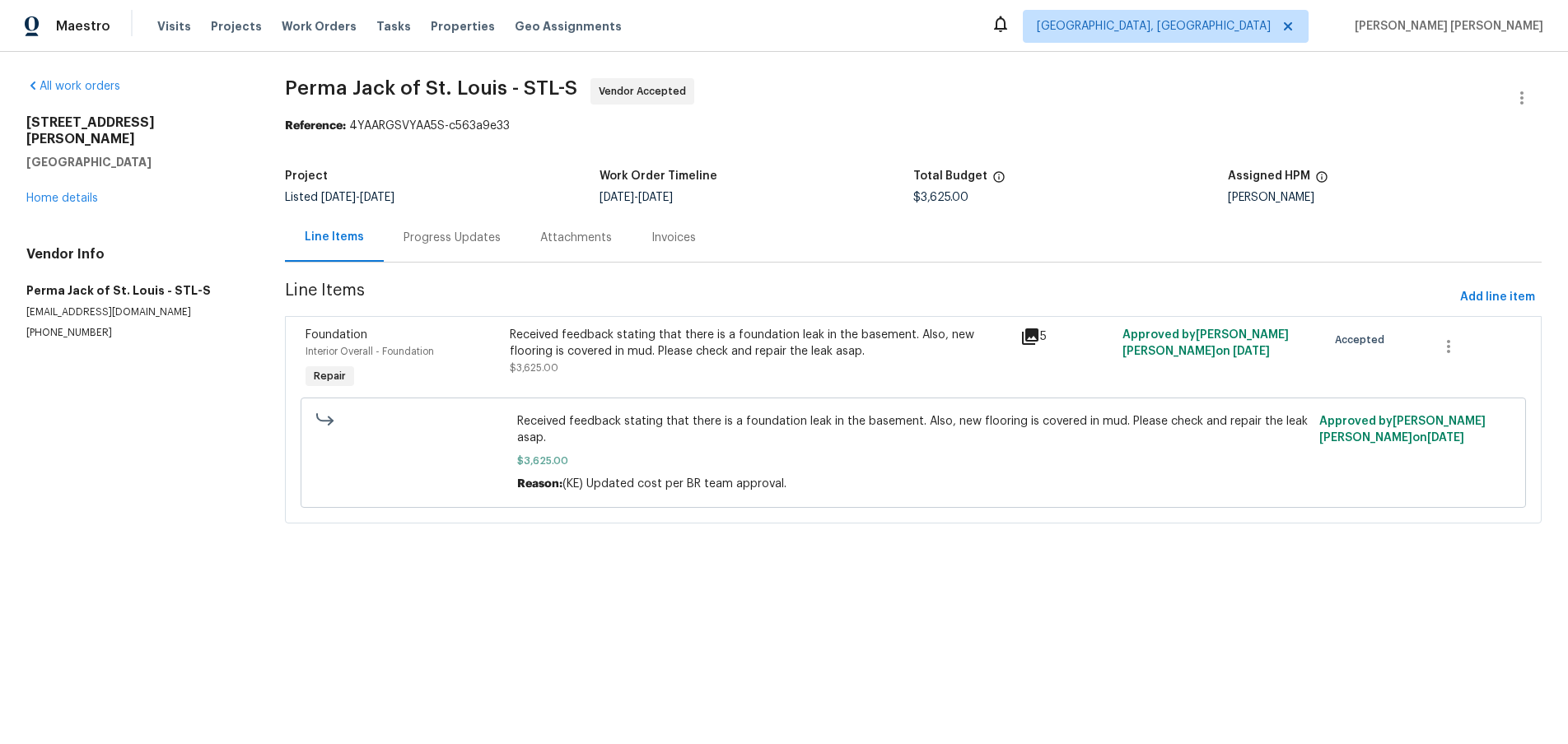
click at [468, 248] on div "Progress Updates" at bounding box center [452, 237] width 137 height 48
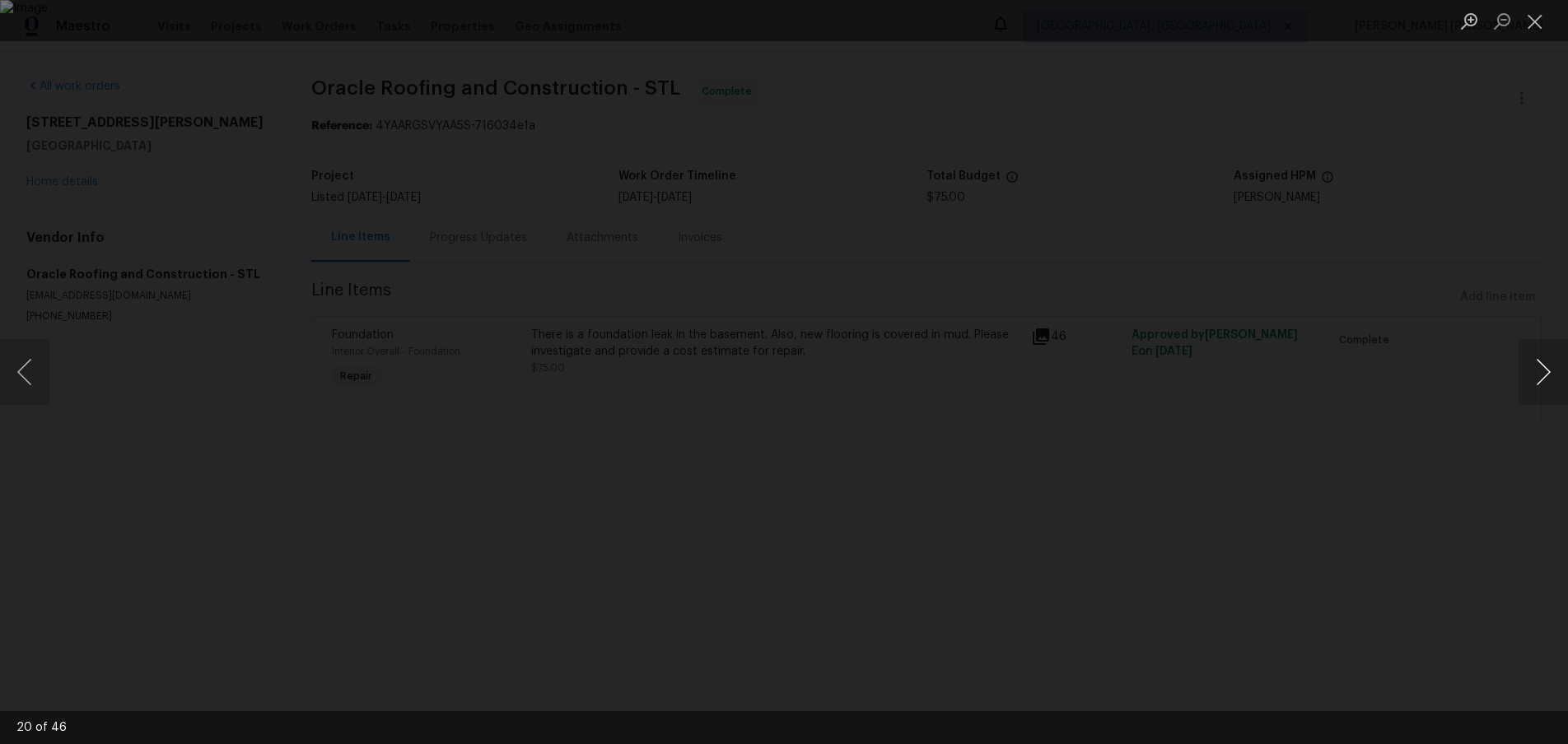
click at [1546, 372] on button "Next image" at bounding box center [1543, 372] width 49 height 66
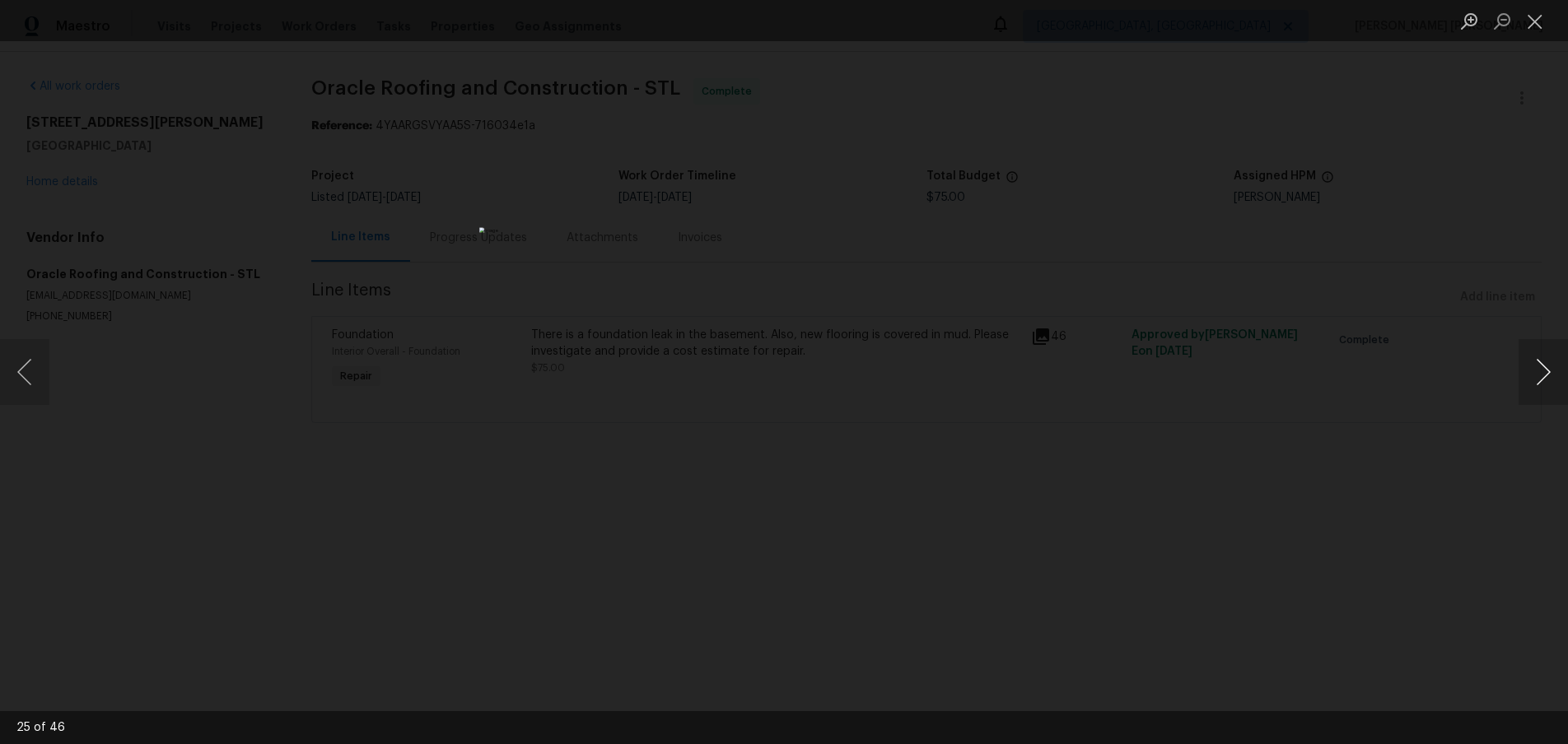
click at [1546, 372] on button "Next image" at bounding box center [1543, 372] width 49 height 66
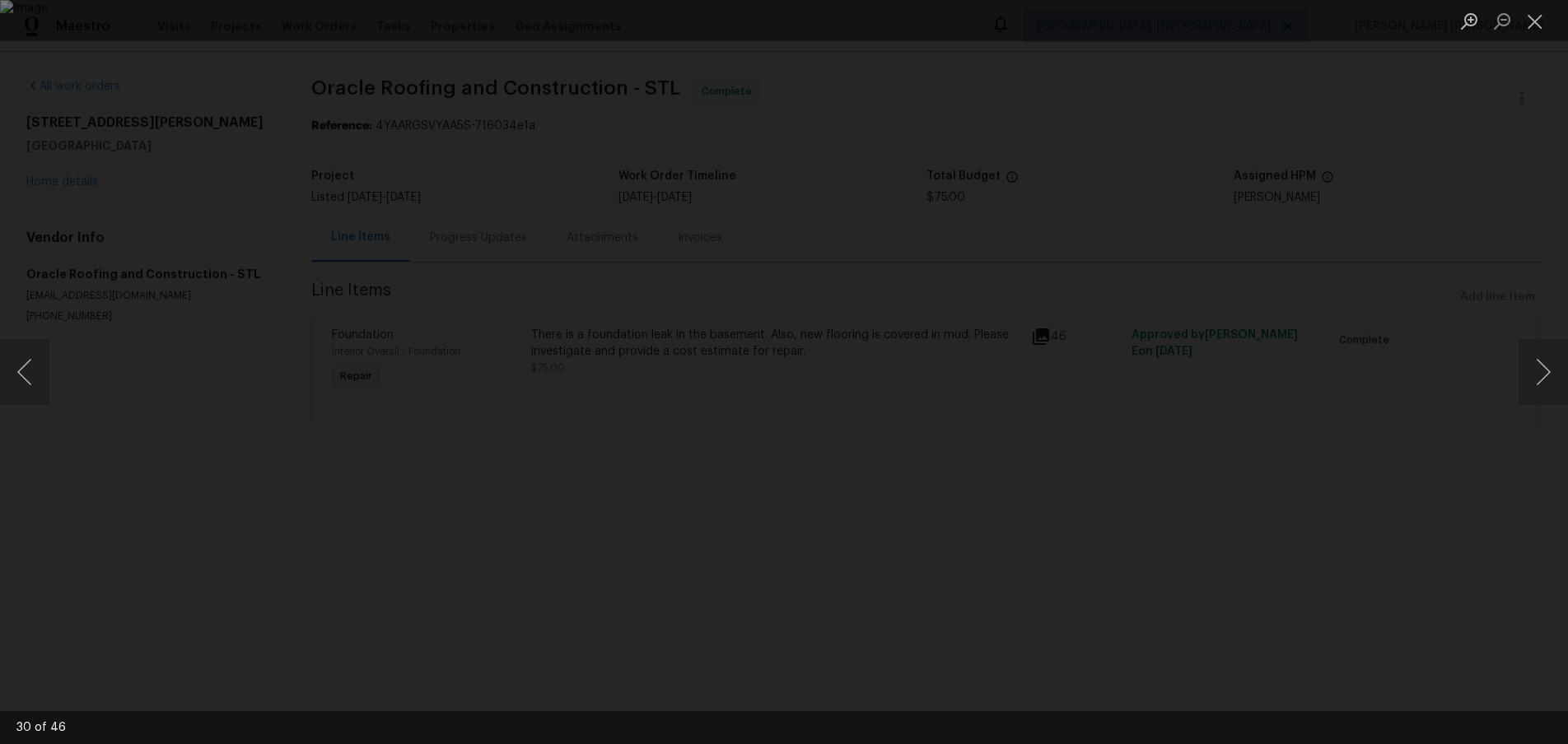
drag, startPoint x: 1406, startPoint y: 723, endPoint x: 1395, endPoint y: 716, distance: 13.0
click at [1398, 718] on div "30 of 46" at bounding box center [784, 728] width 1568 height 33
click at [1544, 18] on button "Close lightbox" at bounding box center [1535, 21] width 33 height 28
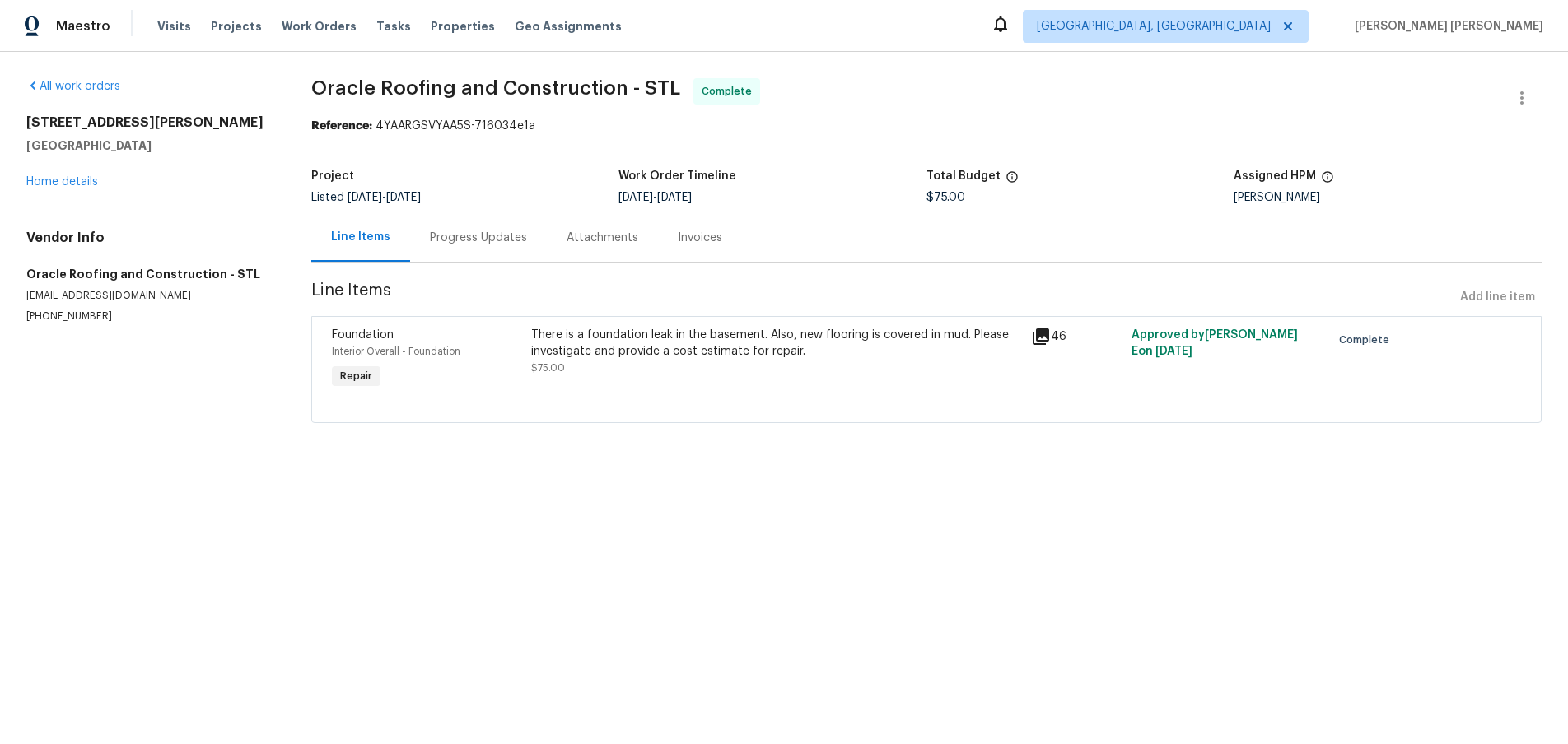
click at [466, 237] on div "Progress Updates" at bounding box center [478, 237] width 97 height 16
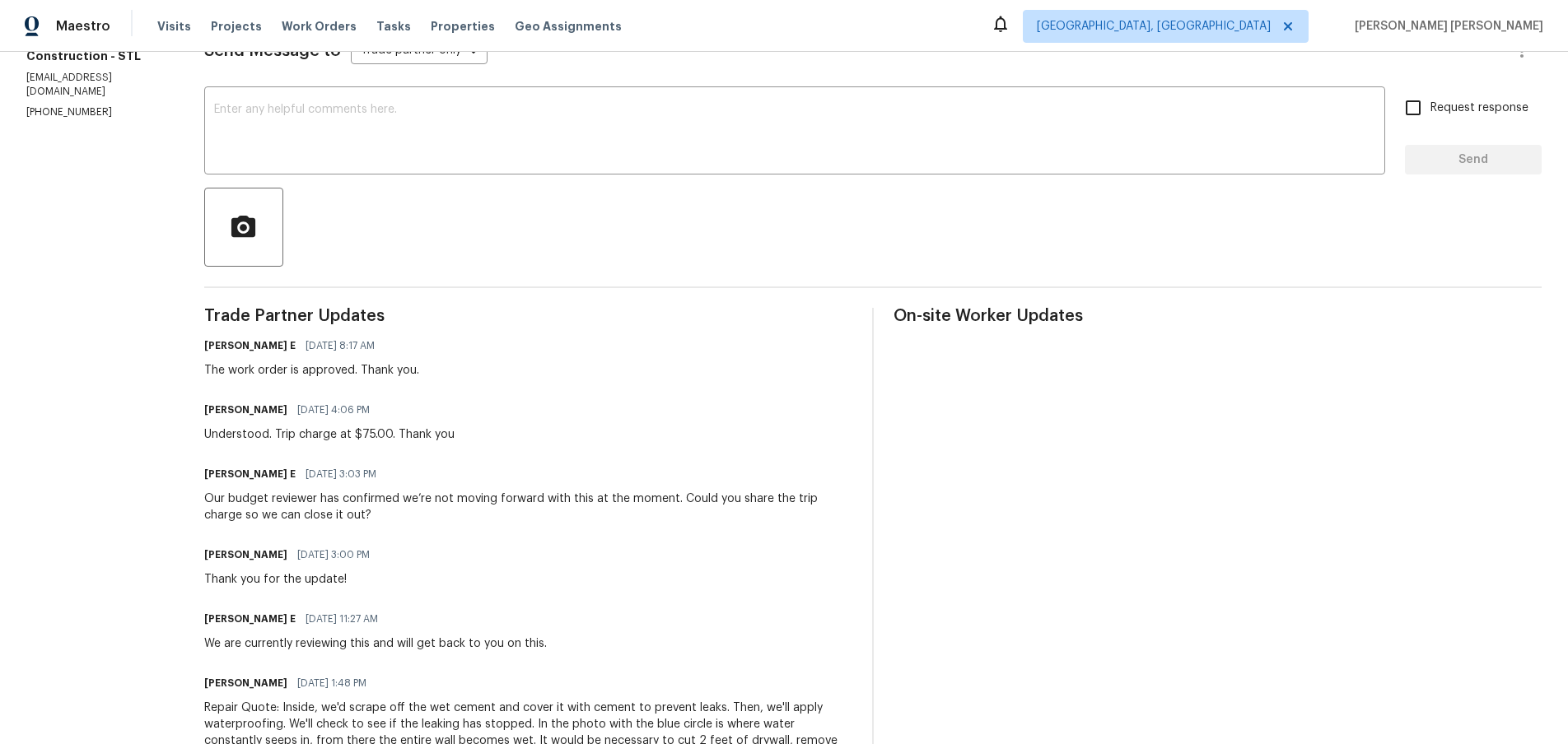
scroll to position [545, 0]
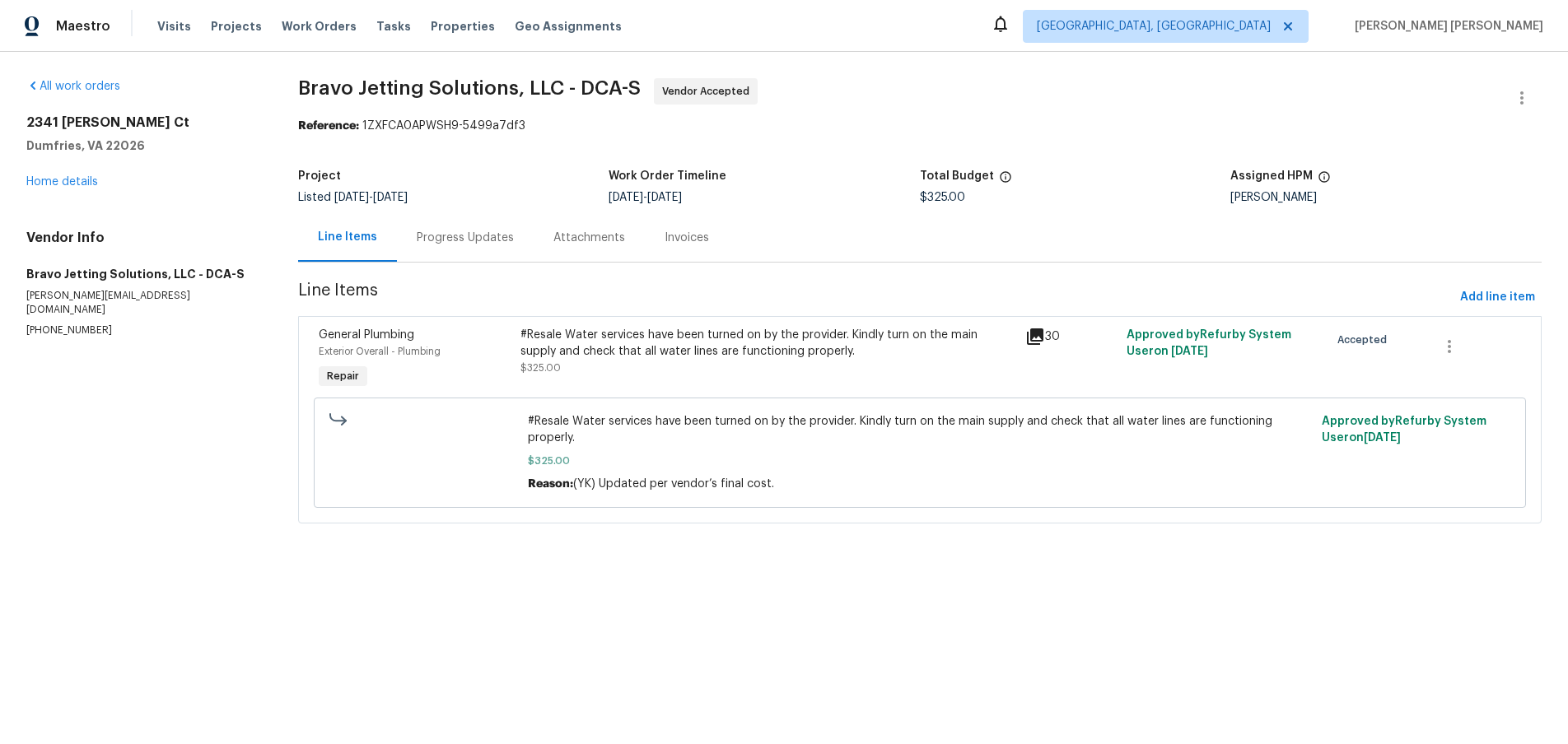
click at [1038, 336] on icon at bounding box center [1035, 336] width 16 height 16
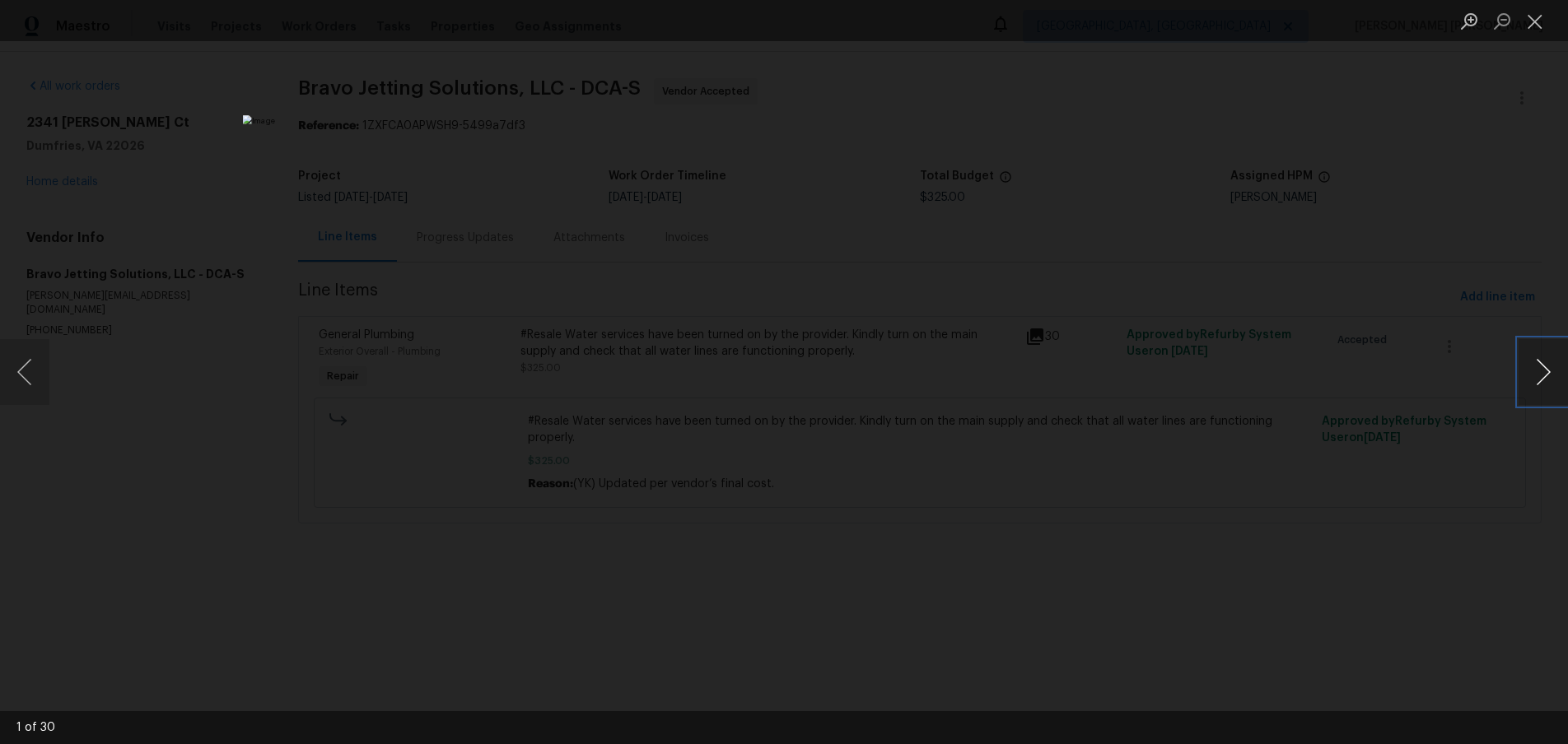
click at [1543, 383] on button "Next image" at bounding box center [1543, 372] width 49 height 66
click at [1543, 382] on button "Next image" at bounding box center [1543, 372] width 49 height 66
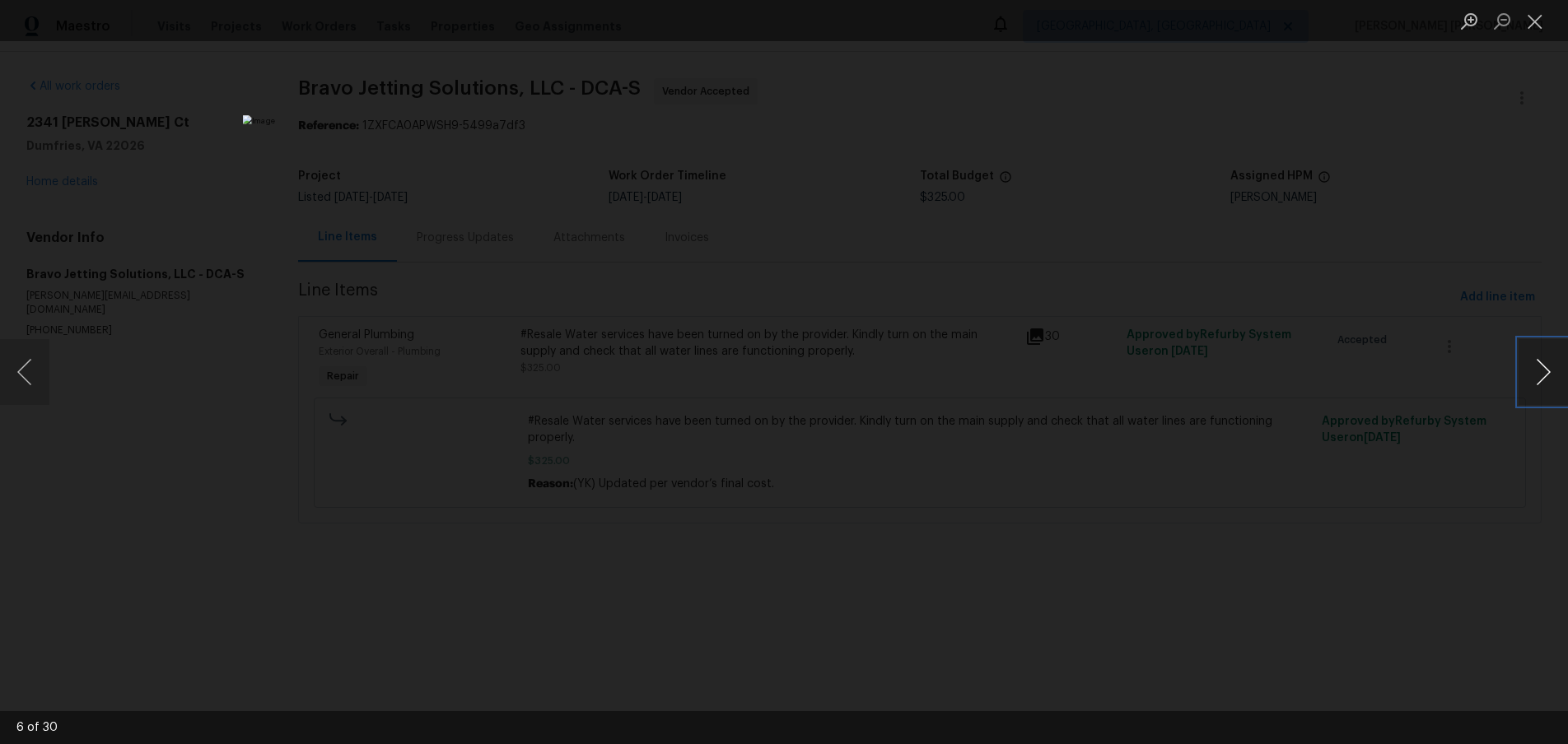
click at [1543, 382] on button "Next image" at bounding box center [1543, 372] width 49 height 66
click at [1535, 377] on button "Next image" at bounding box center [1543, 372] width 49 height 66
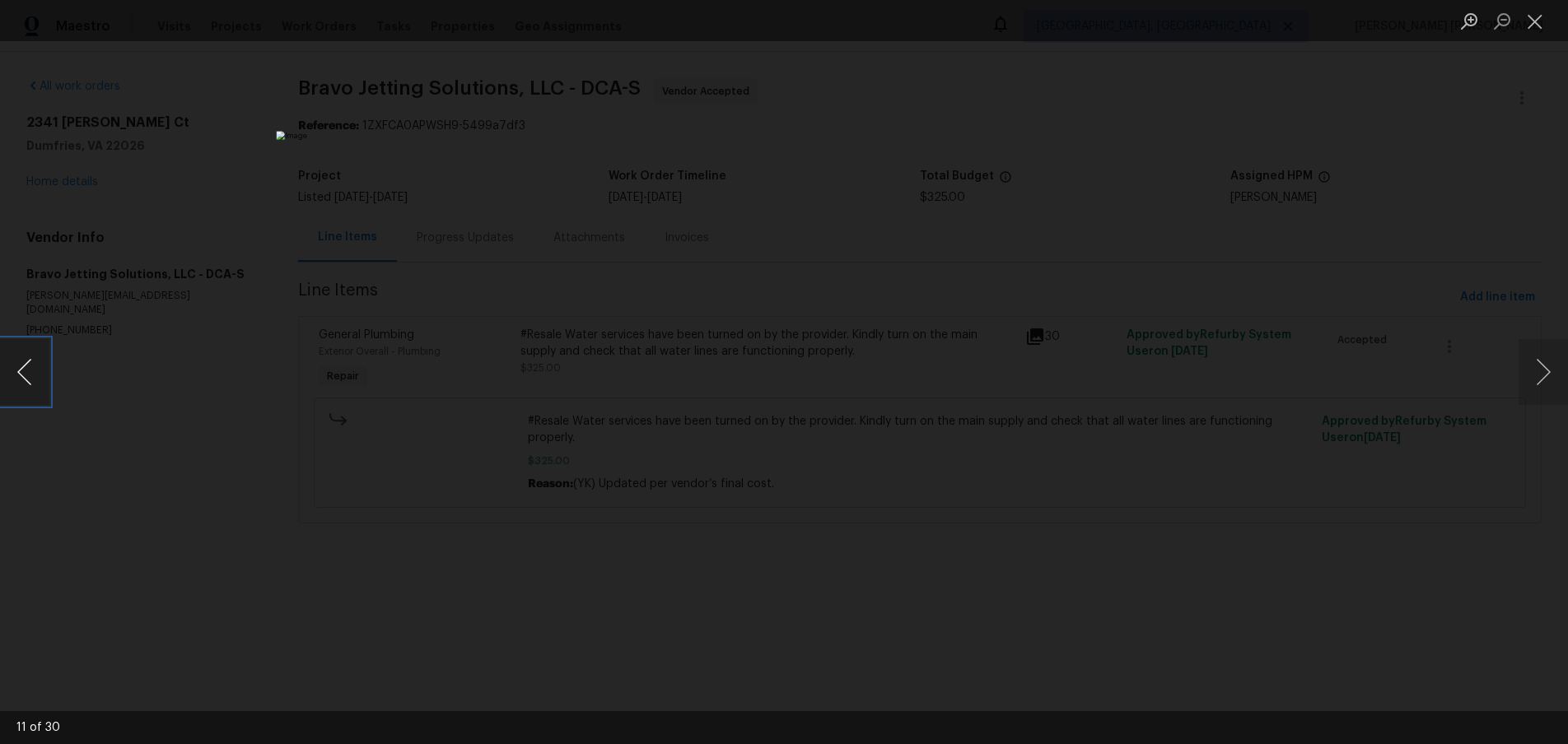
click at [20, 379] on button "Previous image" at bounding box center [24, 372] width 49 height 66
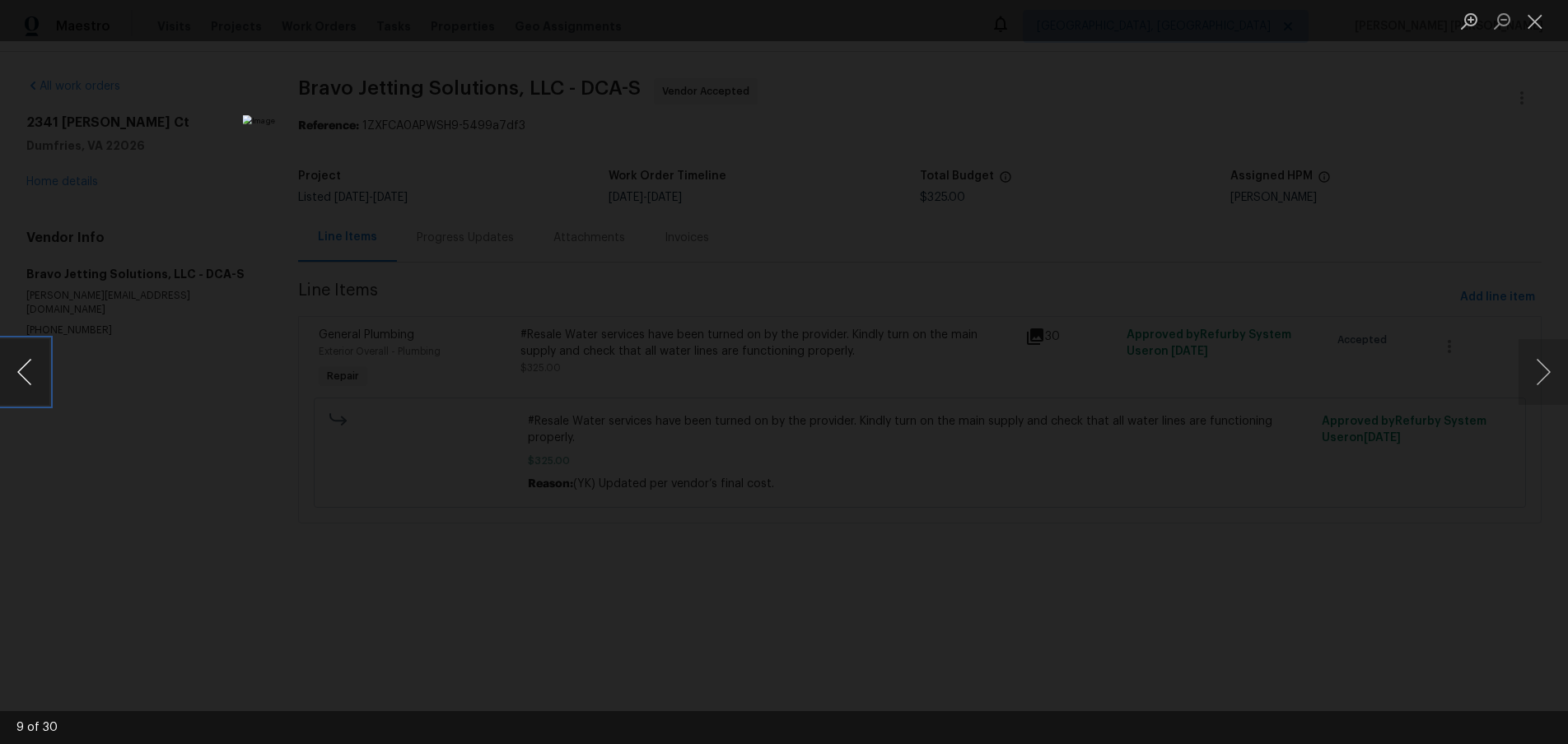
click at [20, 379] on button "Previous image" at bounding box center [24, 372] width 49 height 66
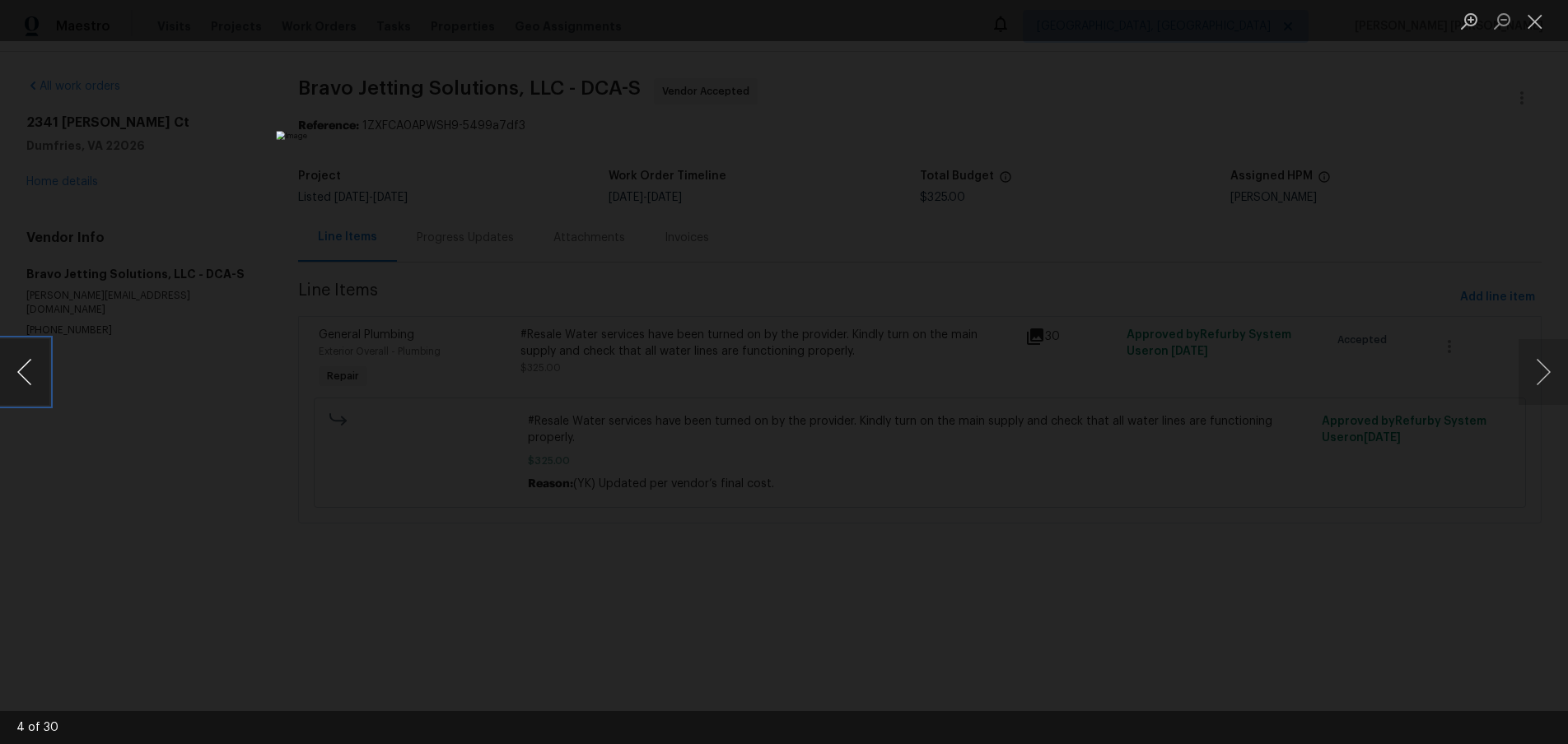
click at [20, 379] on button "Previous image" at bounding box center [24, 372] width 49 height 66
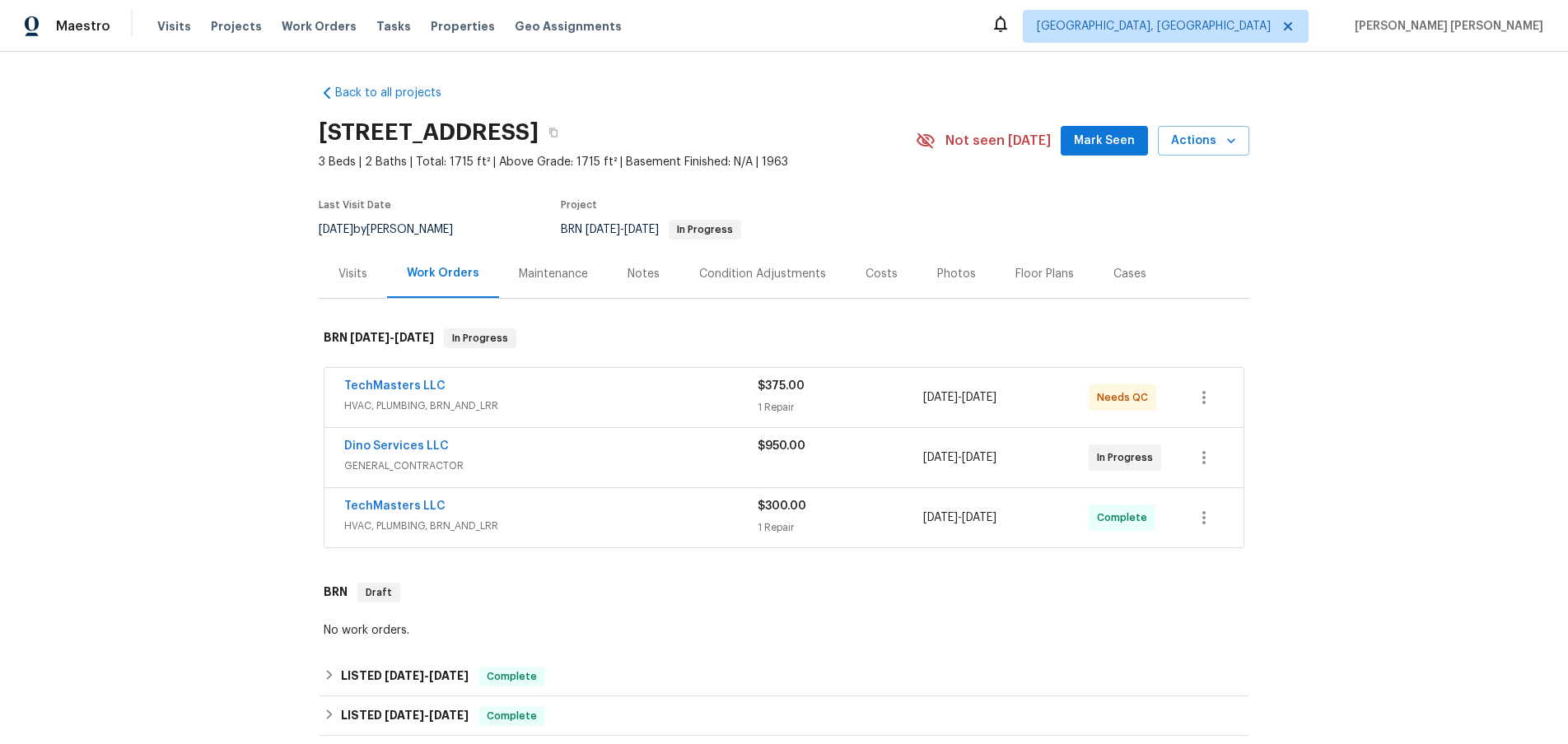
click at [666, 462] on span "GENERAL_CONTRACTOR" at bounding box center [551, 465] width 413 height 16
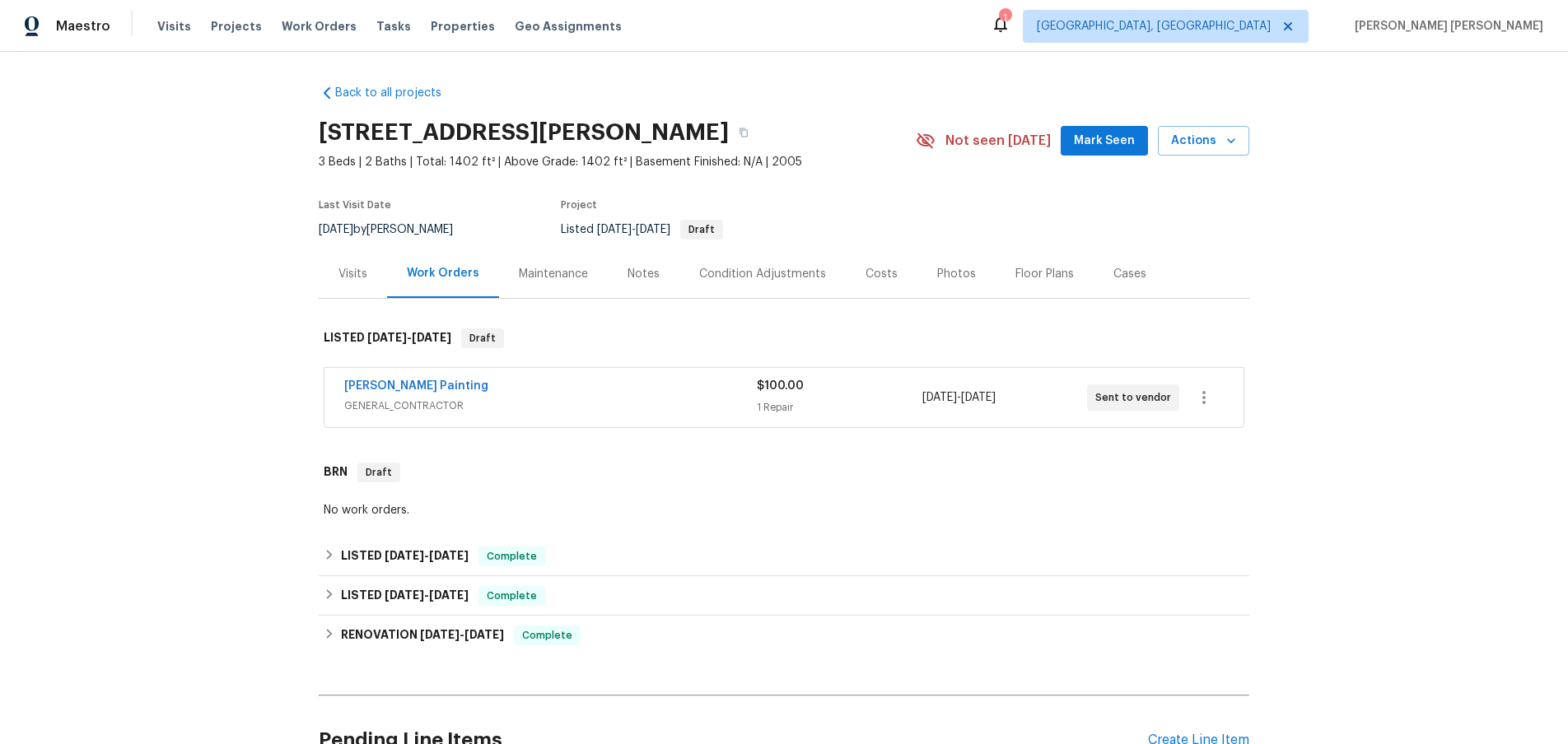
click at [643, 401] on span "GENERAL_CONTRACTOR" at bounding box center [551, 405] width 413 height 16
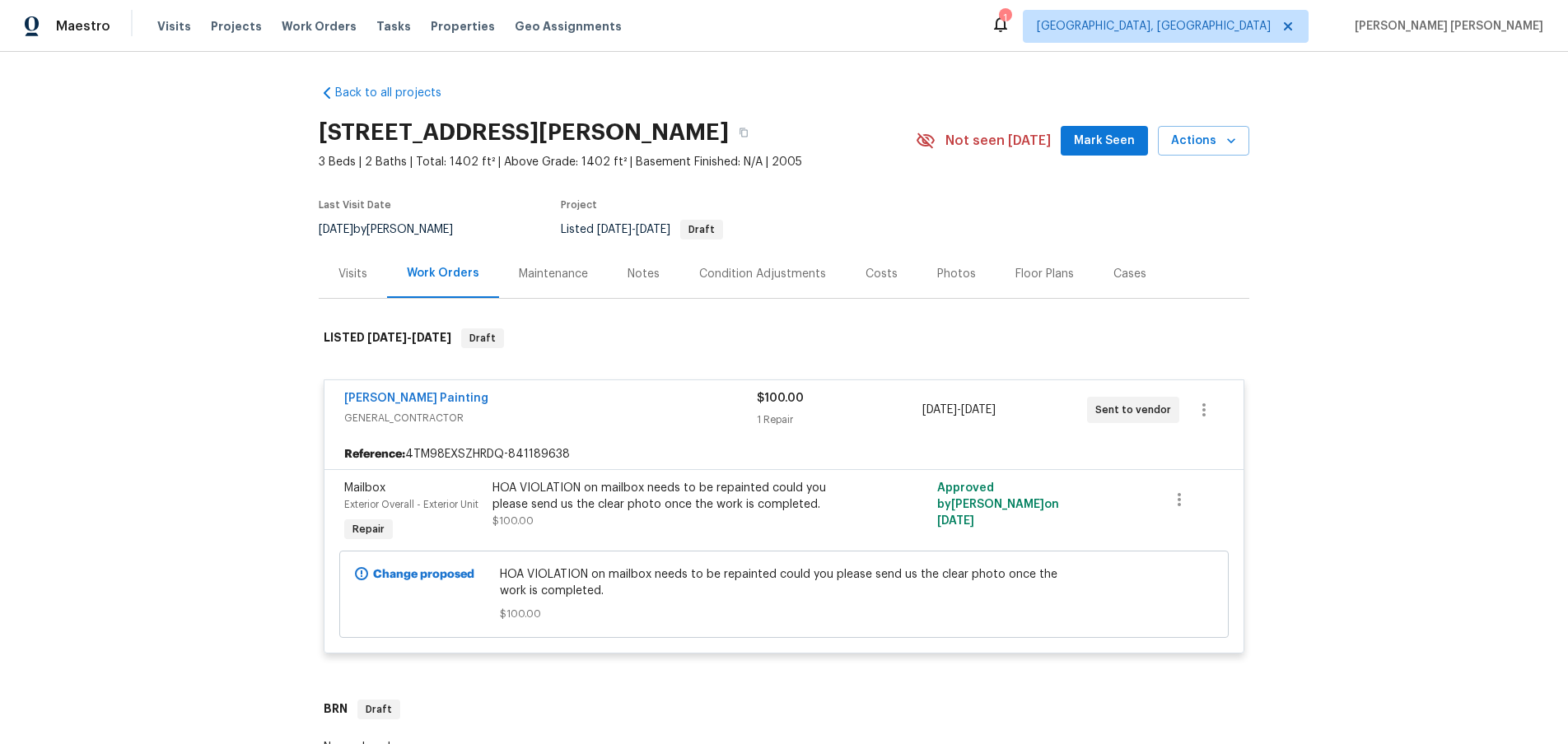
click at [643, 401] on div "[PERSON_NAME] Painting" at bounding box center [551, 400] width 413 height 20
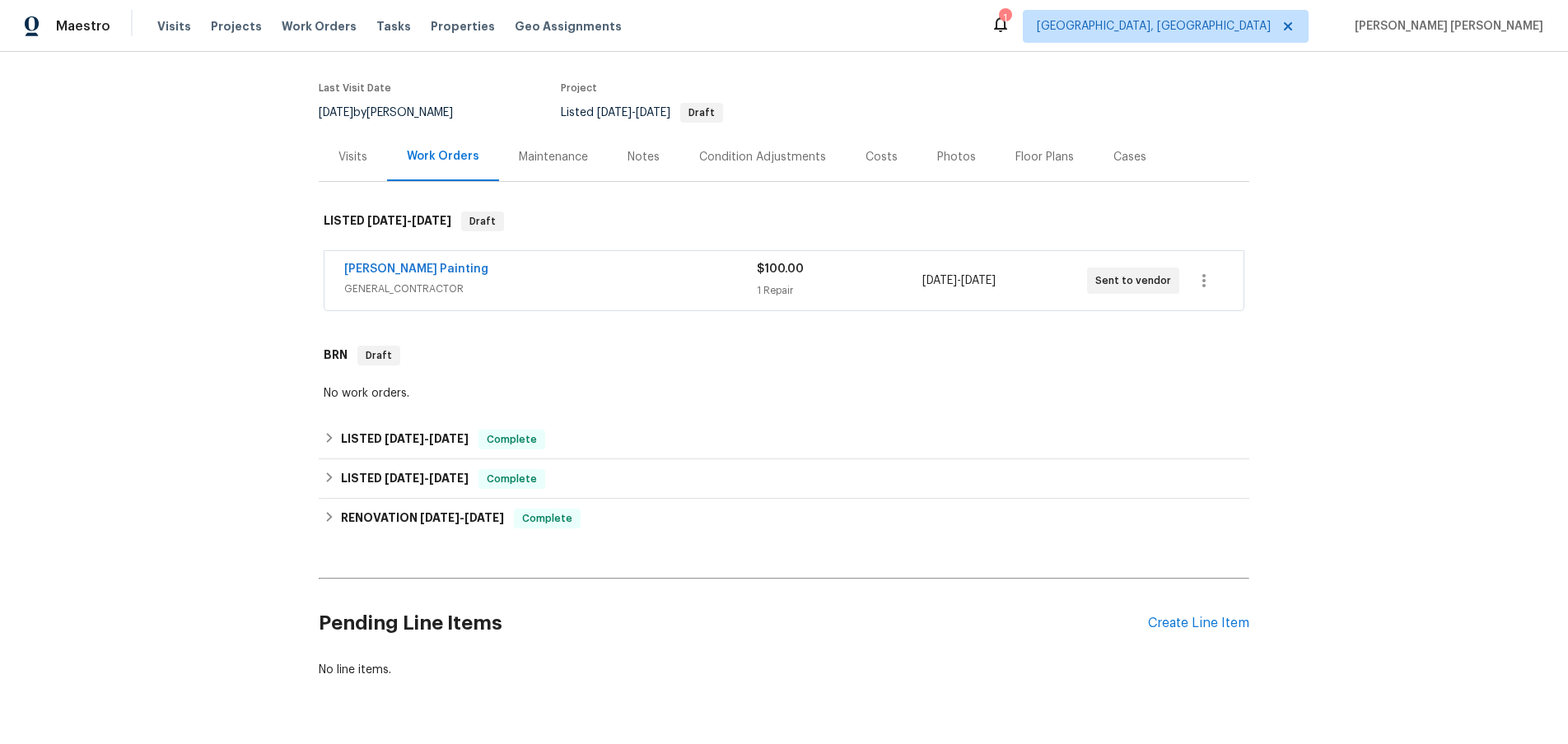
scroll to position [122, 0]
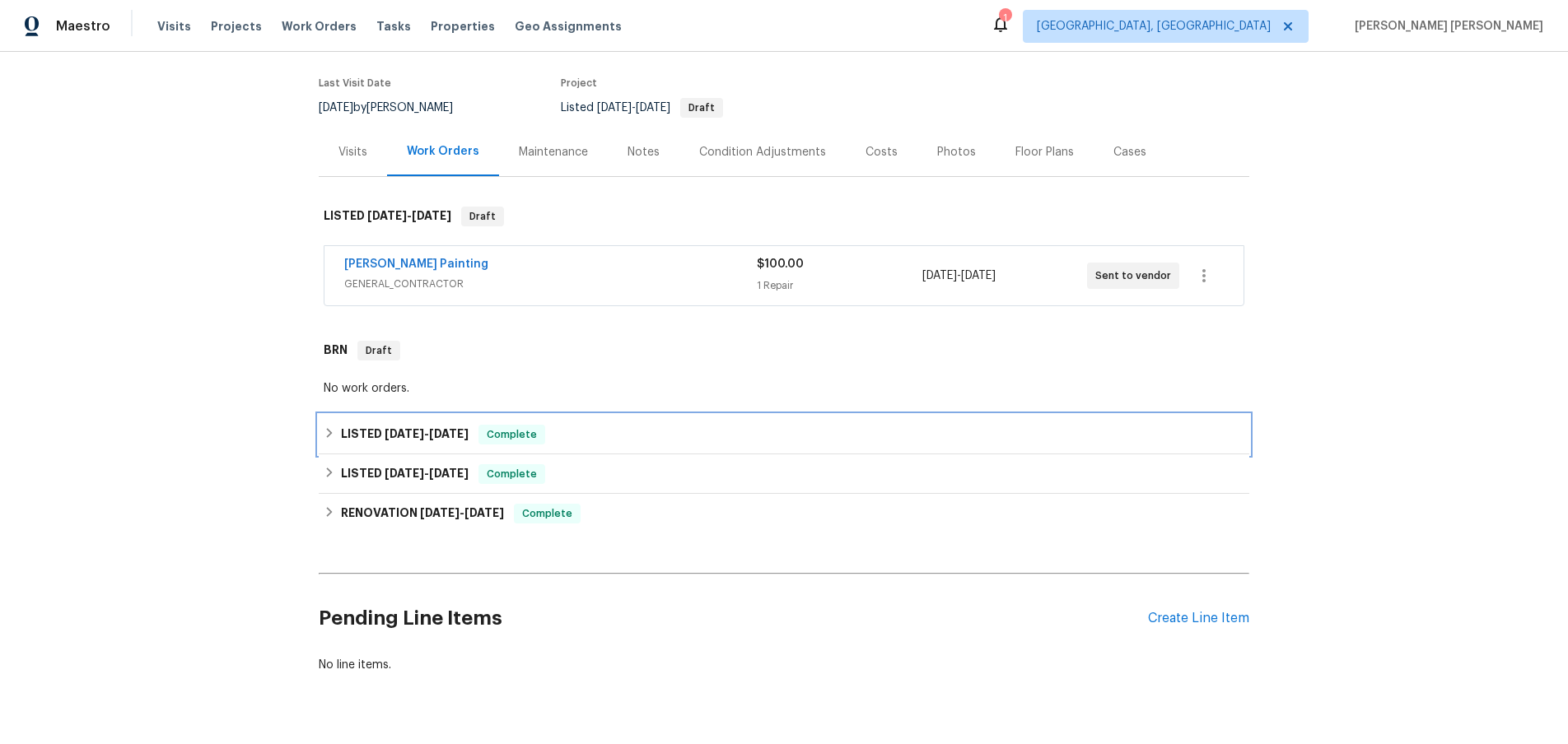
click at [334, 437] on icon at bounding box center [329, 433] width 11 height 11
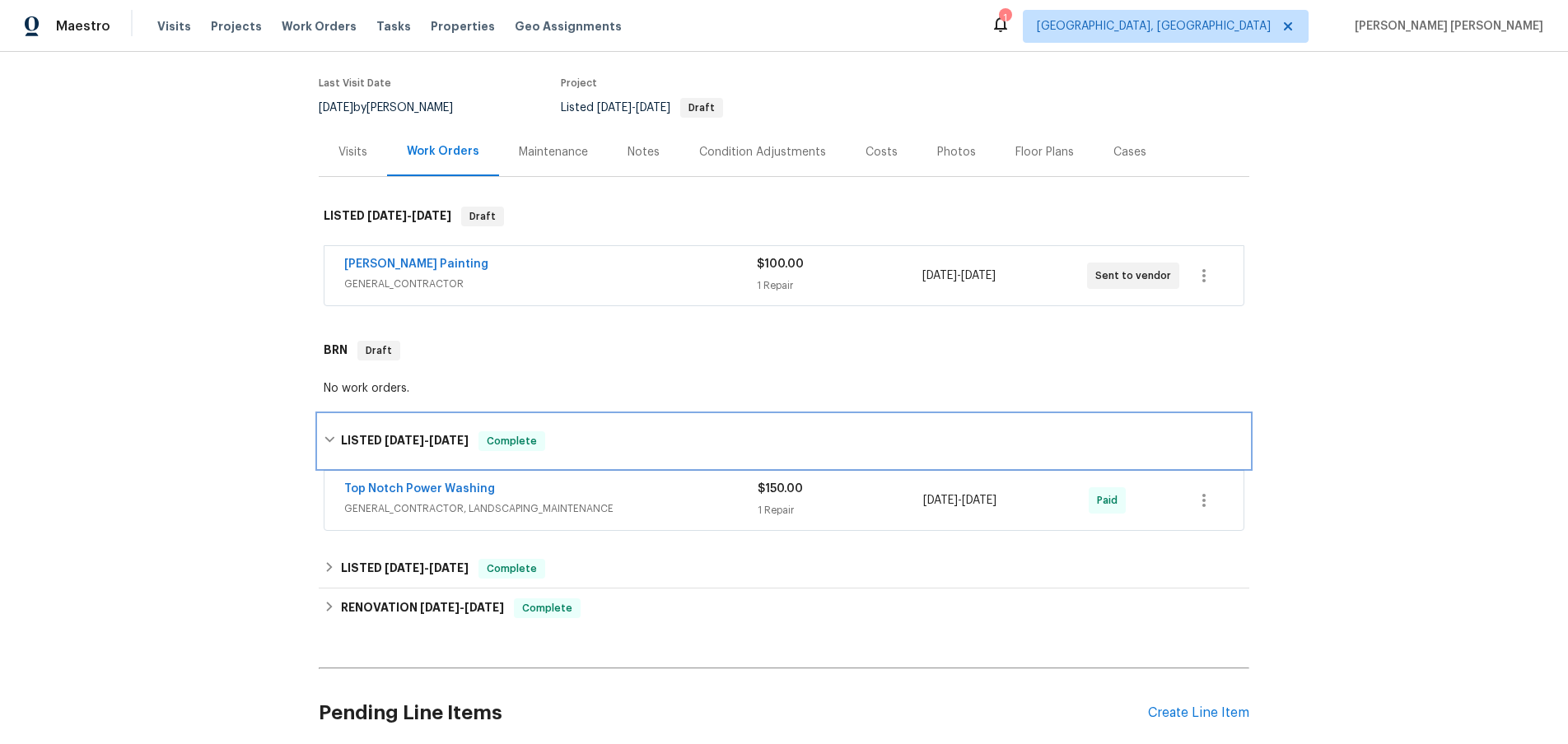
click at [331, 434] on icon at bounding box center [329, 439] width 11 height 11
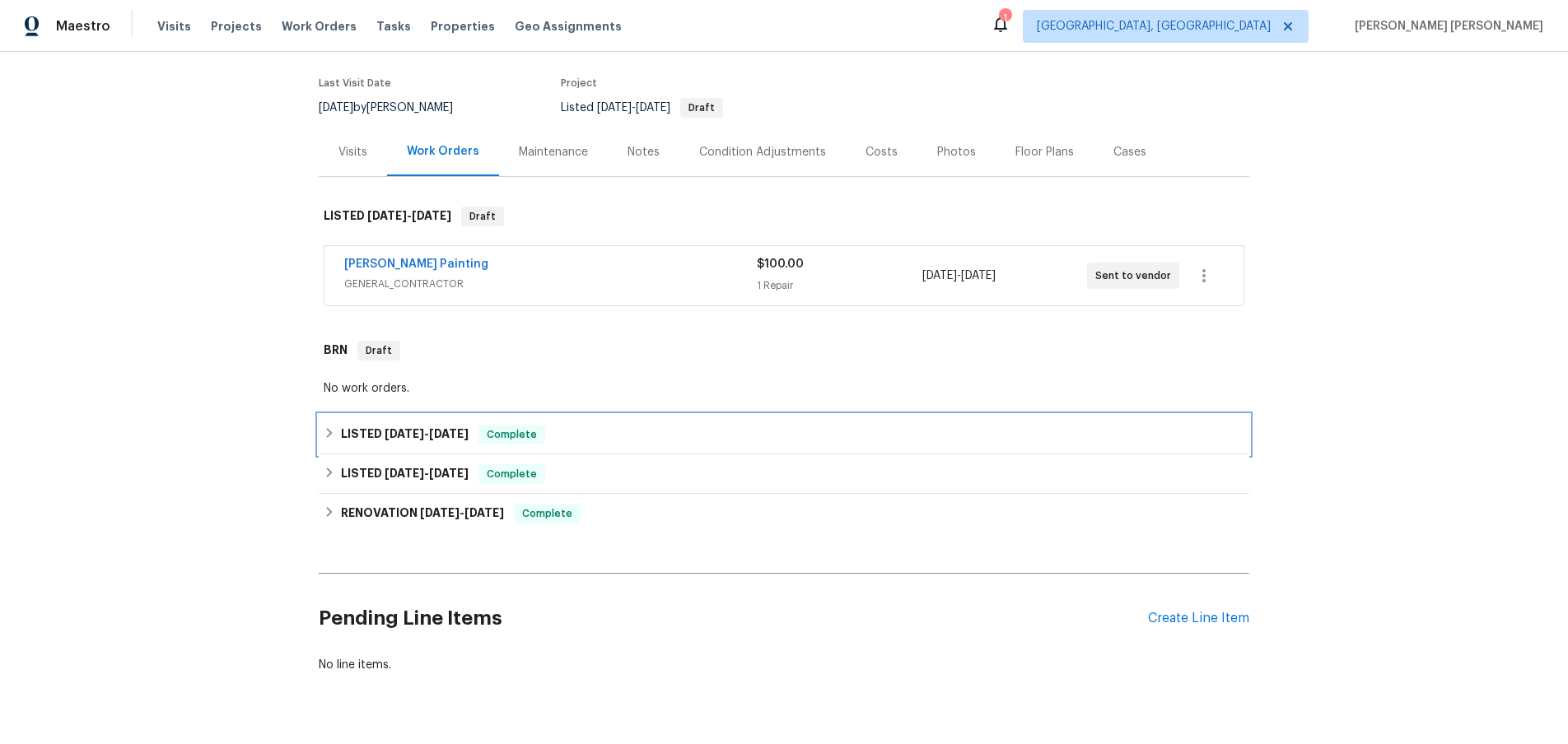
scroll to position [163, 0]
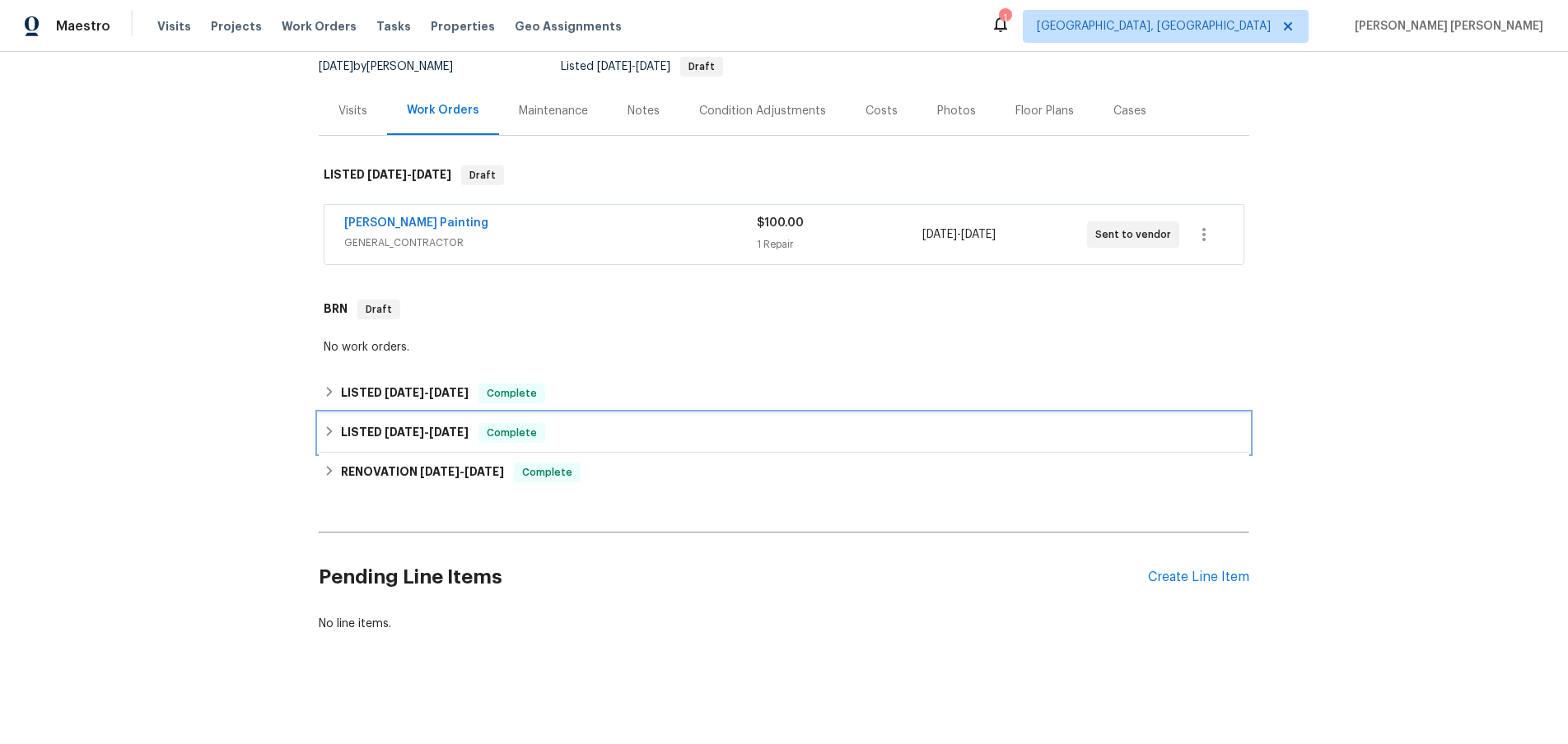
click at [324, 431] on icon at bounding box center [329, 431] width 11 height 11
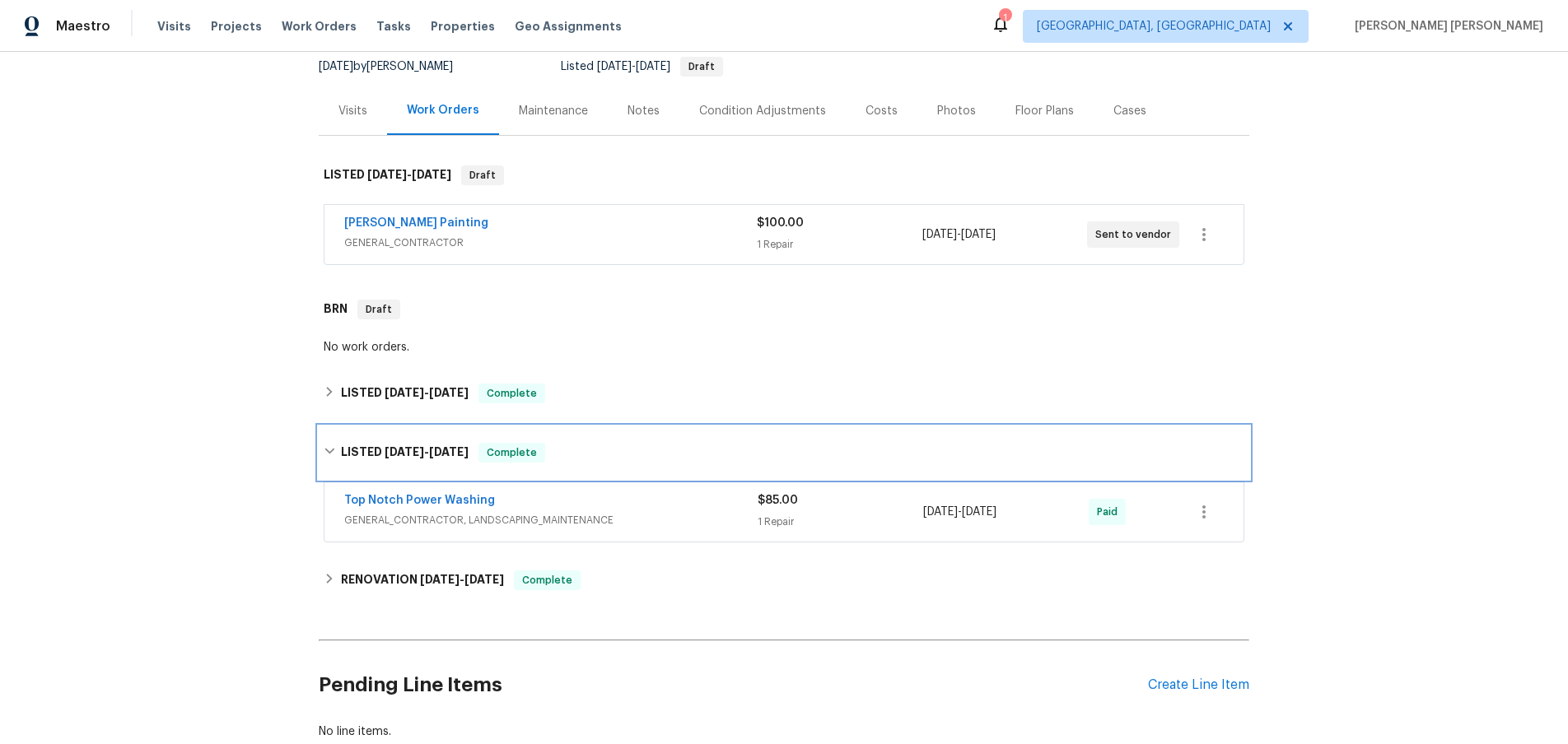
click at [336, 440] on div "LISTED [DATE] - [DATE] Complete" at bounding box center [784, 452] width 931 height 52
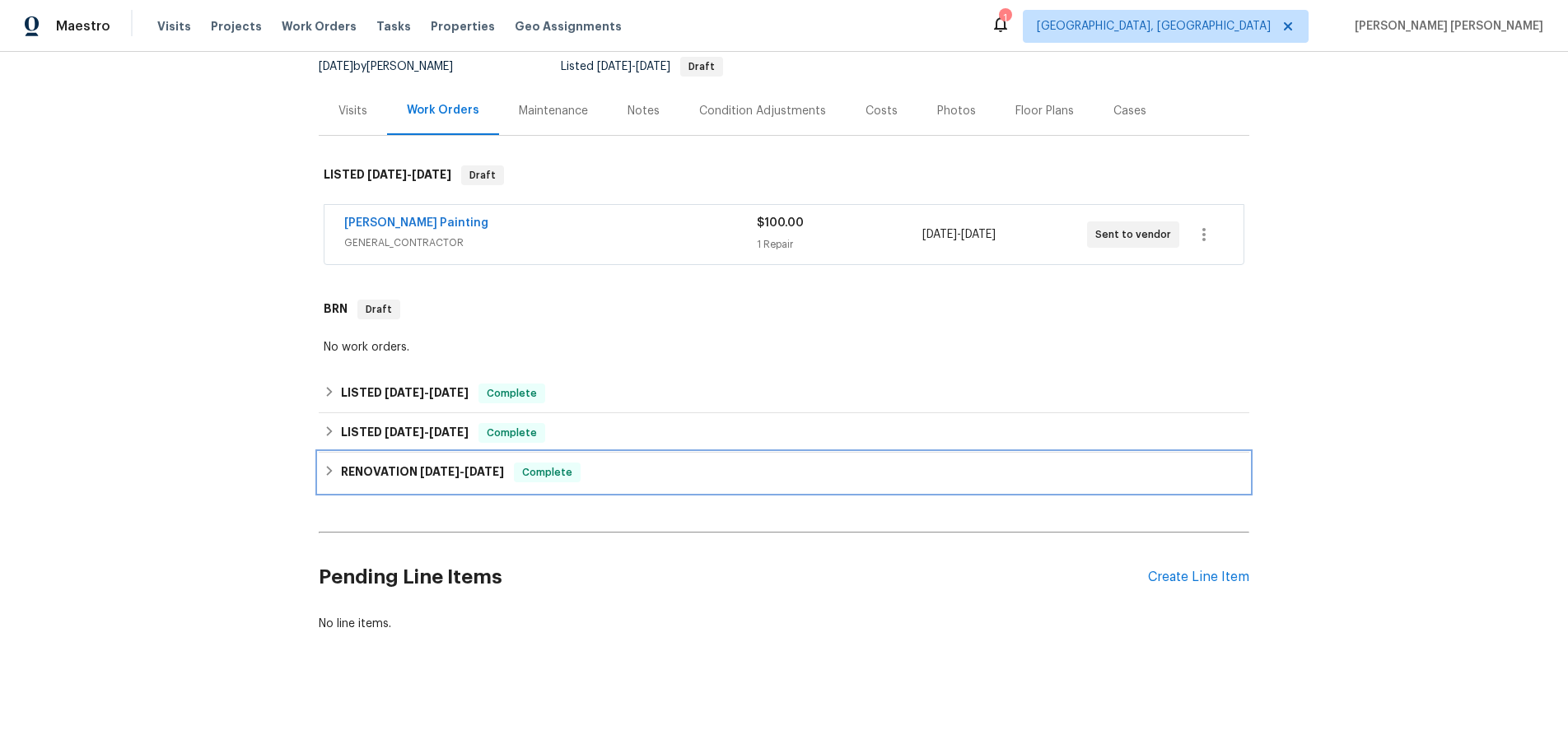
click at [330, 464] on div "RENOVATION [DATE] - [DATE] Complete" at bounding box center [784, 472] width 921 height 20
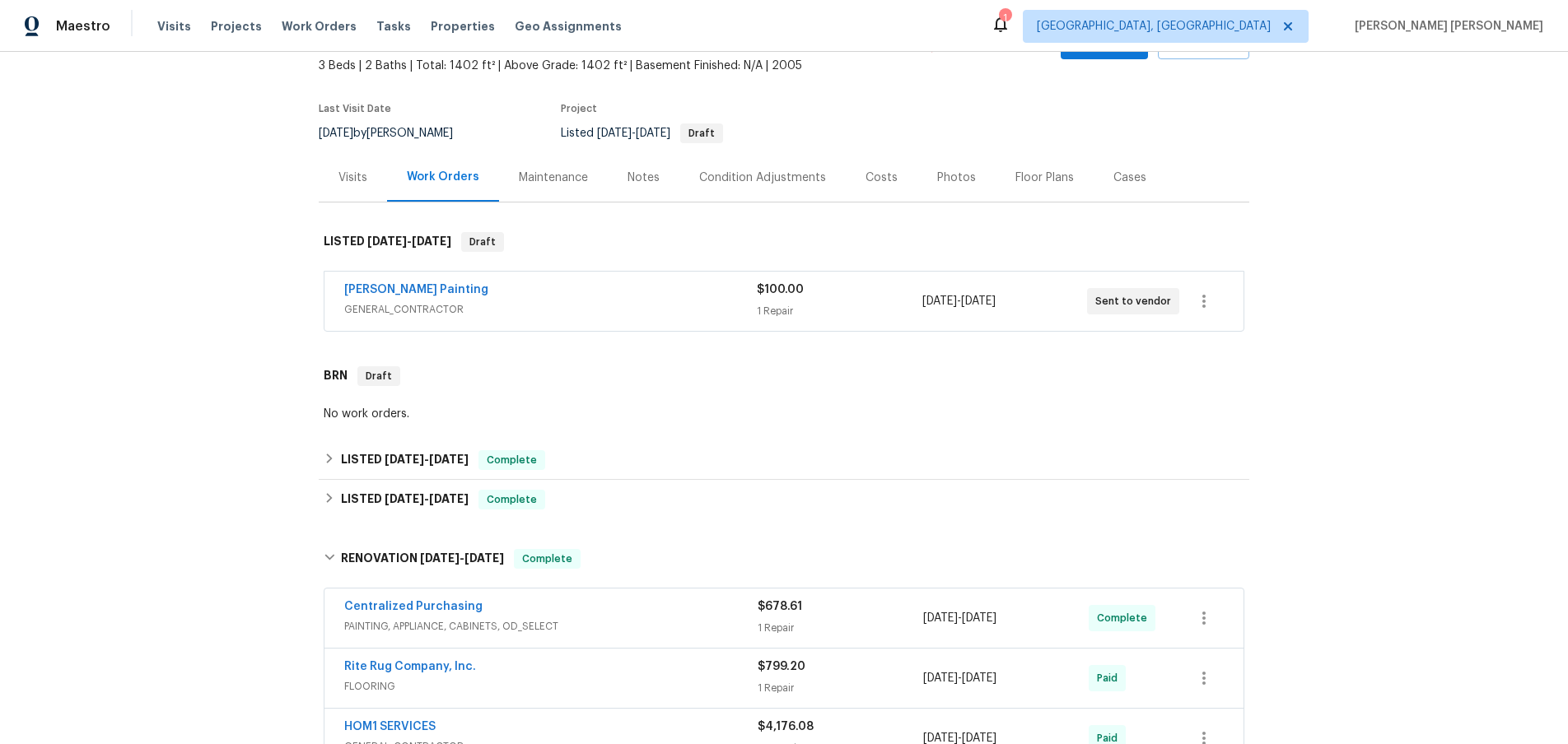
scroll to position [0, 0]
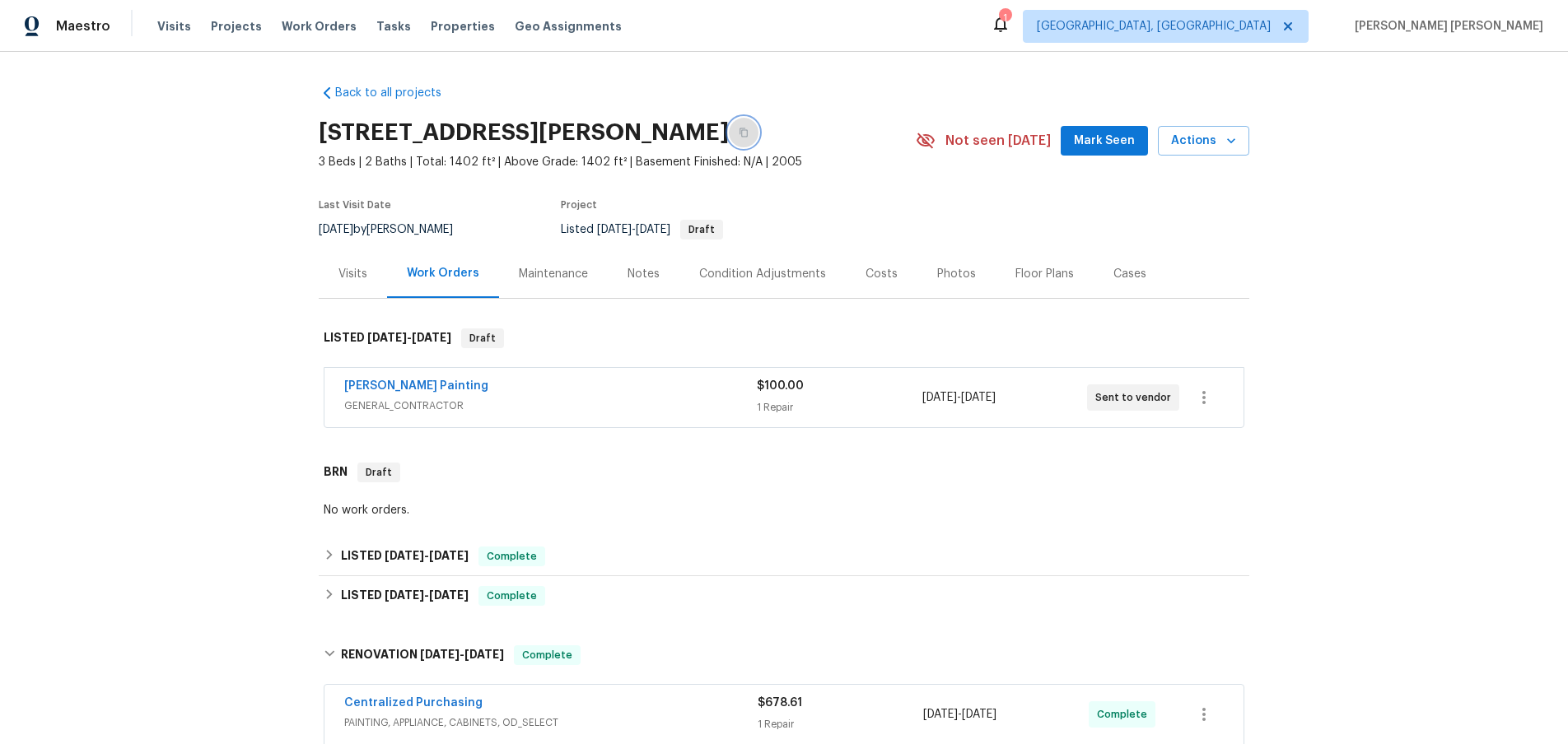
click at [749, 129] on icon "button" at bounding box center [744, 132] width 9 height 9
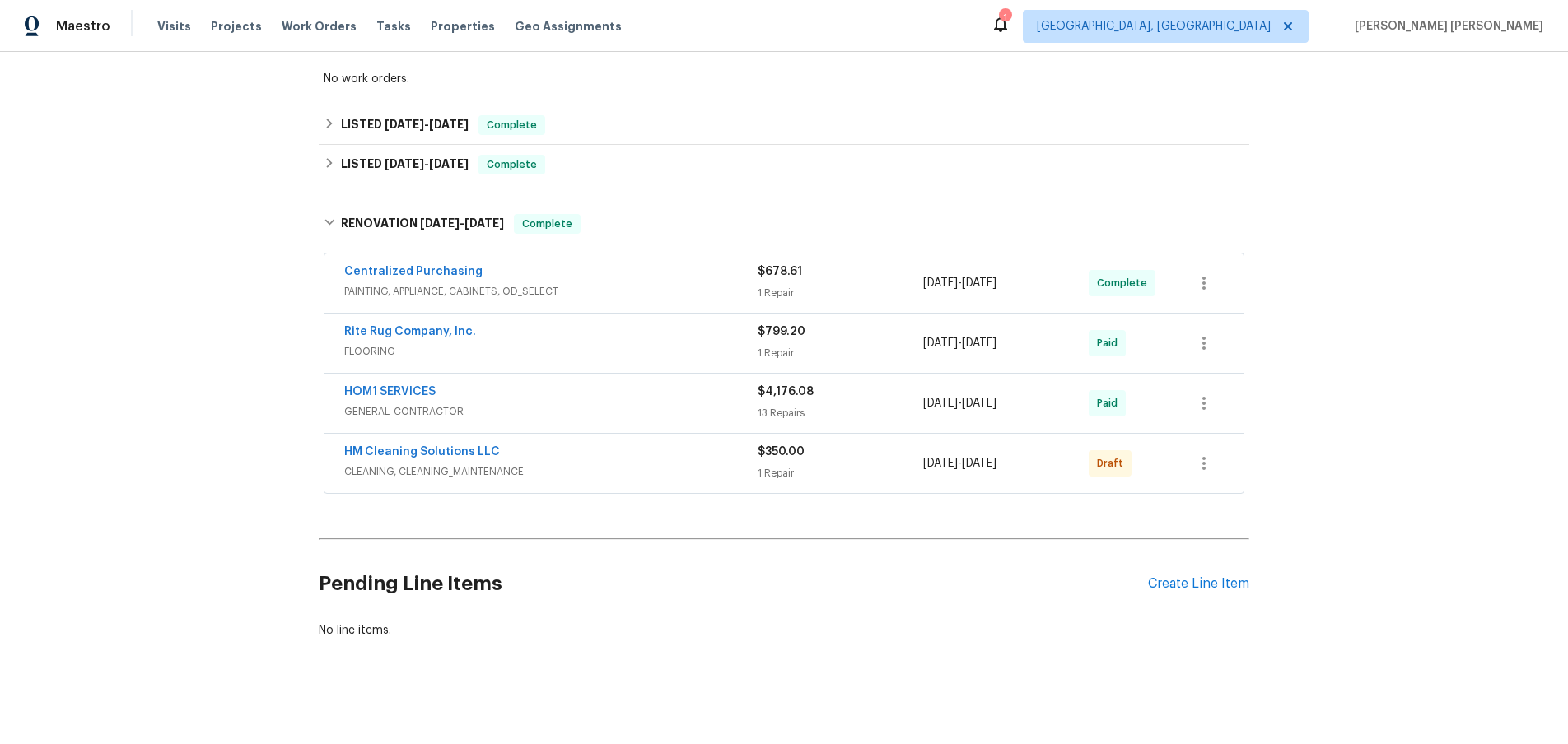
scroll to position [432, 0]
click at [716, 406] on span "GENERAL_CONTRACTOR" at bounding box center [551, 411] width 413 height 16
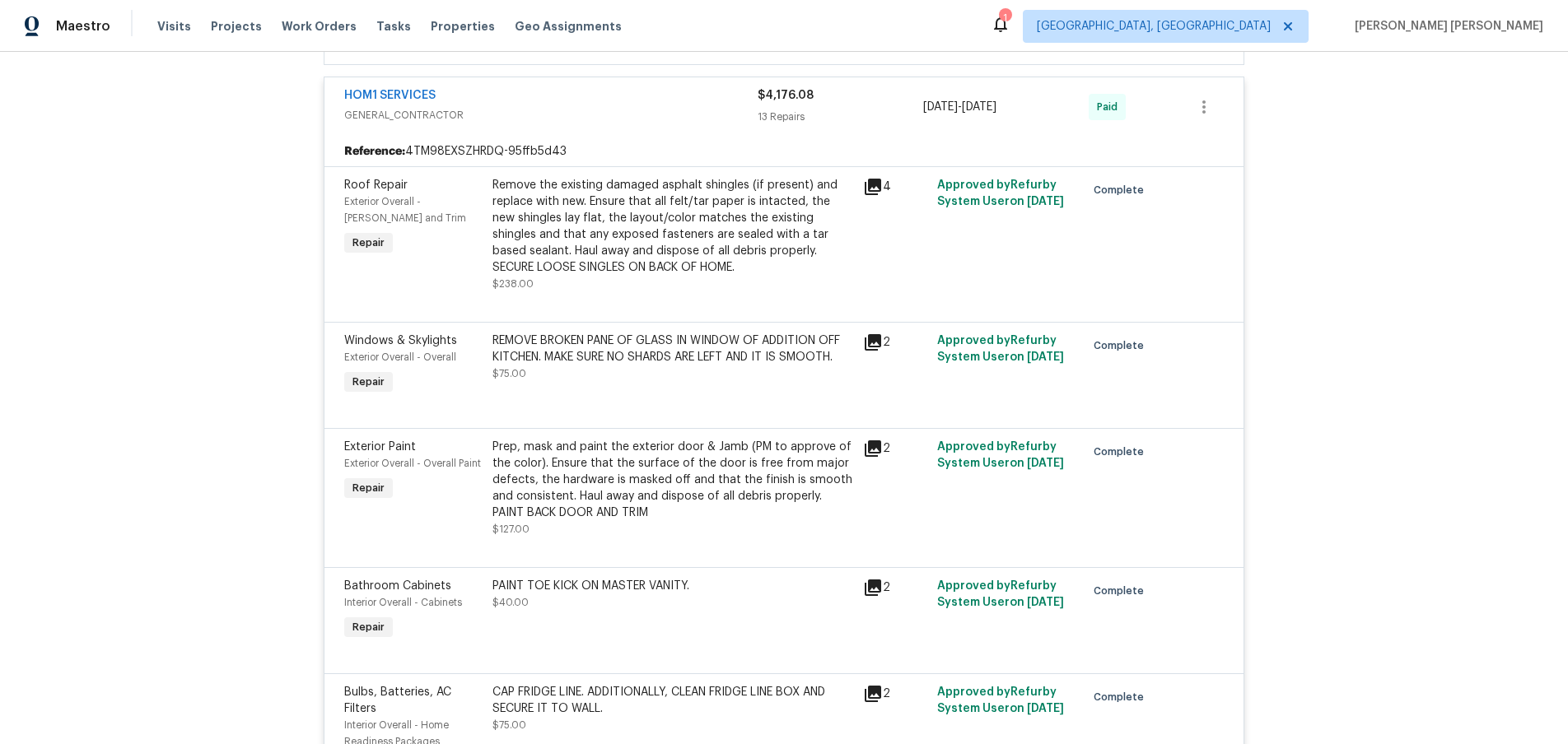
scroll to position [747, 0]
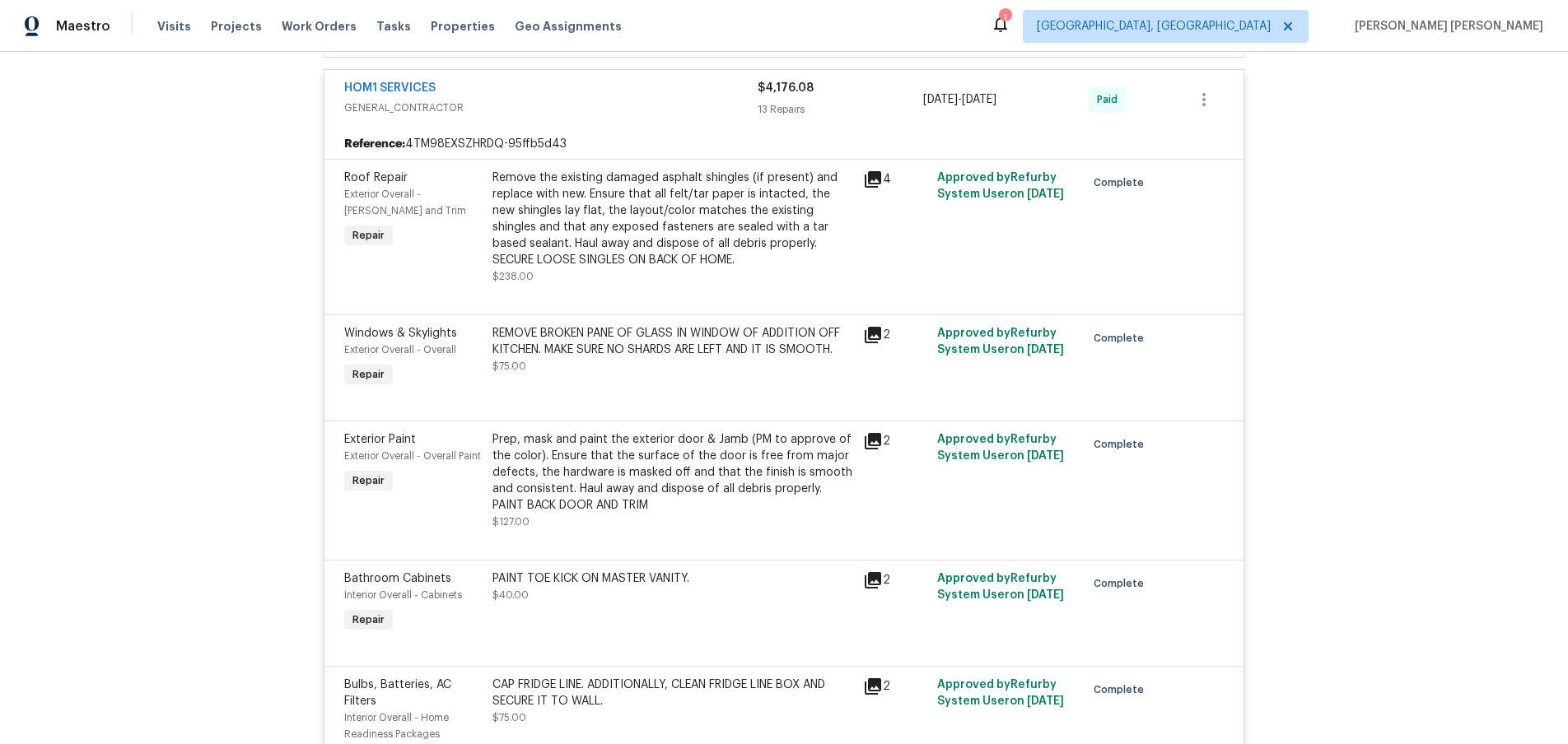
click at [875, 174] on icon at bounding box center [873, 179] width 16 height 16
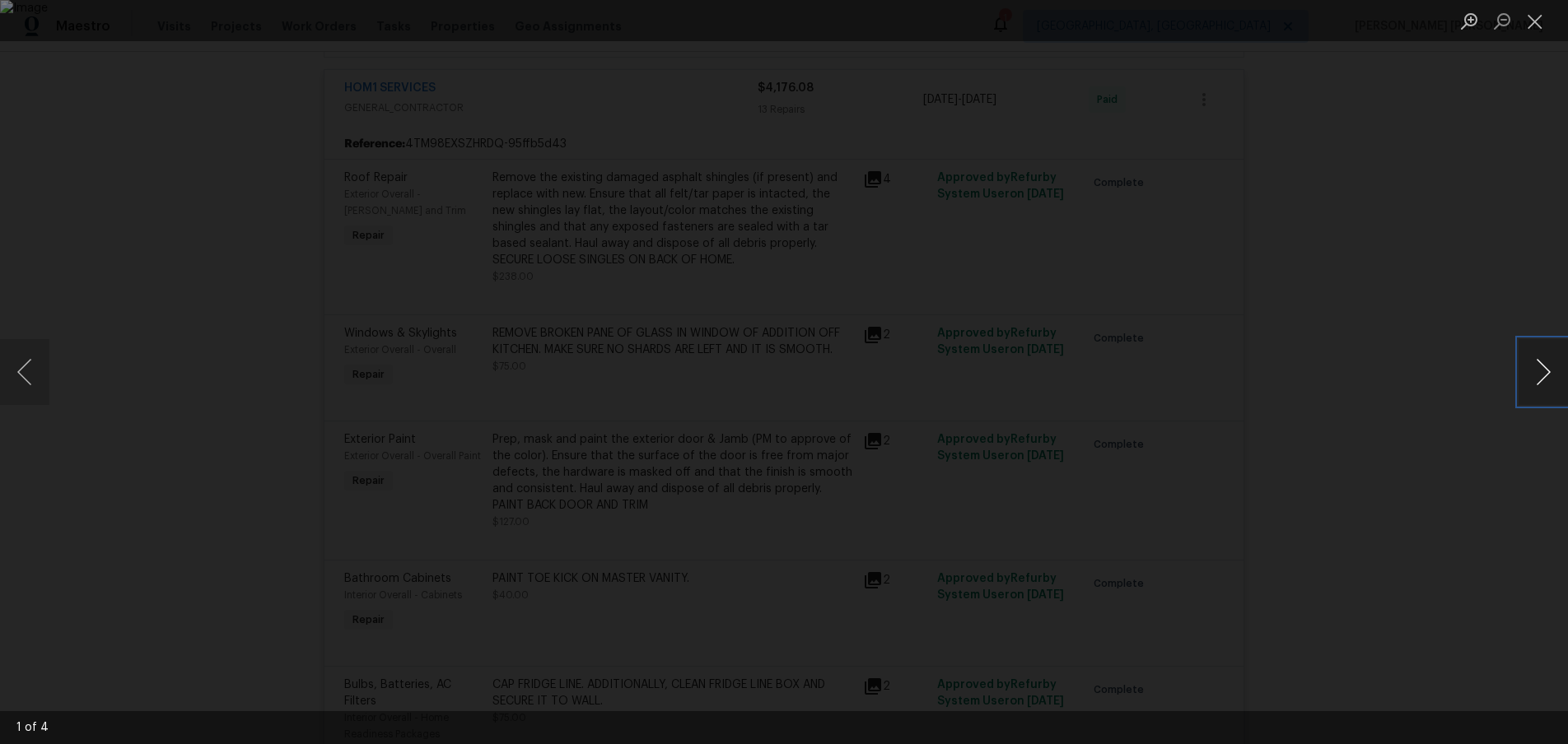
click at [1524, 392] on button "Next image" at bounding box center [1543, 372] width 49 height 66
click at [1524, 391] on button "Next image" at bounding box center [1543, 372] width 49 height 66
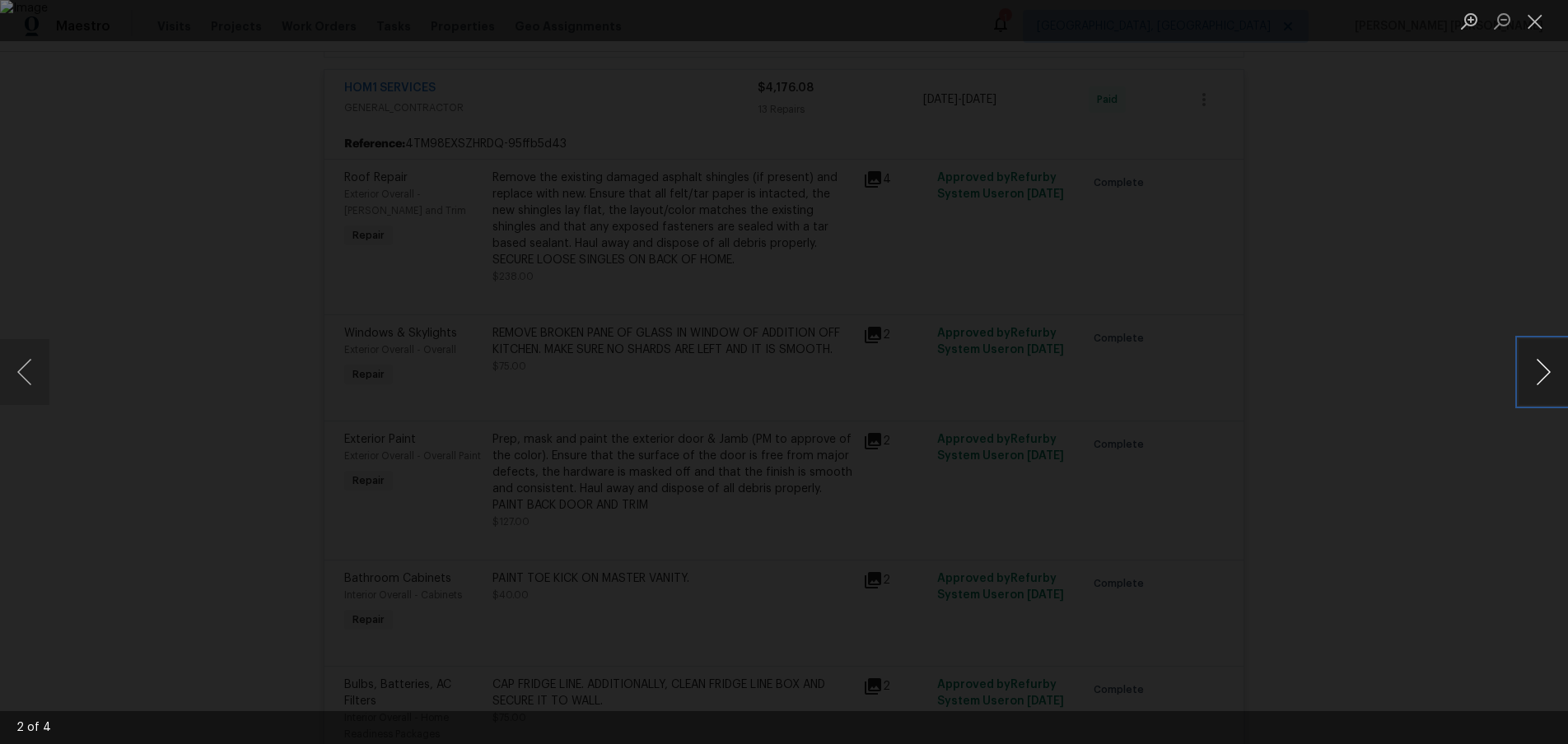
click at [1524, 391] on button "Next image" at bounding box center [1543, 372] width 49 height 66
click at [1539, 28] on button "Close lightbox" at bounding box center [1535, 21] width 33 height 28
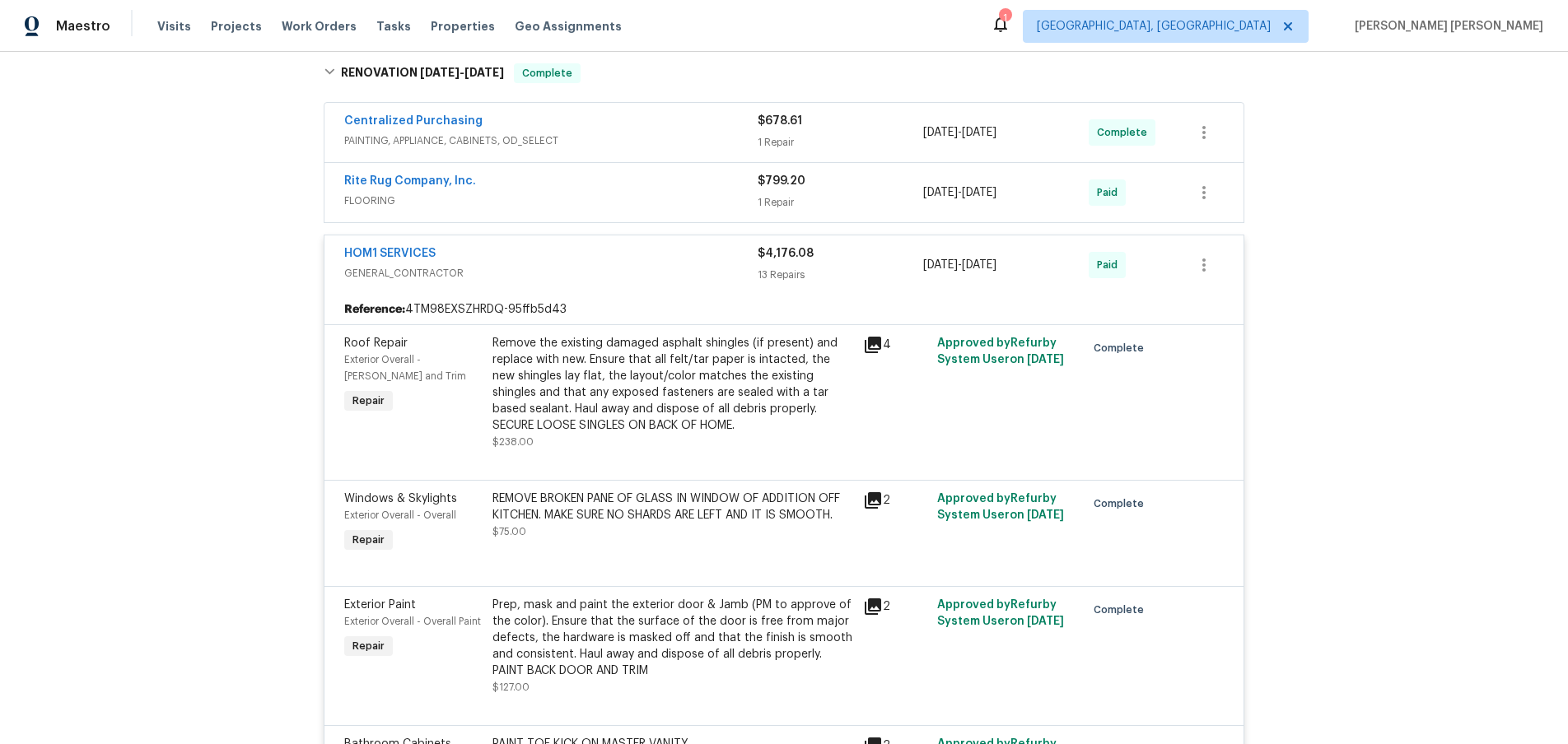
click at [639, 251] on div "HOM1 SERVICES" at bounding box center [551, 255] width 413 height 20
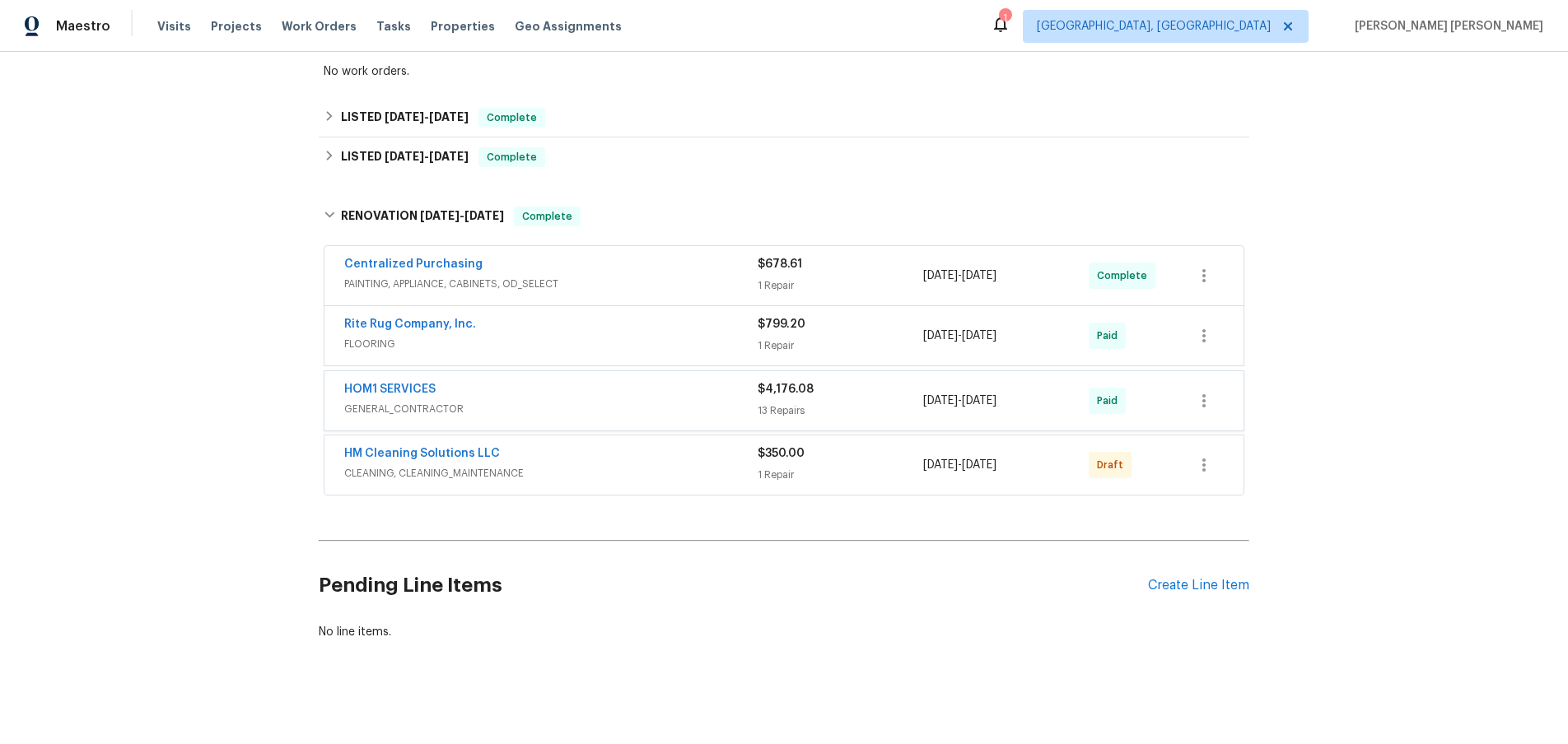
scroll to position [438, 0]
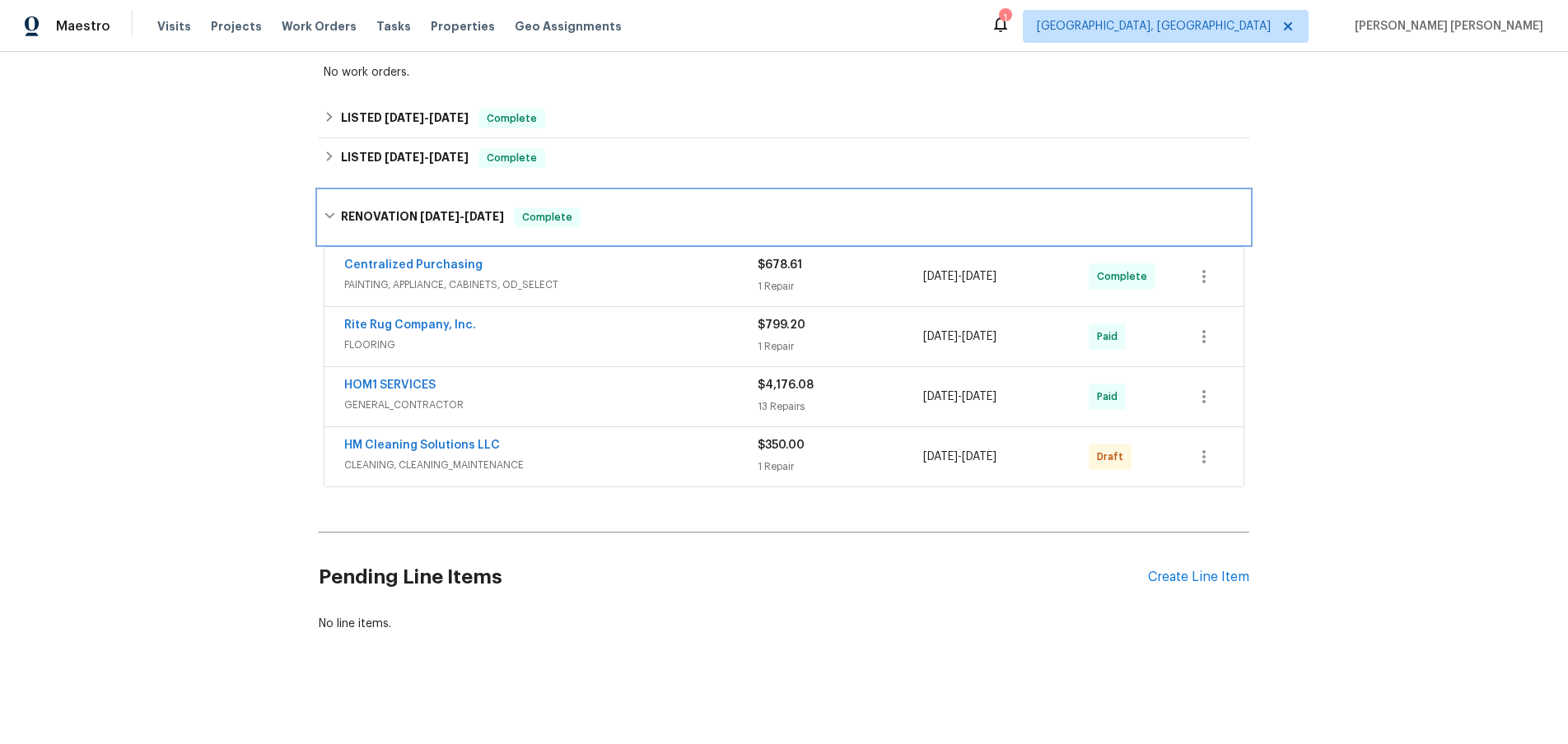
drag, startPoint x: 331, startPoint y: 217, endPoint x: 380, endPoint y: 233, distance: 51.5
click at [332, 217] on icon at bounding box center [329, 215] width 11 height 11
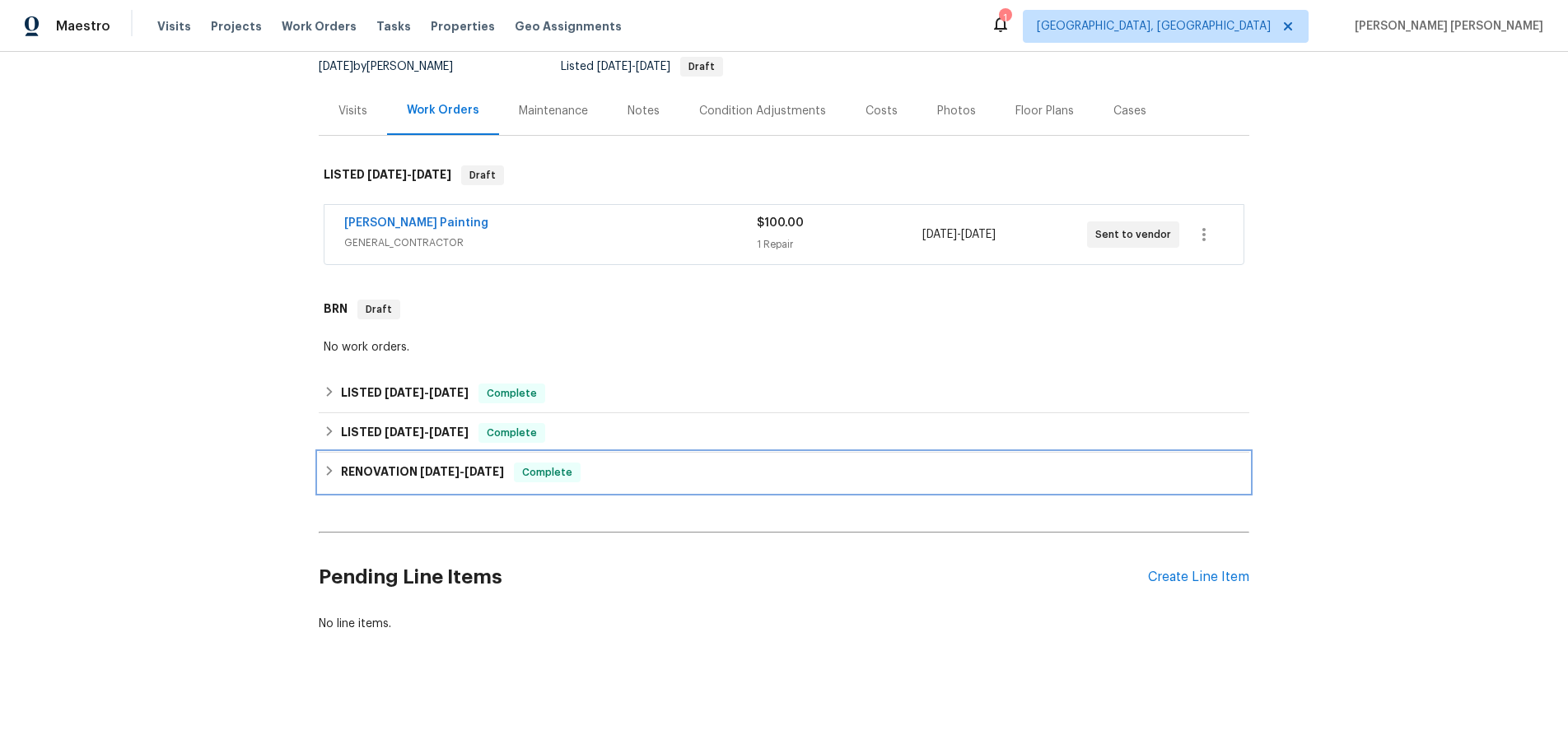
scroll to position [163, 0]
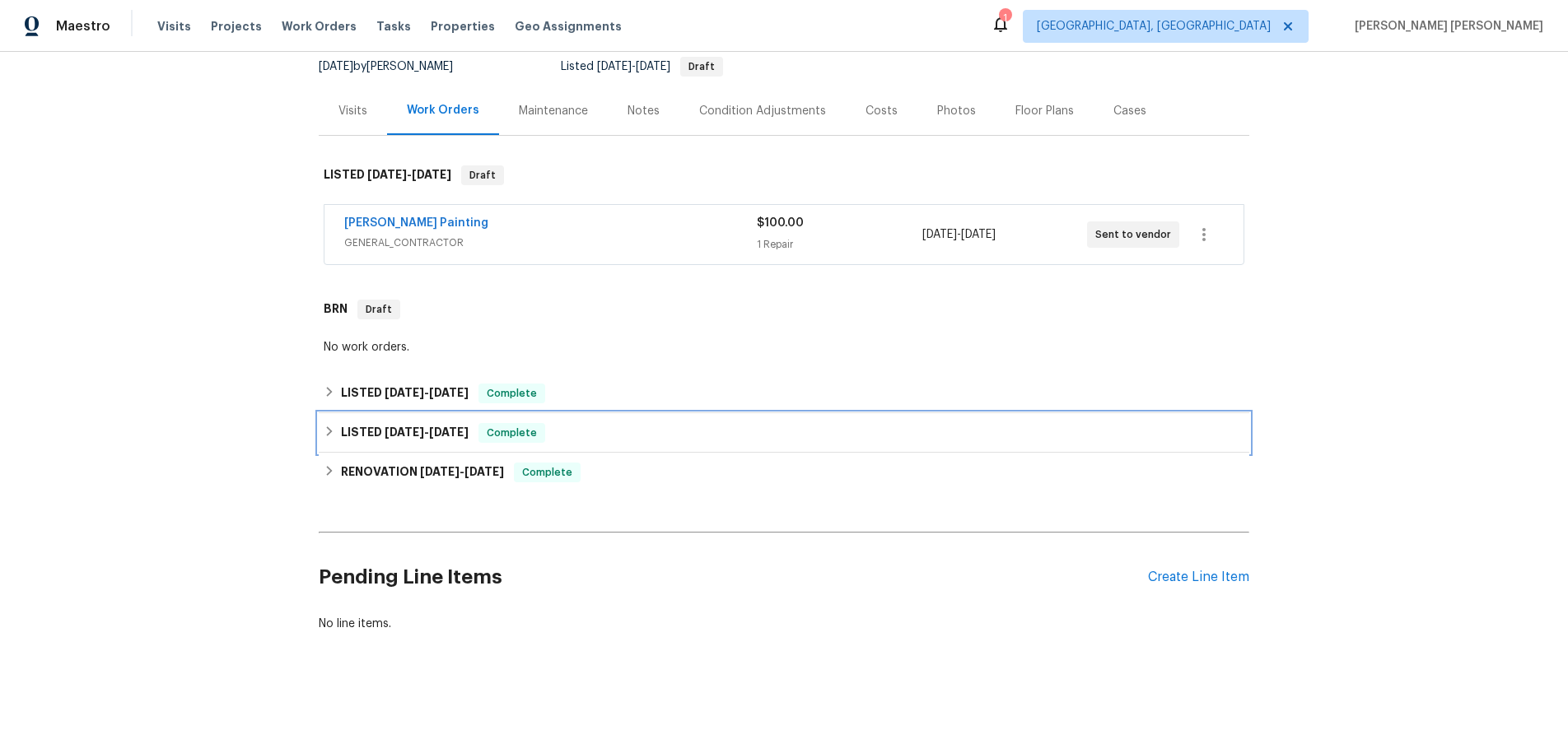
click at [324, 427] on icon at bounding box center [329, 431] width 11 height 11
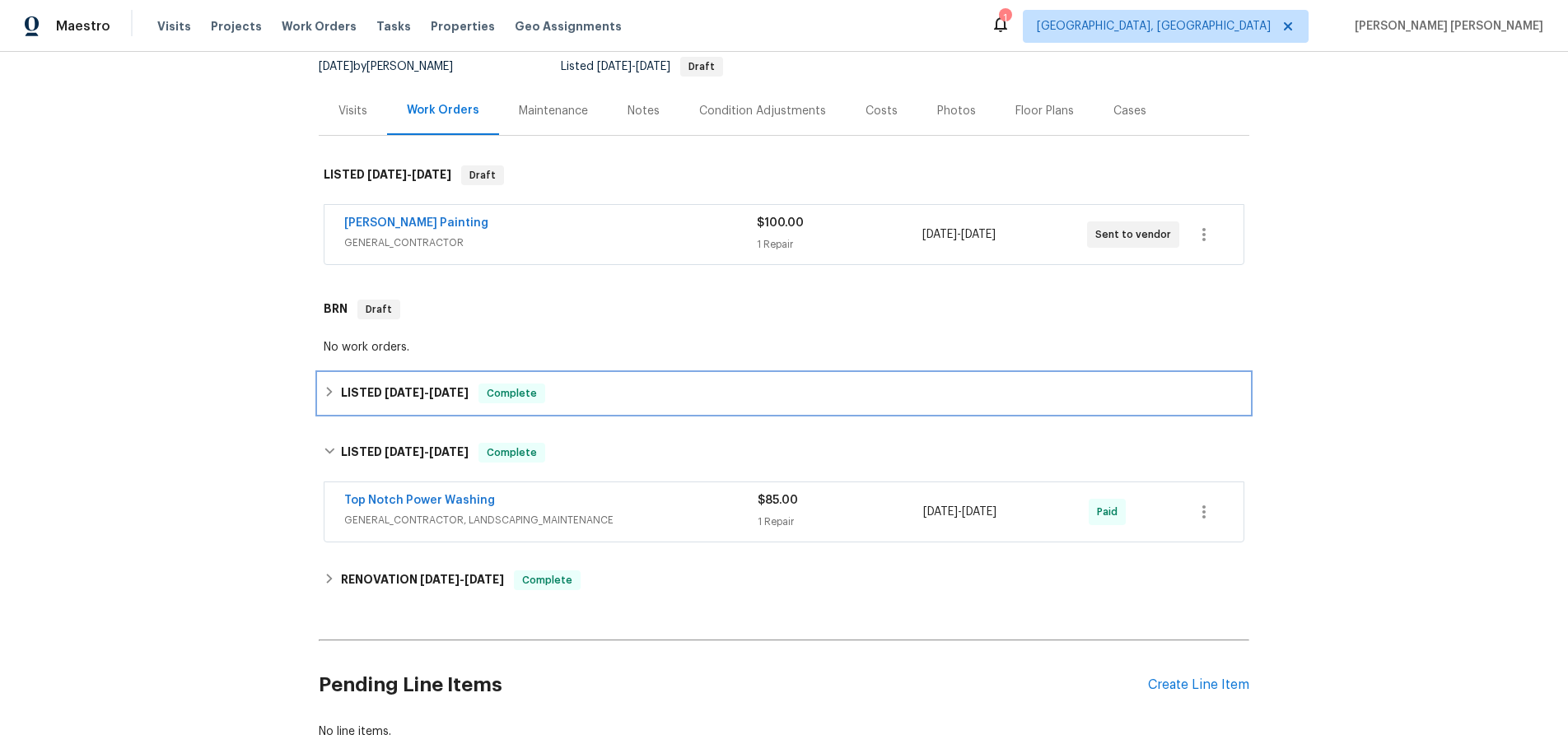
click at [328, 390] on icon at bounding box center [329, 391] width 11 height 11
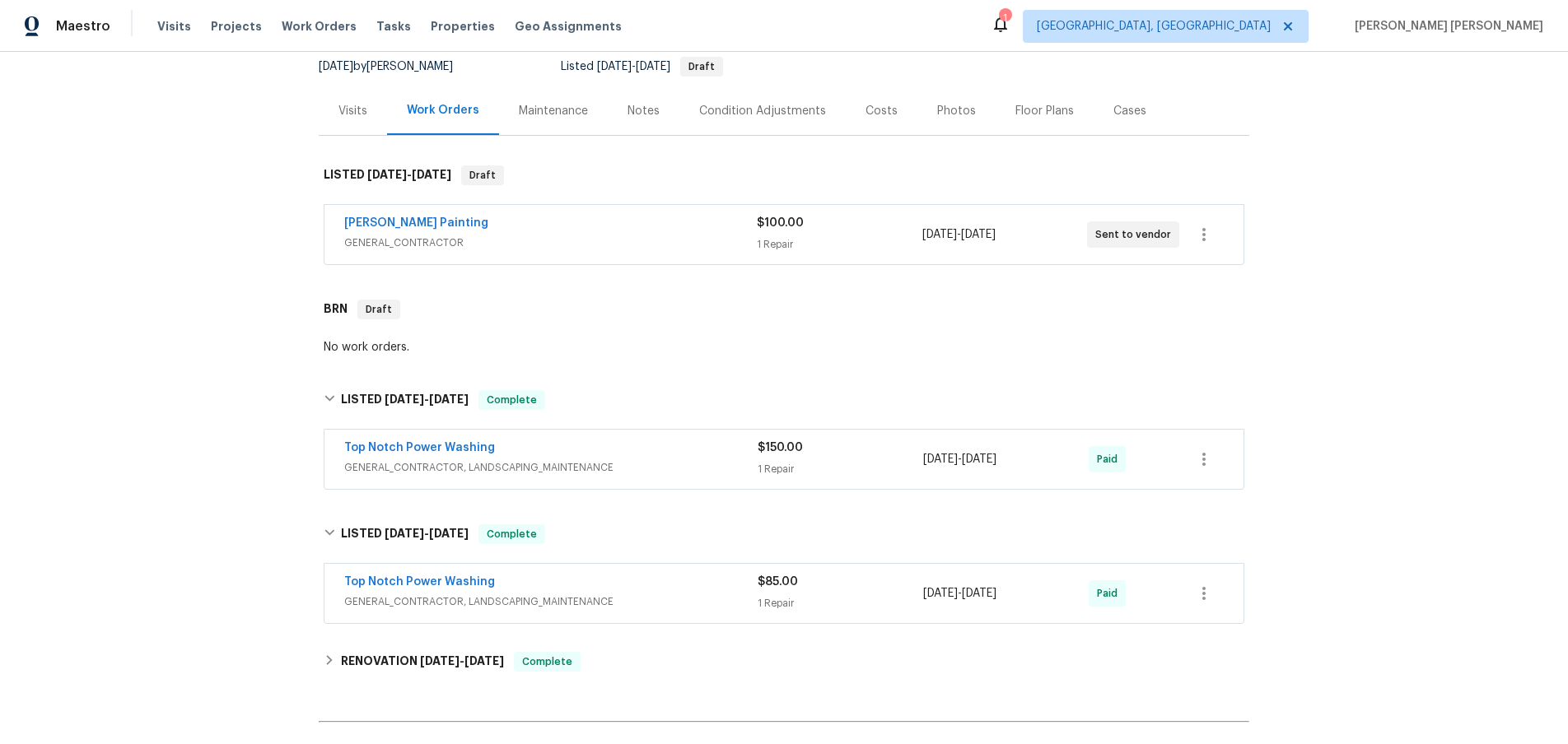
drag, startPoint x: 874, startPoint y: 112, endPoint x: 967, endPoint y: 231, distance: 151.0
click at [872, 115] on div "Costs" at bounding box center [881, 111] width 32 height 16
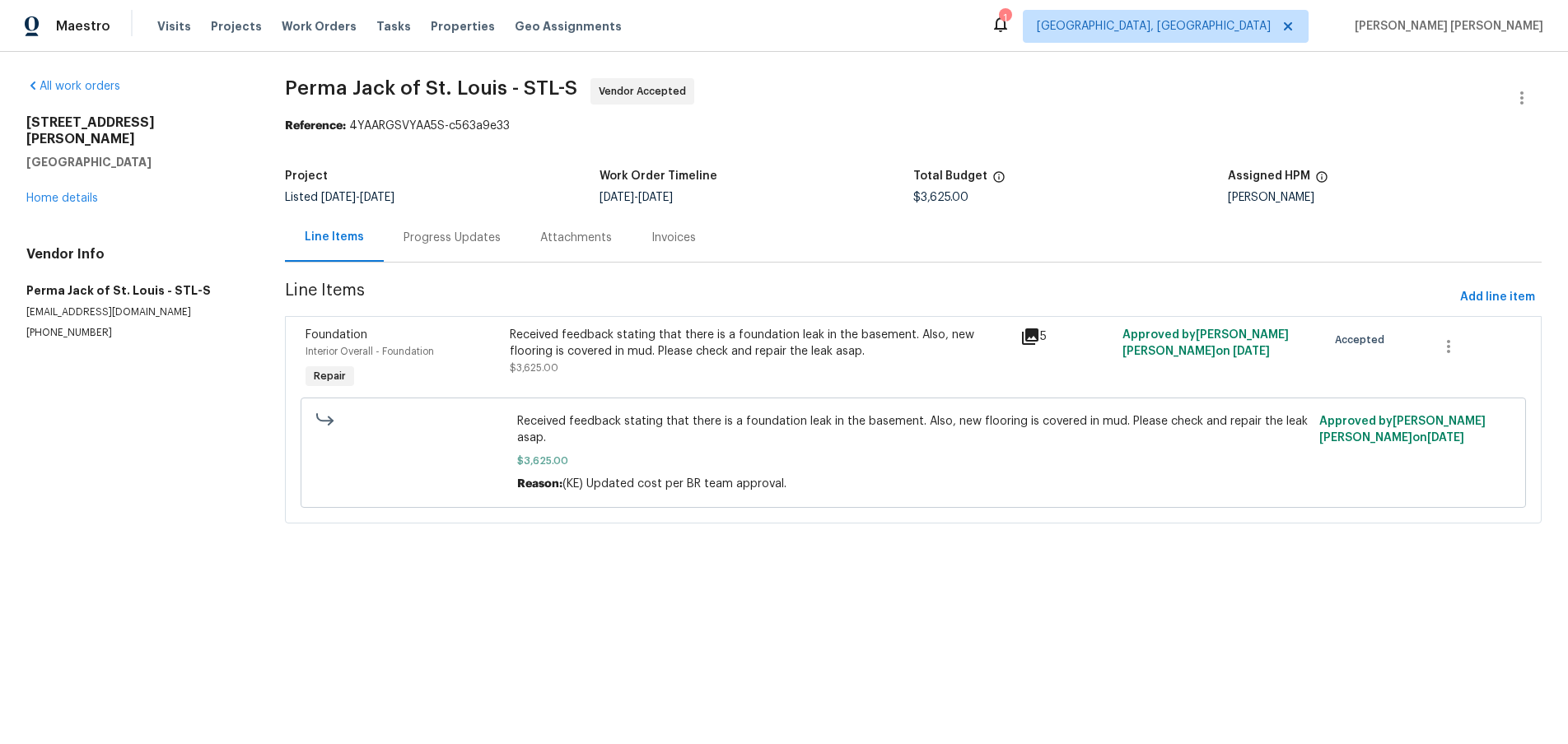
click at [1029, 343] on icon at bounding box center [1030, 336] width 20 height 20
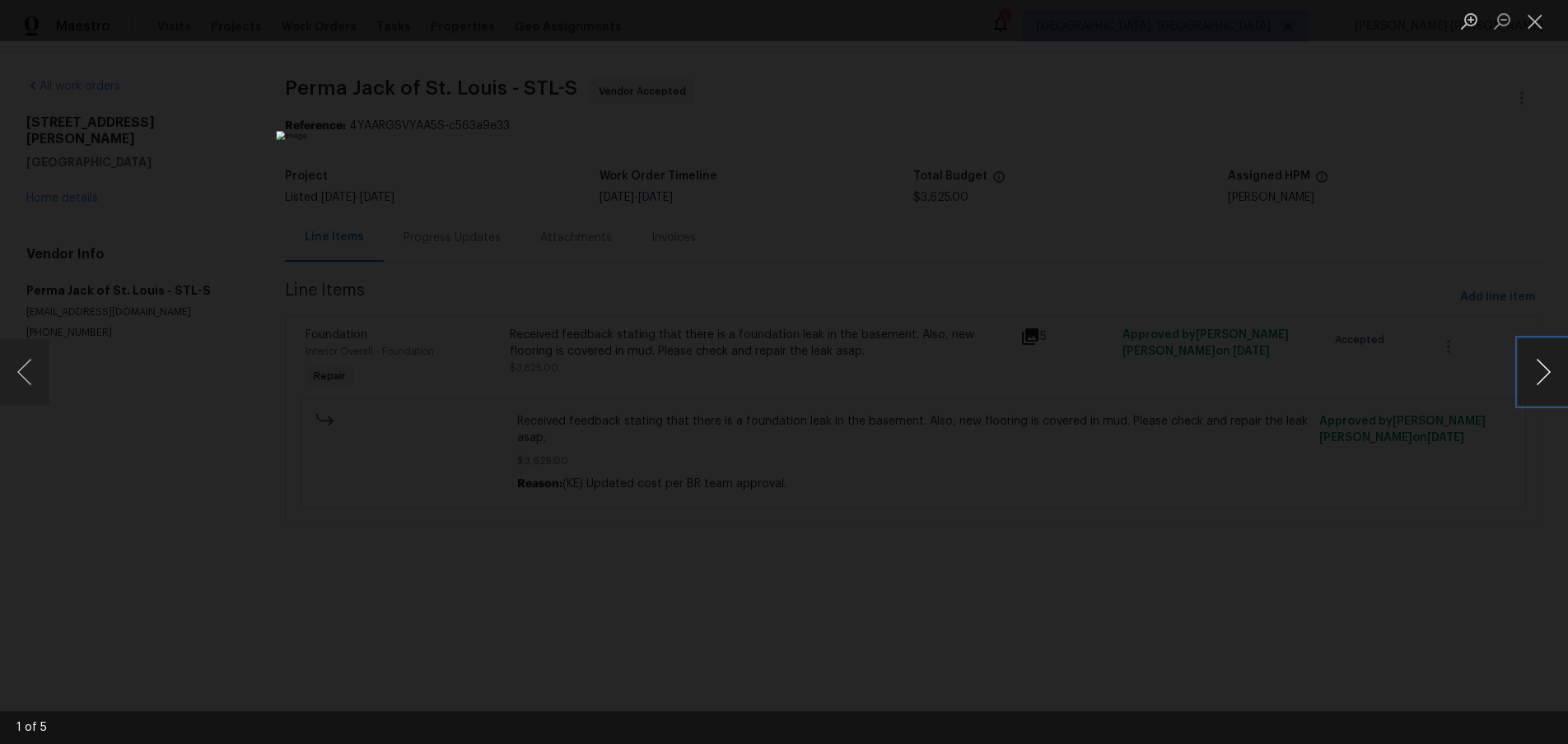
click at [1538, 378] on button "Next image" at bounding box center [1543, 372] width 49 height 66
click at [1539, 383] on button "Next image" at bounding box center [1543, 372] width 49 height 66
click at [1220, 652] on div "Lightbox" at bounding box center [784, 372] width 1568 height 744
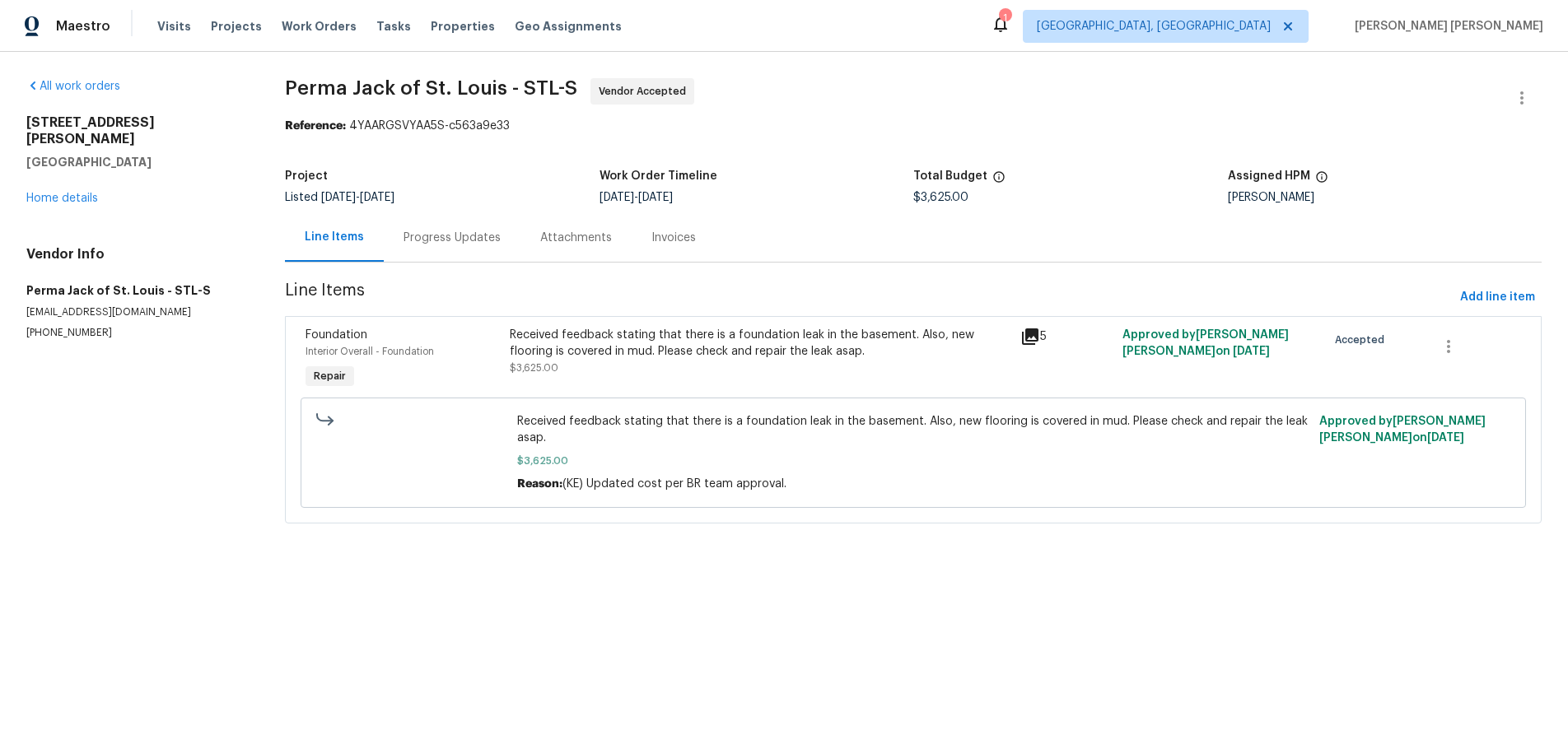
click at [1219, 650] on div "Lightbox" at bounding box center [784, 372] width 1568 height 744
click at [71, 193] on link "Home details" at bounding box center [62, 198] width 71 height 11
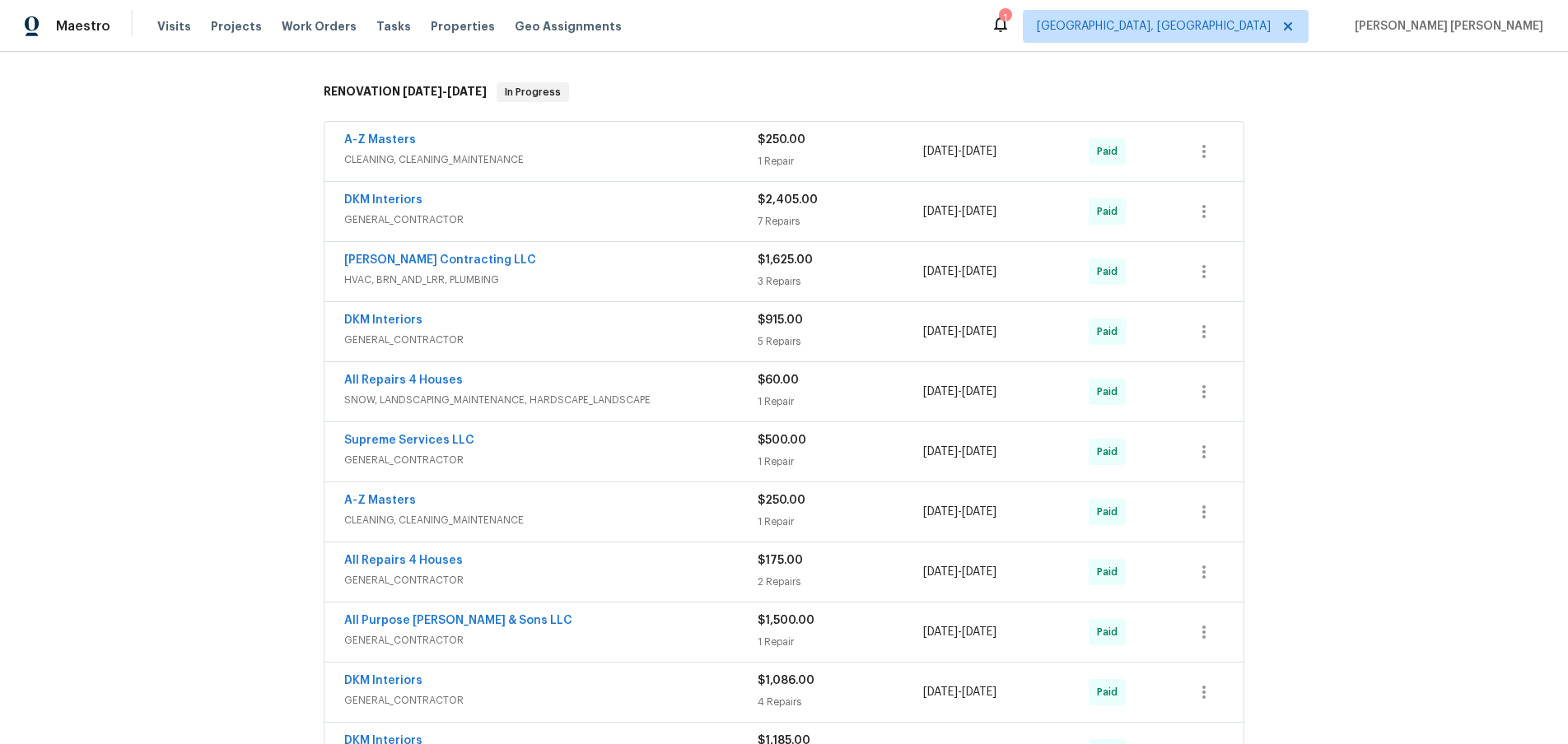
scroll to position [440, 0]
click at [590, 221] on span "GENERAL_CONTRACTOR" at bounding box center [551, 220] width 413 height 16
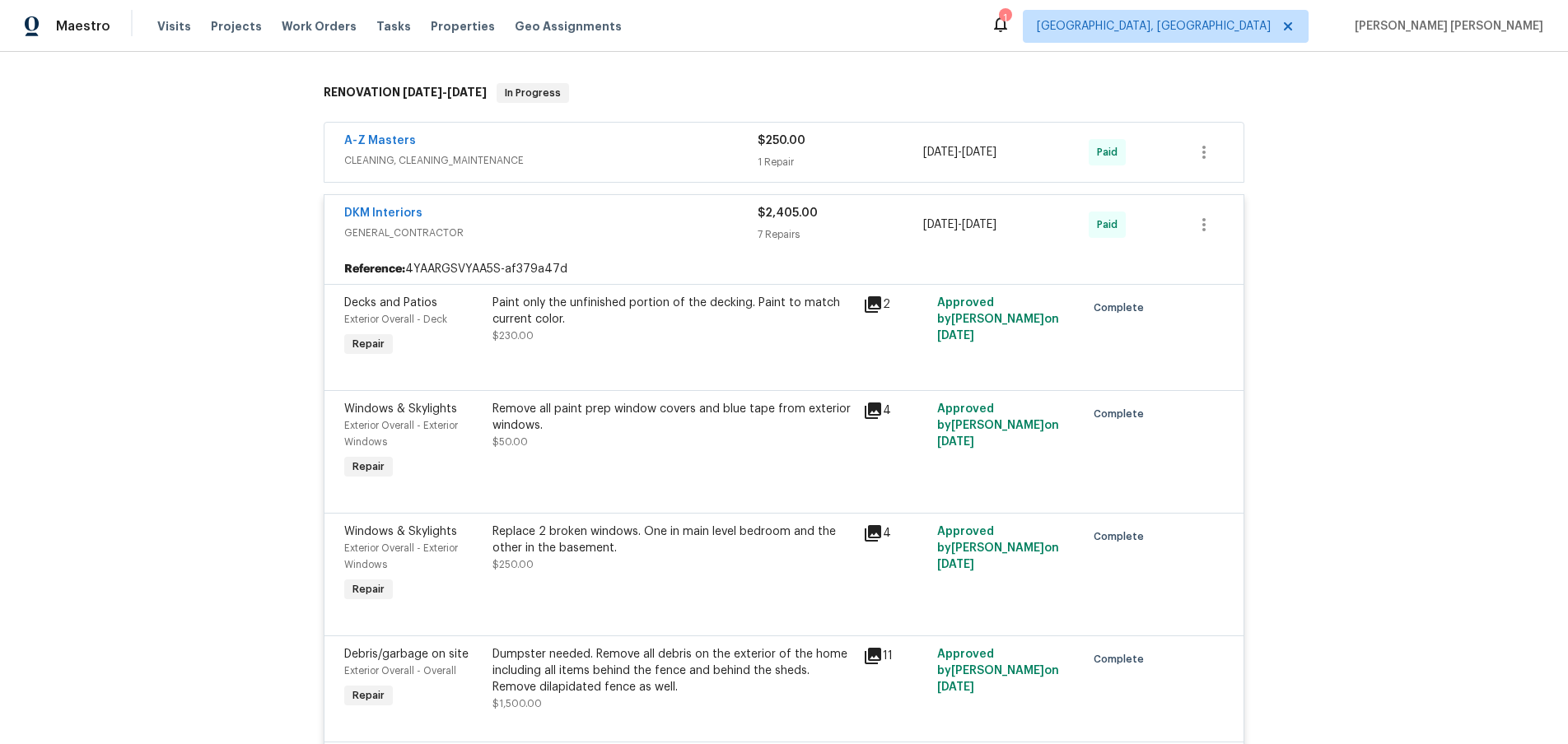
click at [590, 221] on div "DKM Interiors" at bounding box center [551, 214] width 413 height 20
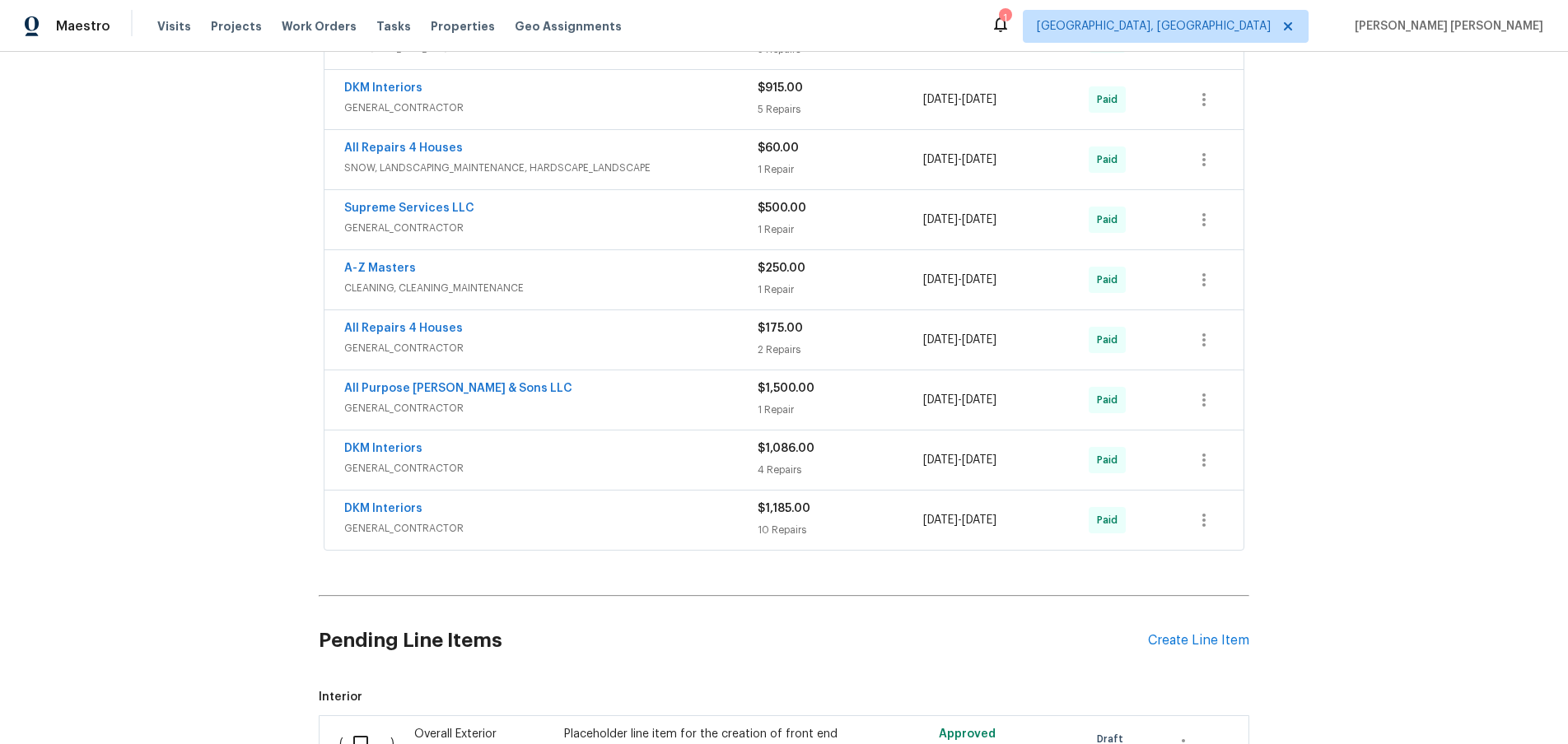
scroll to position [671, 0]
click at [709, 413] on span "GENERAL_CONTRACTOR" at bounding box center [551, 409] width 413 height 16
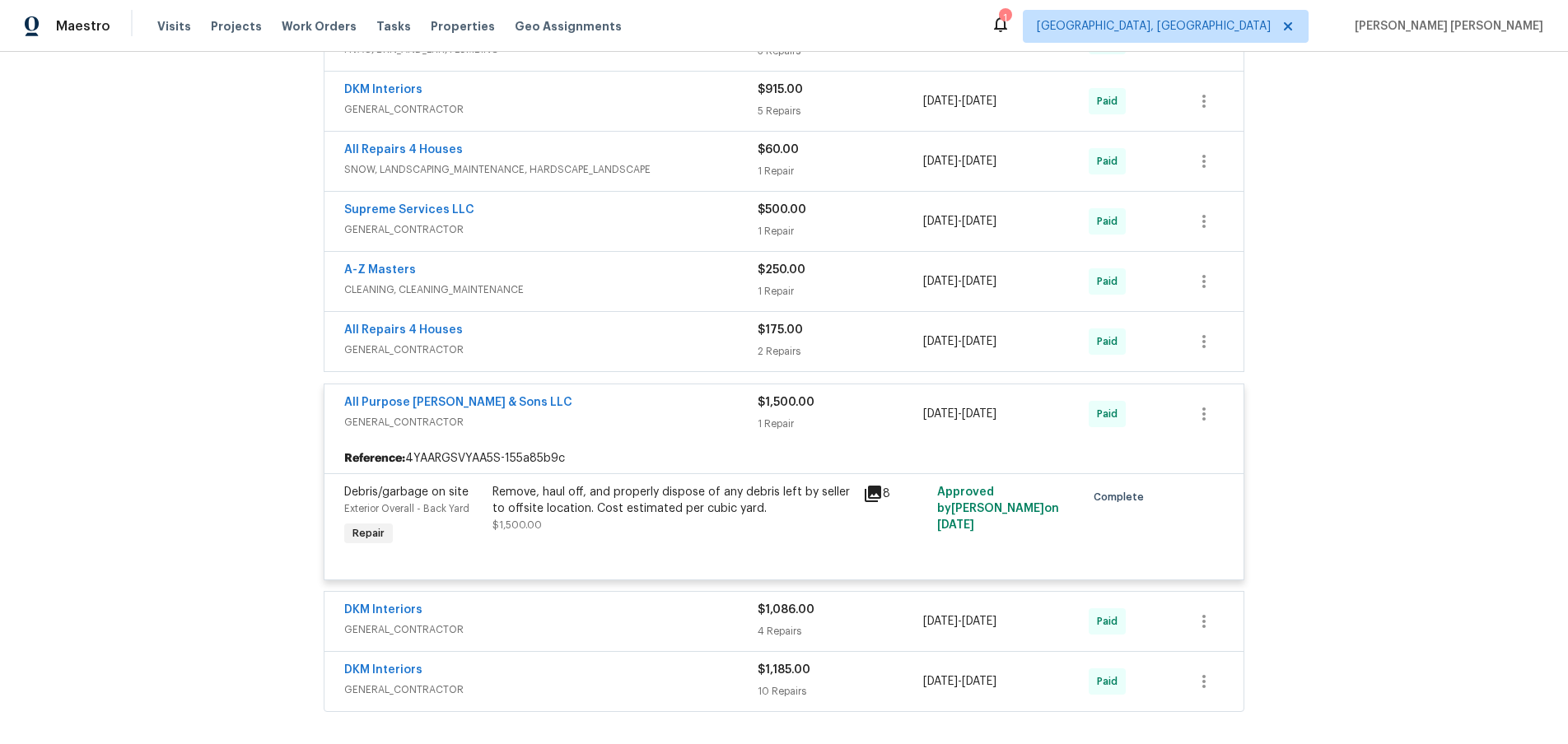
click at [709, 413] on div "All Purpose [PERSON_NAME] & Sons LLC" at bounding box center [551, 403] width 413 height 20
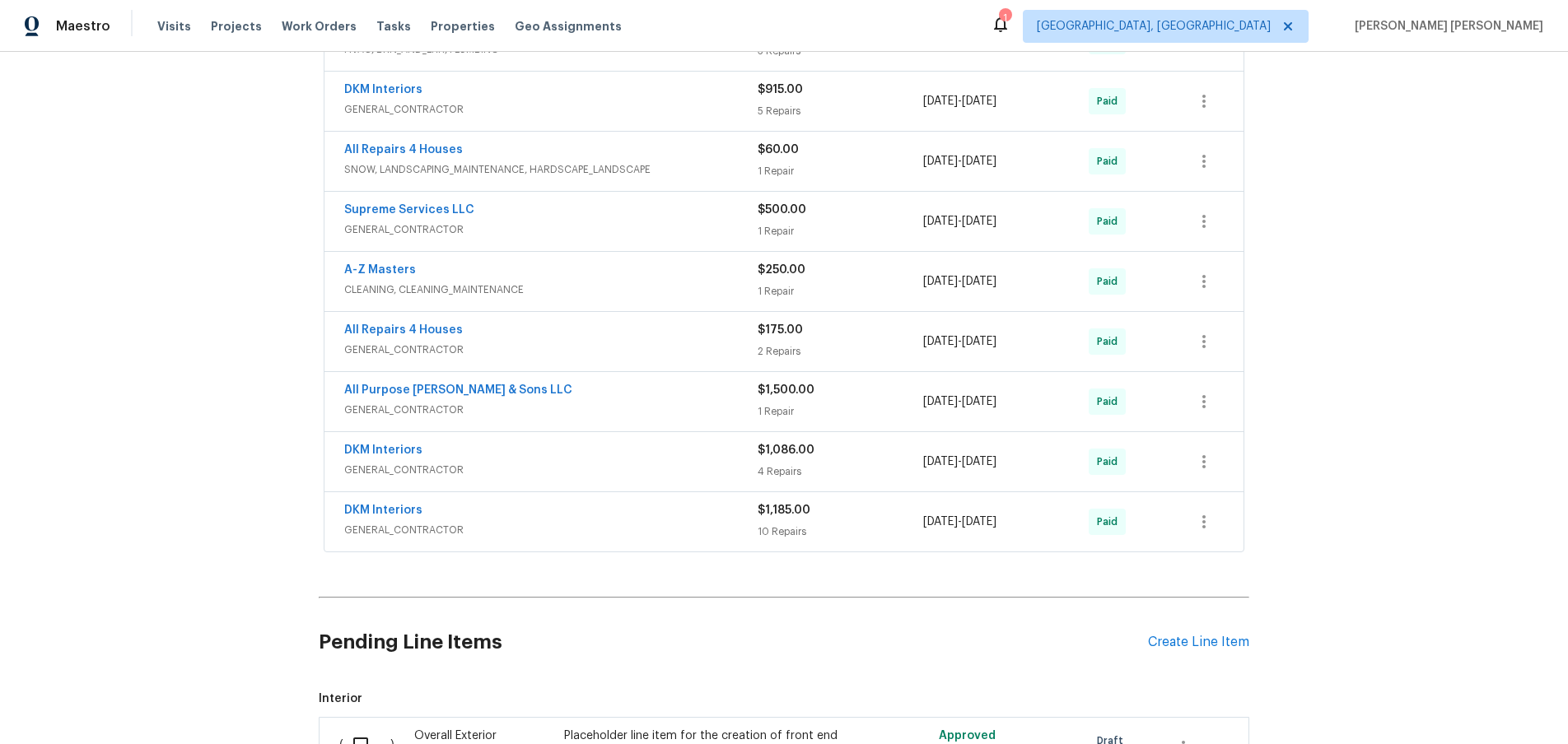
click at [709, 413] on span "GENERAL_CONTRACTOR" at bounding box center [551, 409] width 413 height 16
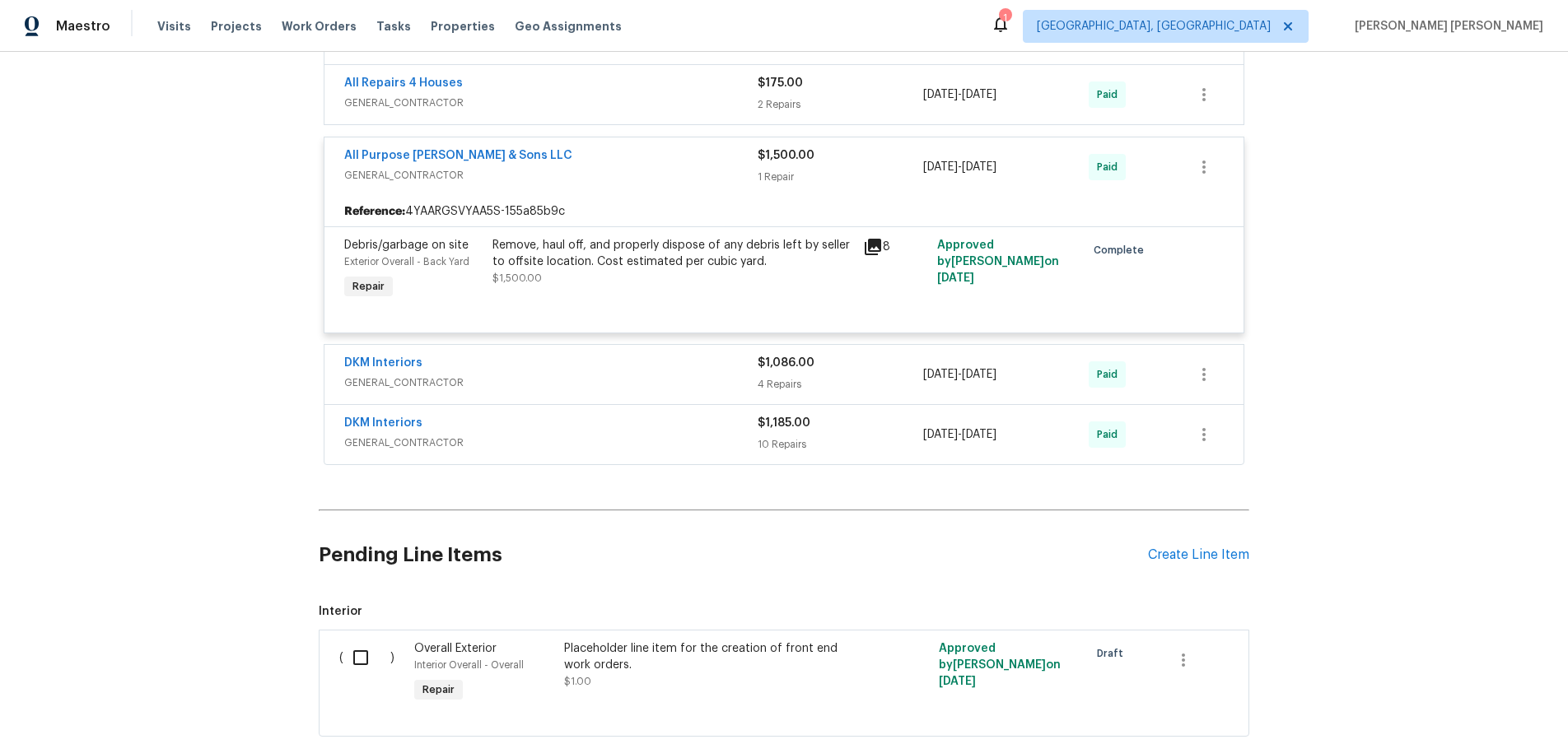
scroll to position [937, 0]
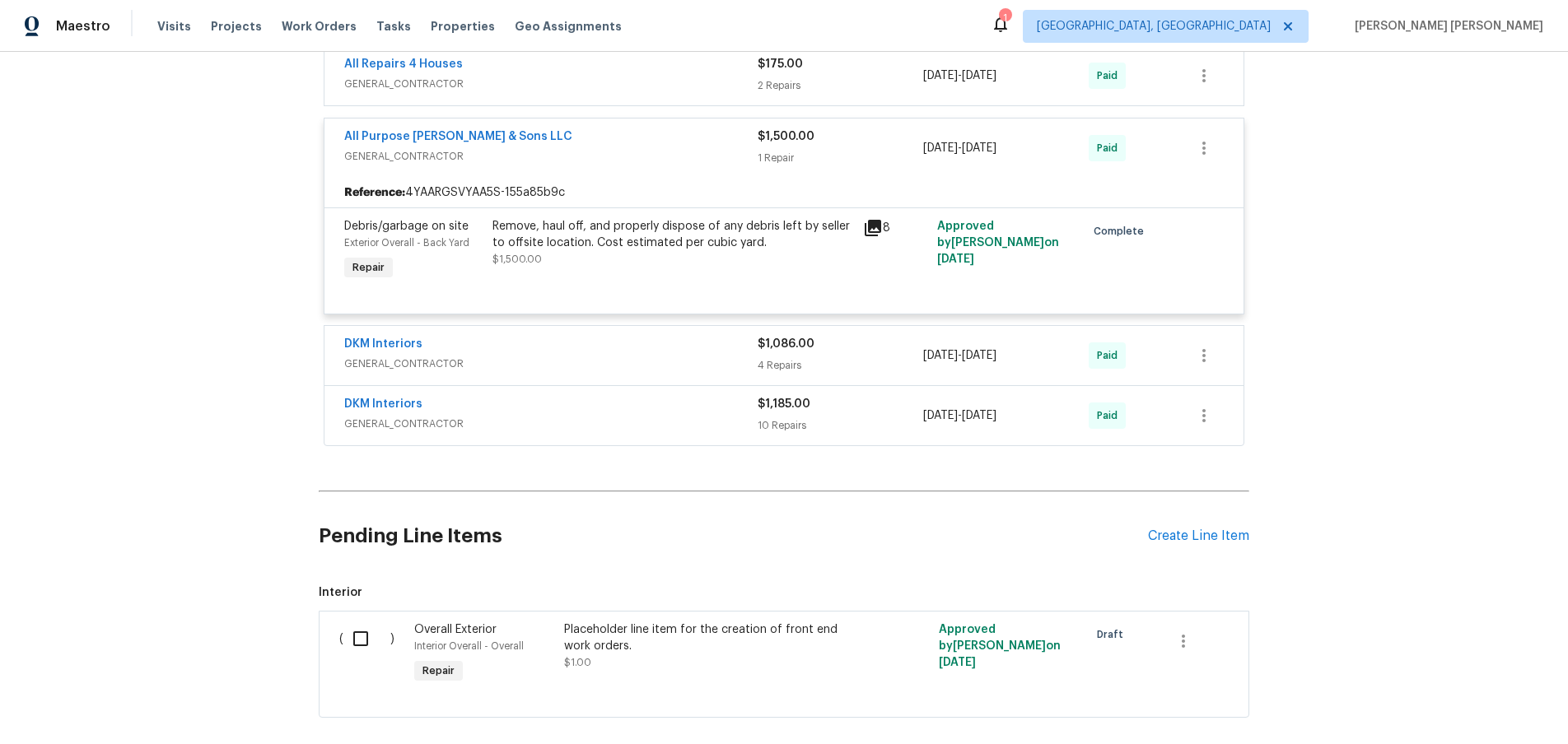
click at [709, 413] on div "DKM Interiors" at bounding box center [551, 405] width 413 height 20
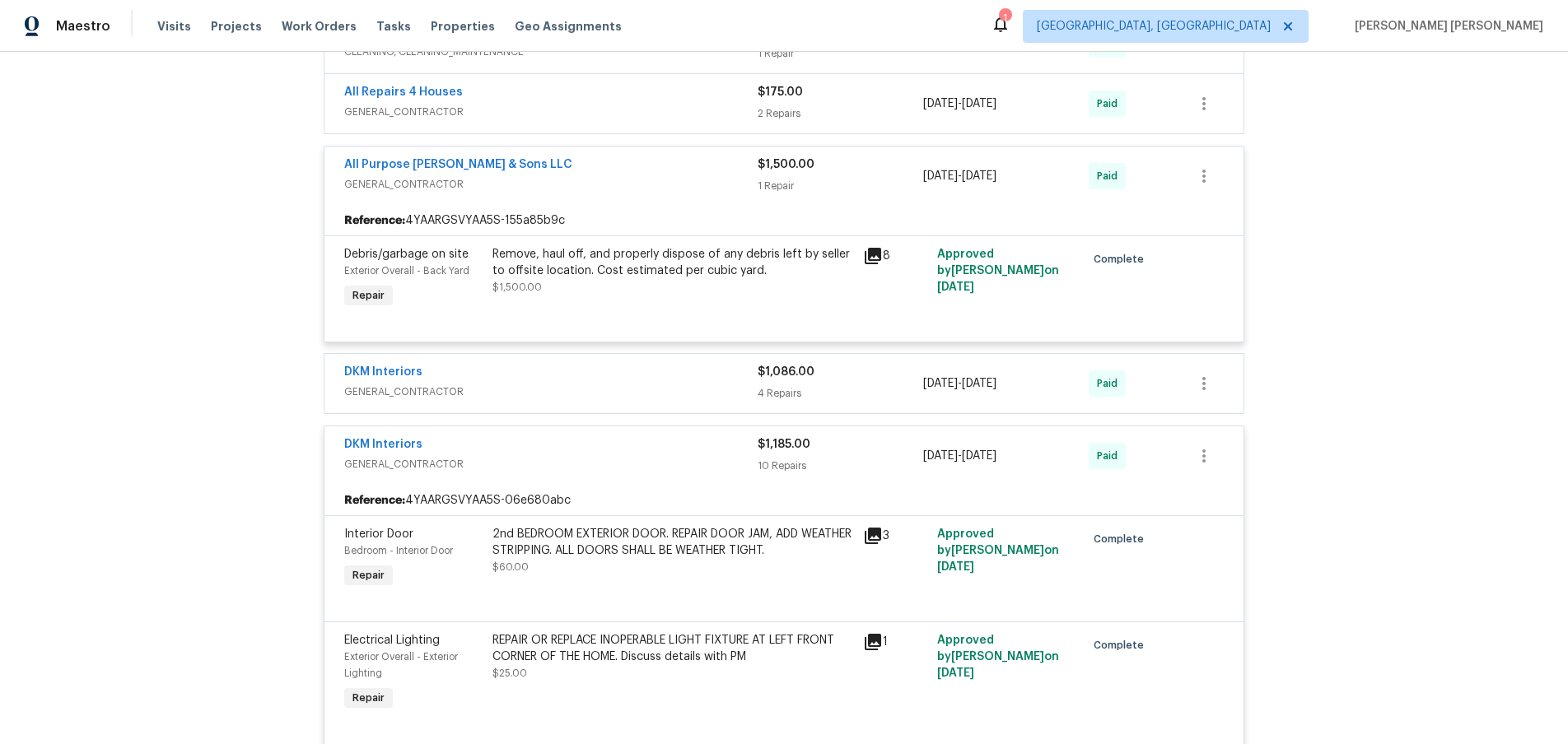
scroll to position [947, 0]
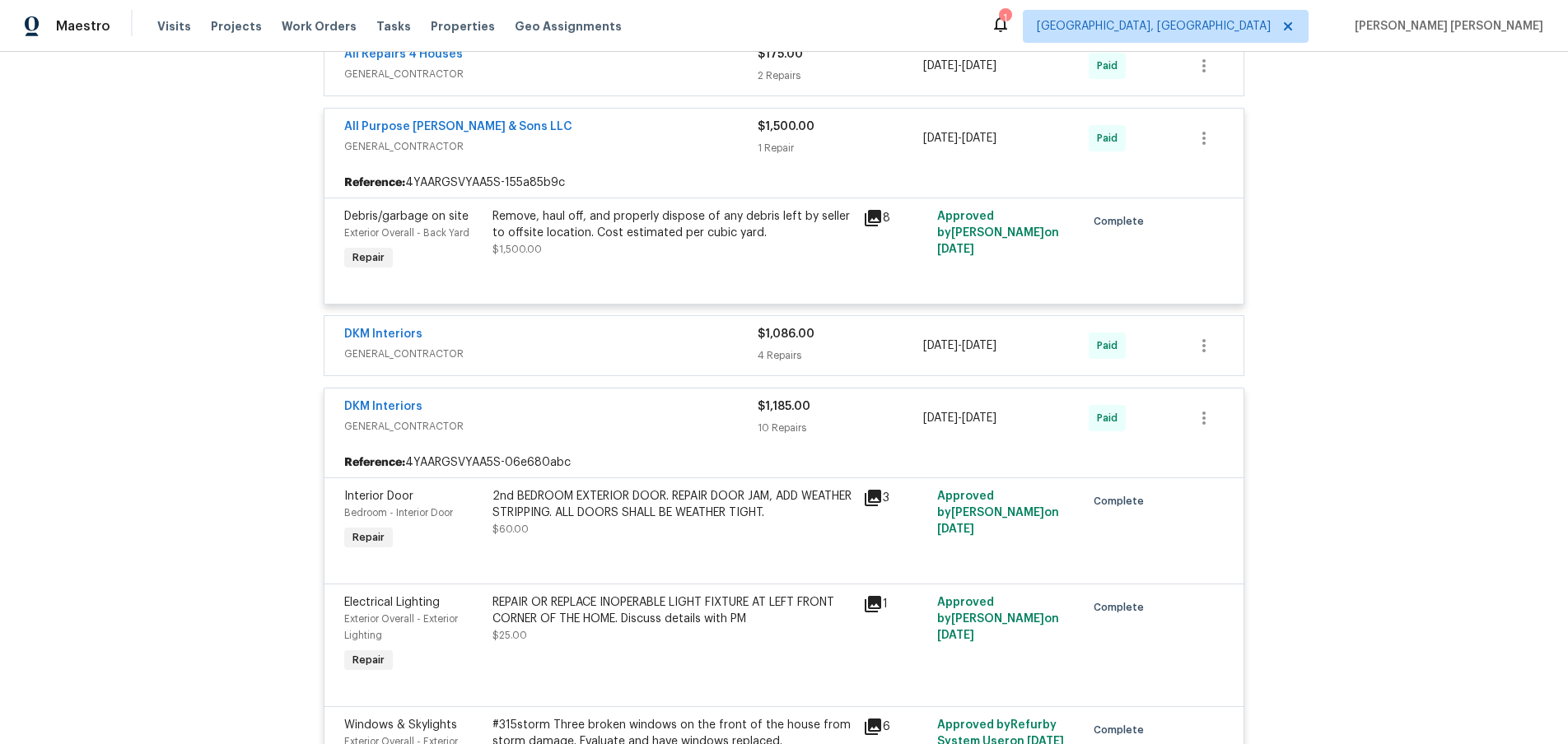
click at [690, 419] on div "DKM Interiors GENERAL_CONTRACTOR" at bounding box center [551, 416] width 413 height 36
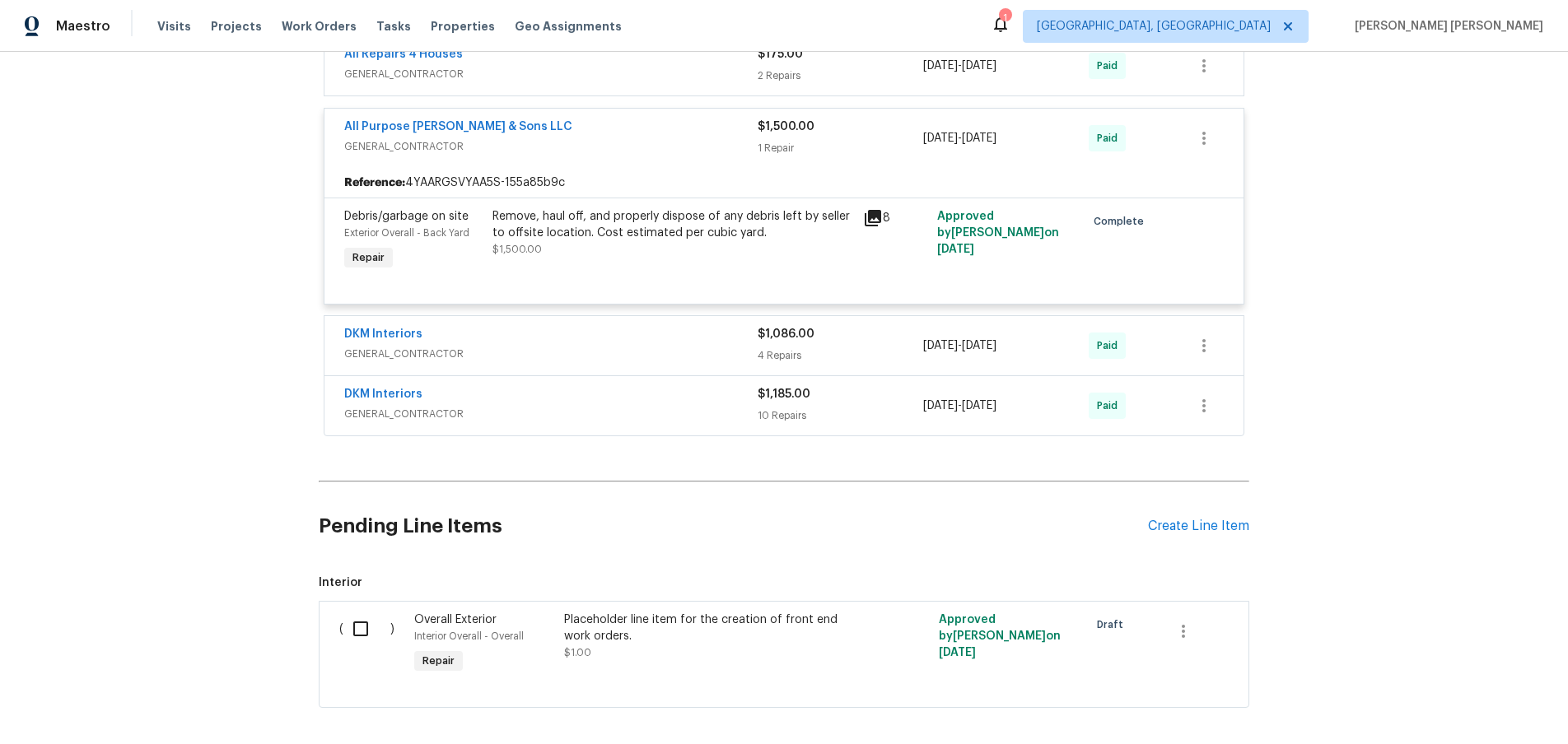
click at [626, 336] on div "DKM Interiors" at bounding box center [551, 335] width 413 height 20
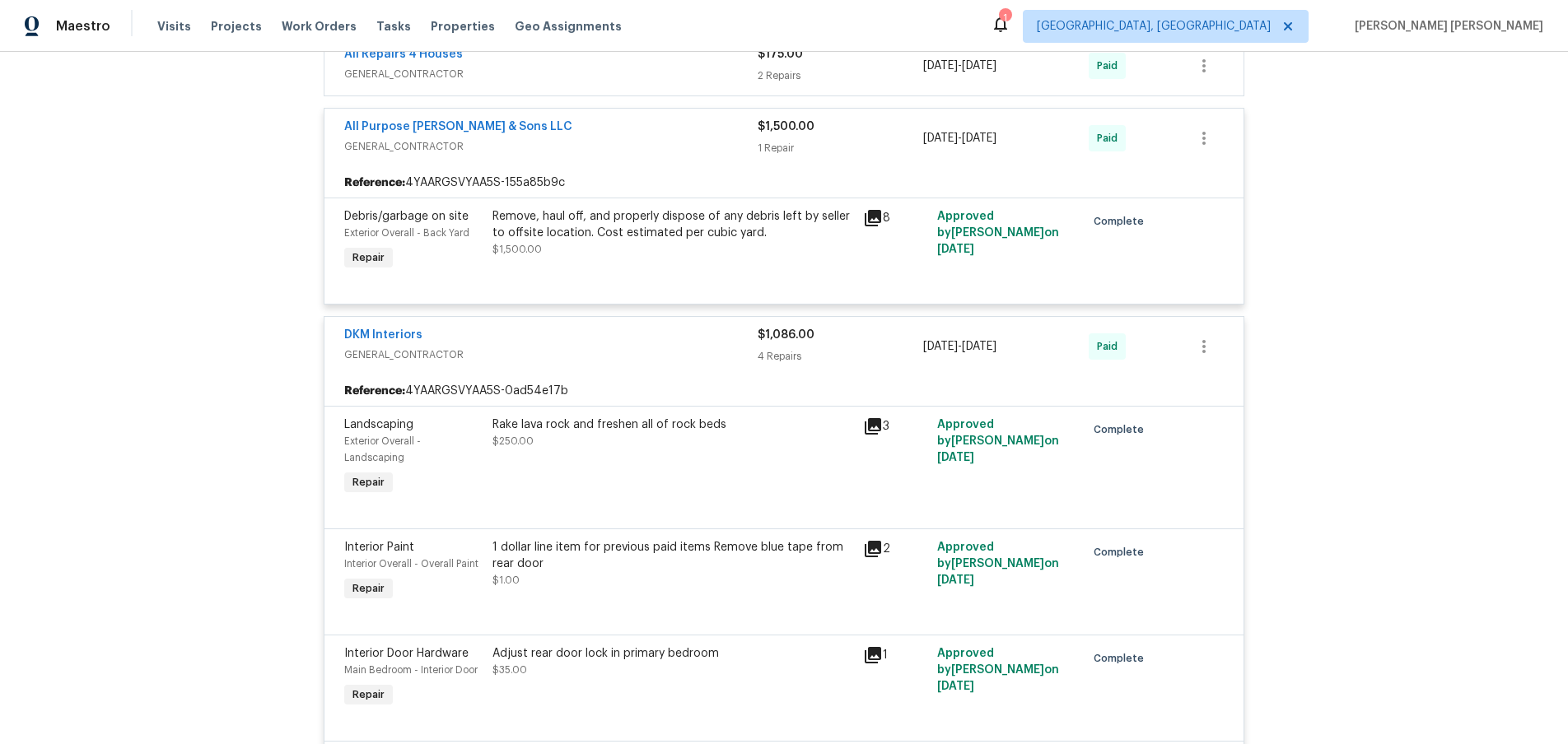
scroll to position [1123, 0]
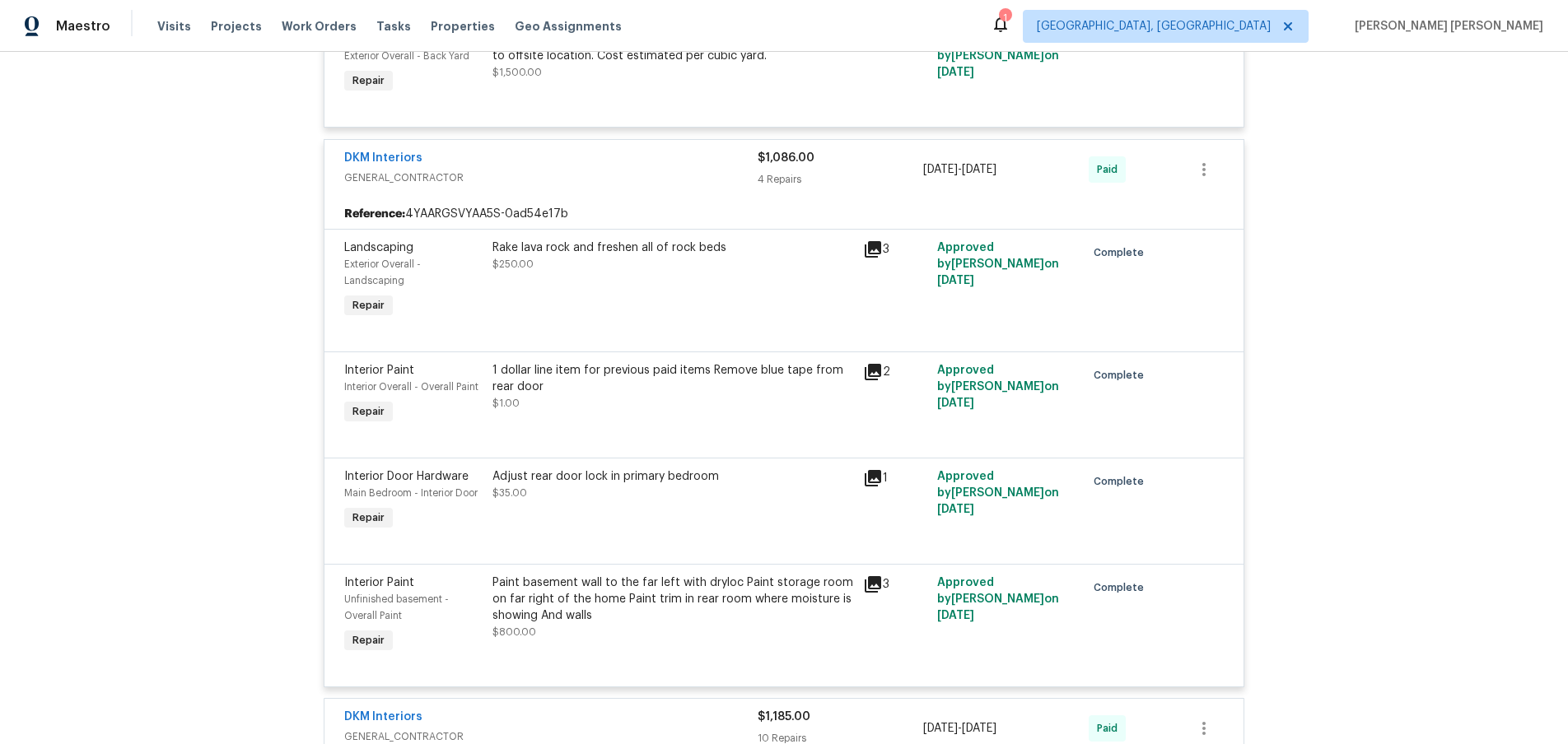
click at [584, 167] on div "DKM Interiors" at bounding box center [551, 159] width 413 height 20
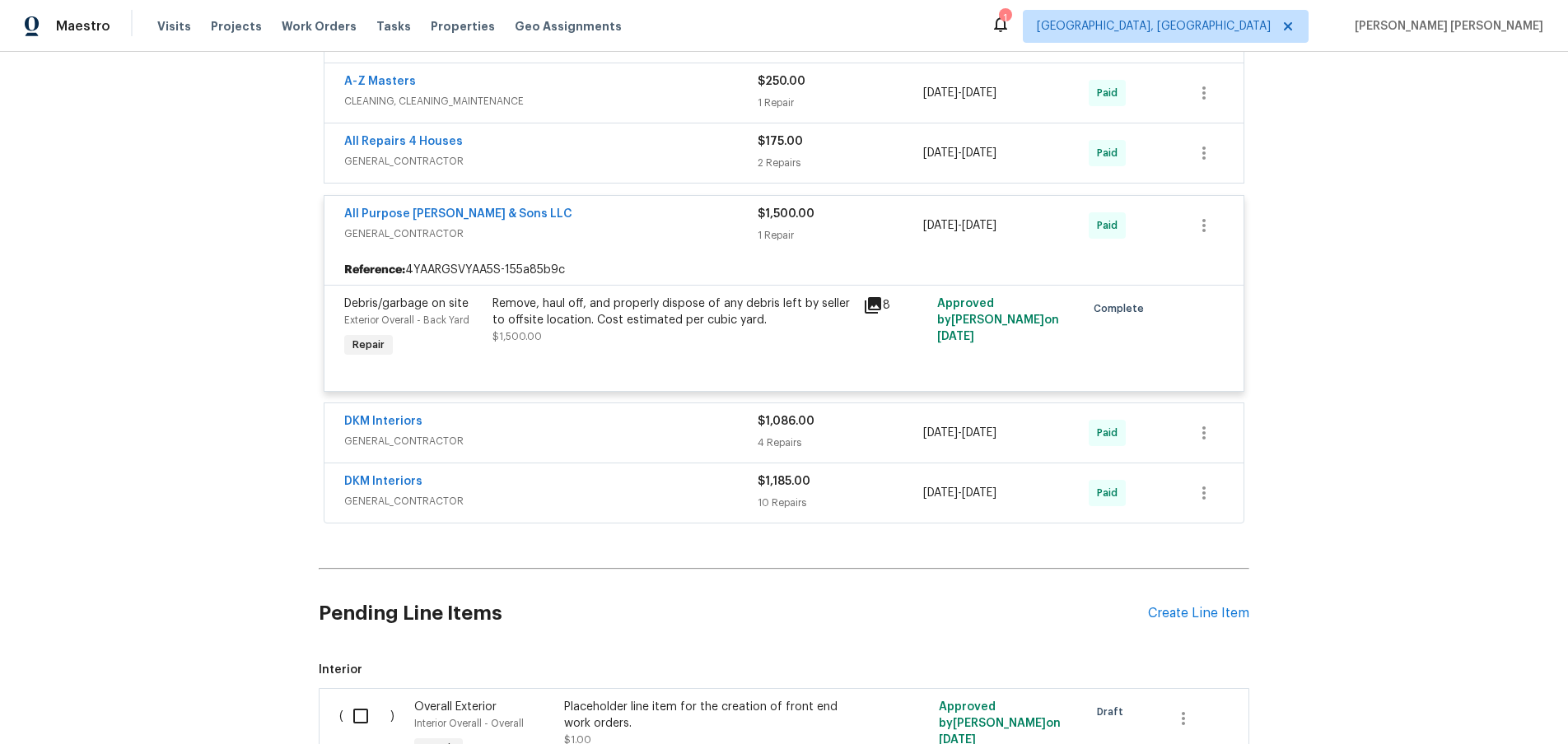
scroll to position [847, 0]
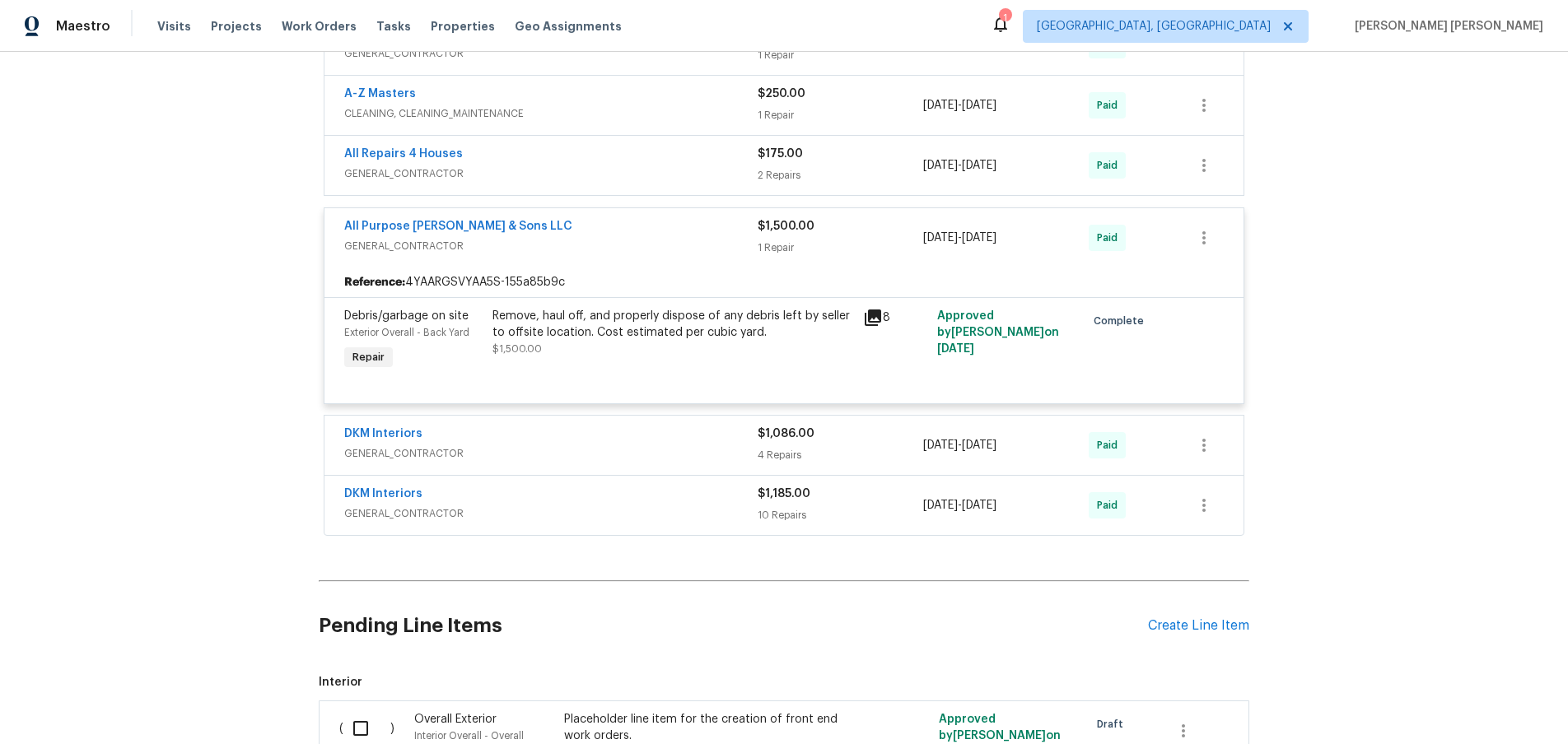
click at [651, 231] on div "All Purpose [PERSON_NAME] & Sons LLC" at bounding box center [551, 228] width 413 height 20
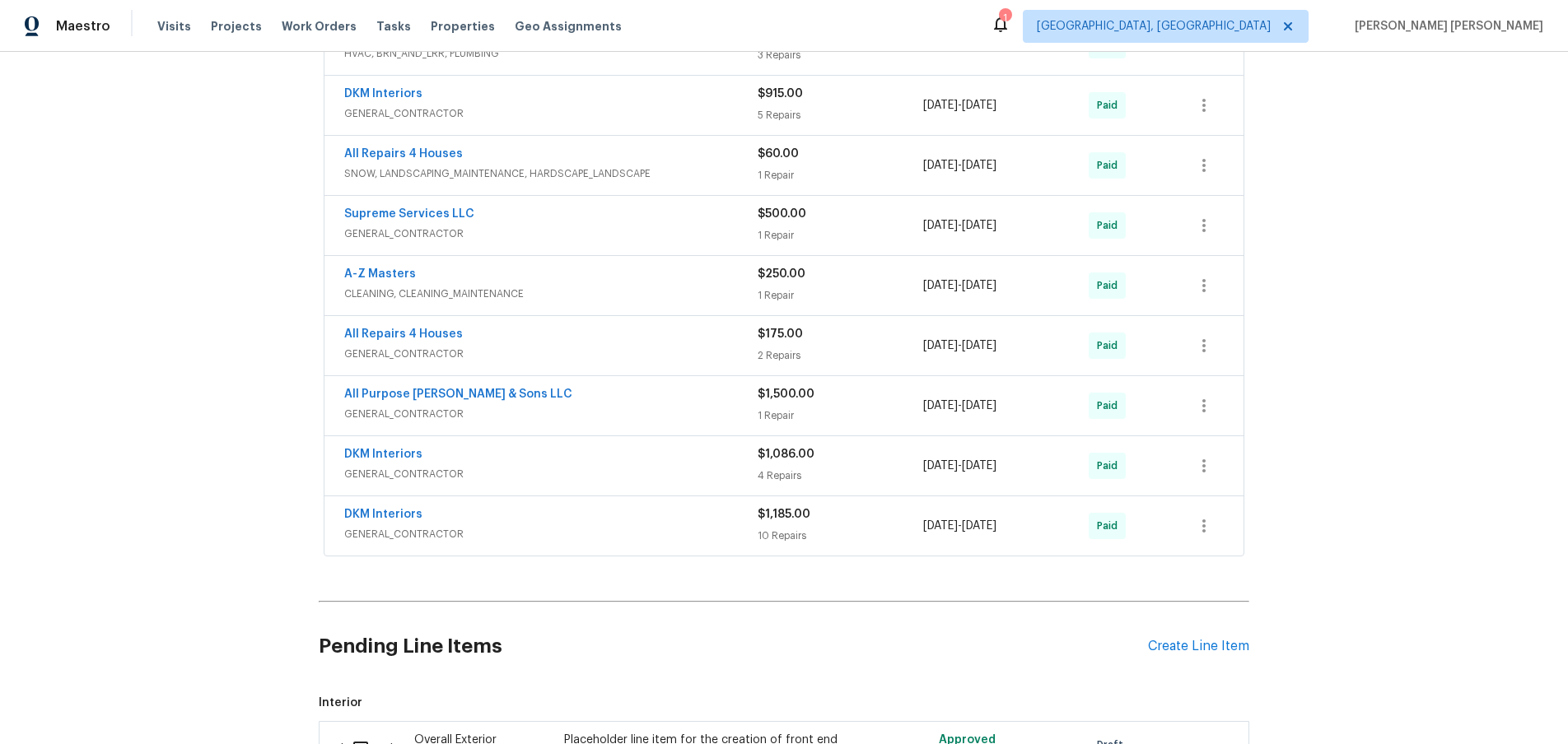
scroll to position [664, 0]
click at [656, 225] on div "Supreme Services LLC" at bounding box center [551, 218] width 413 height 20
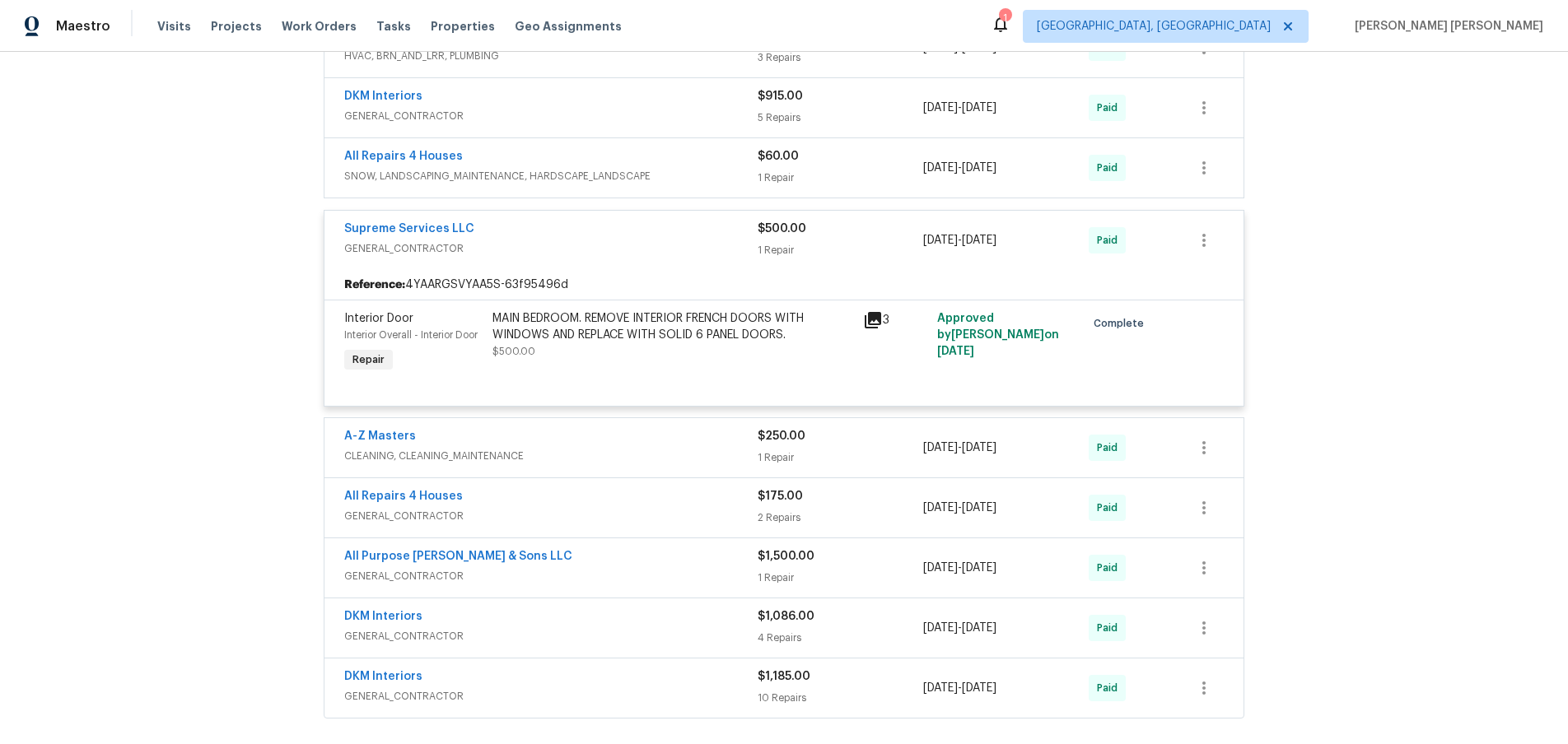
click at [652, 233] on div "Supreme Services LLC" at bounding box center [551, 231] width 413 height 20
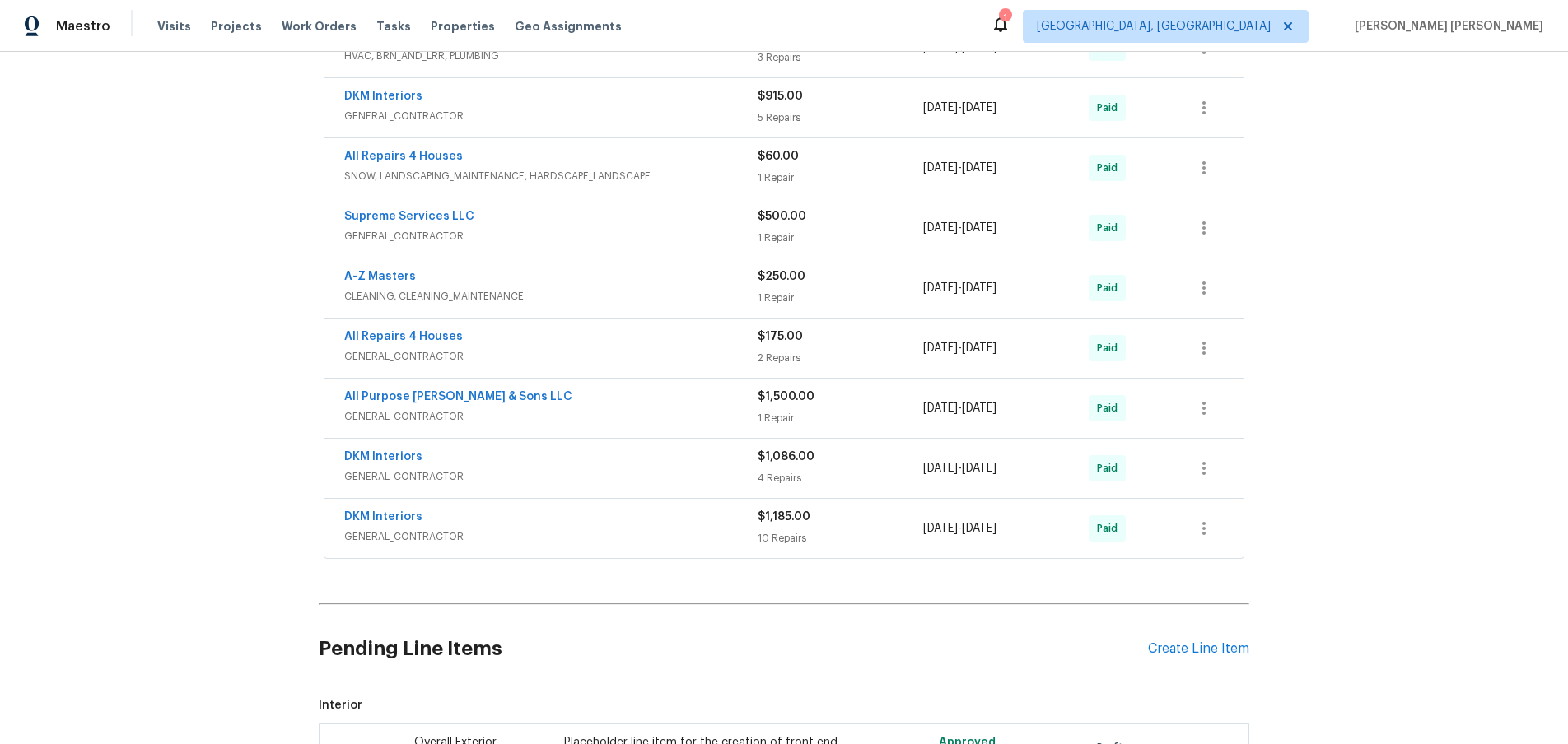
click at [648, 157] on div "All Repairs 4 Houses" at bounding box center [551, 157] width 413 height 20
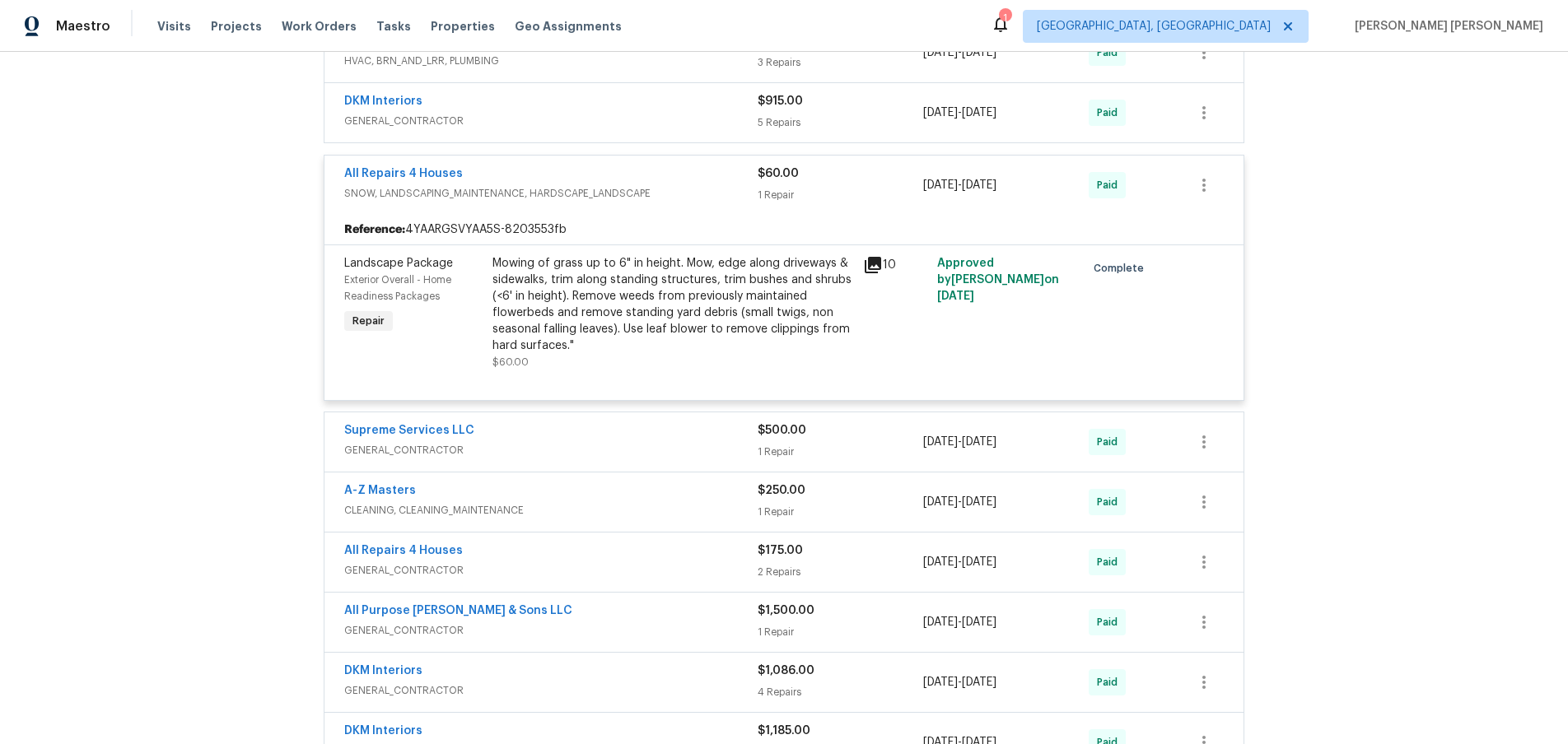
click at [646, 170] on div "All Repairs 4 Houses" at bounding box center [551, 175] width 413 height 20
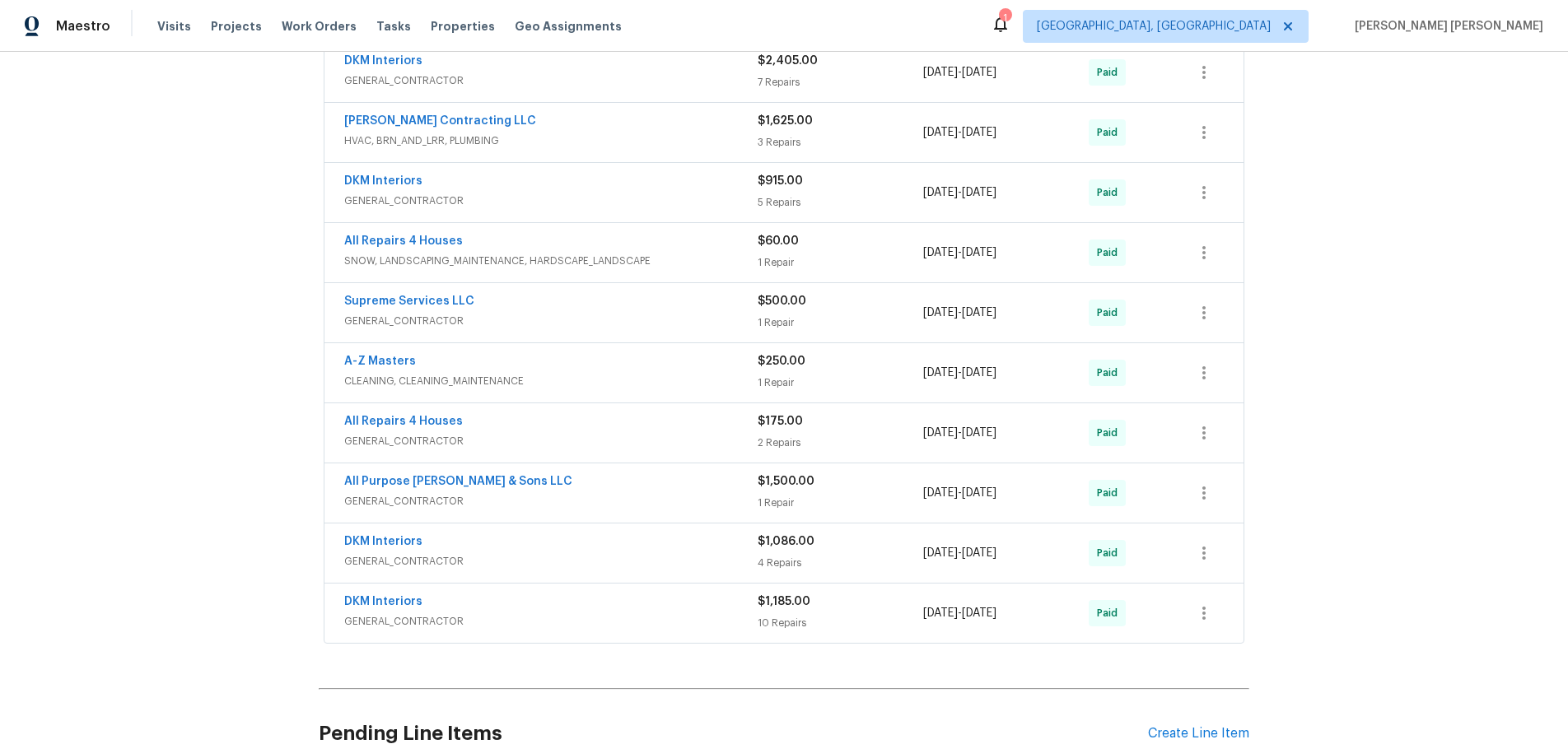
scroll to position [536, 0]
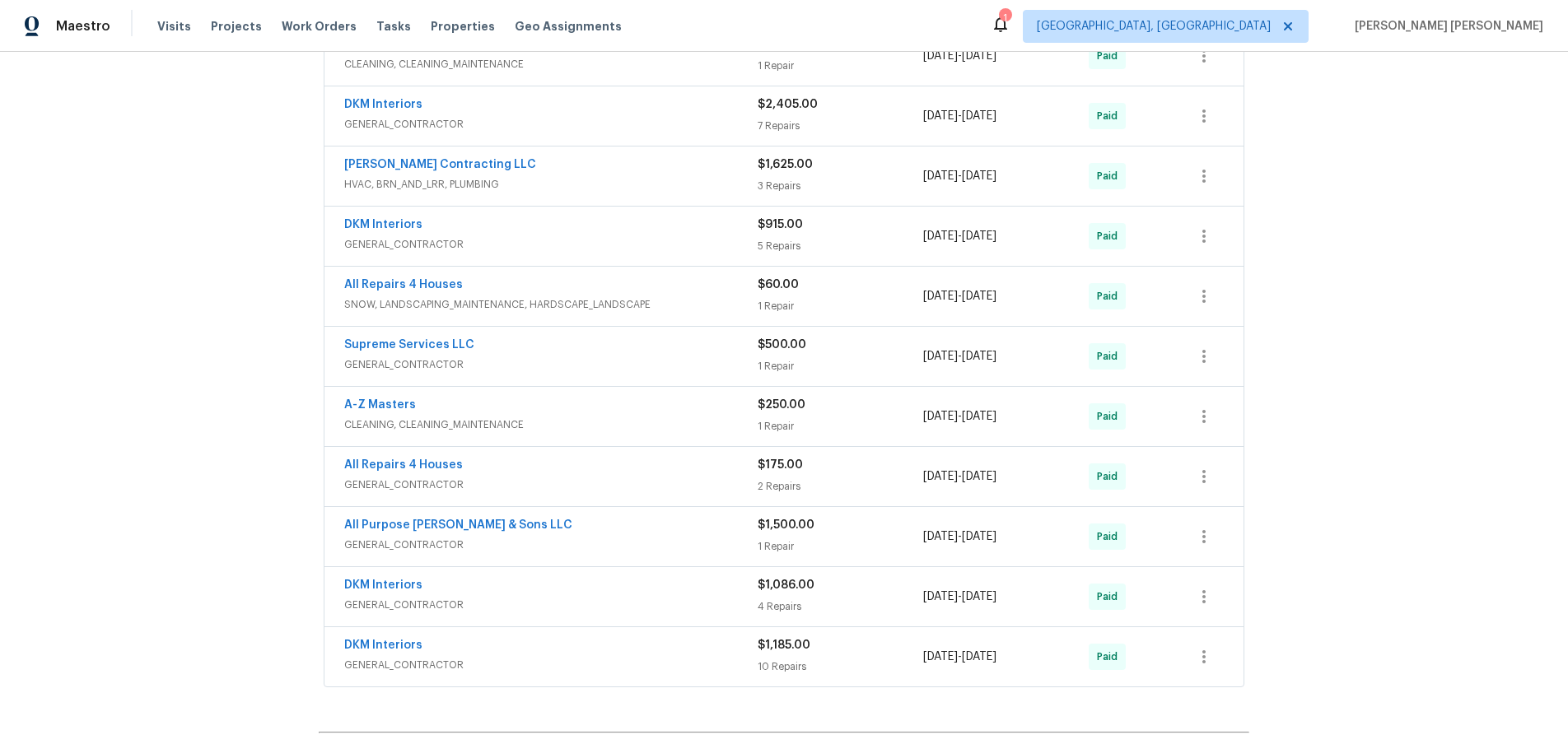
click at [663, 223] on div "DKM Interiors" at bounding box center [551, 226] width 413 height 20
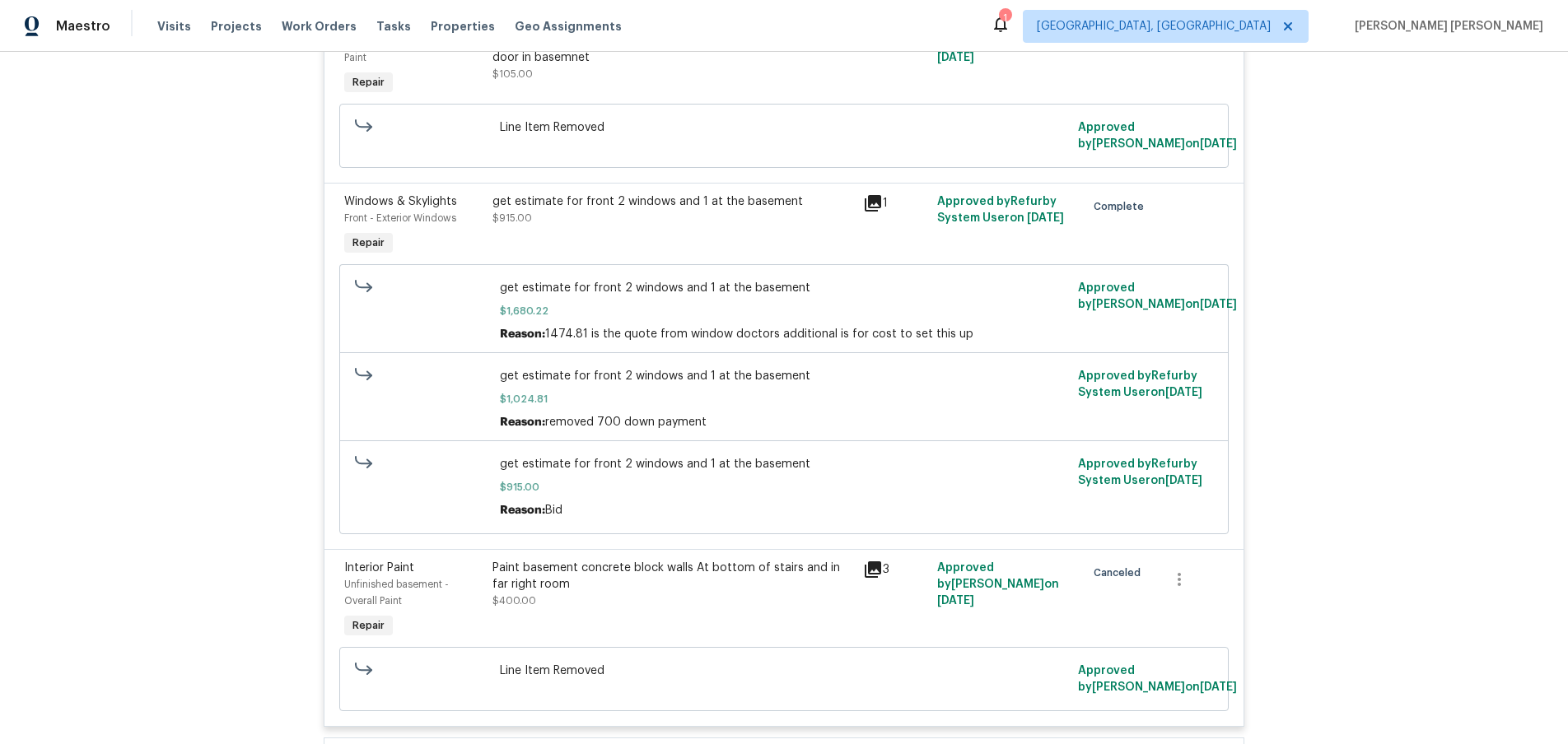
scroll to position [1291, 0]
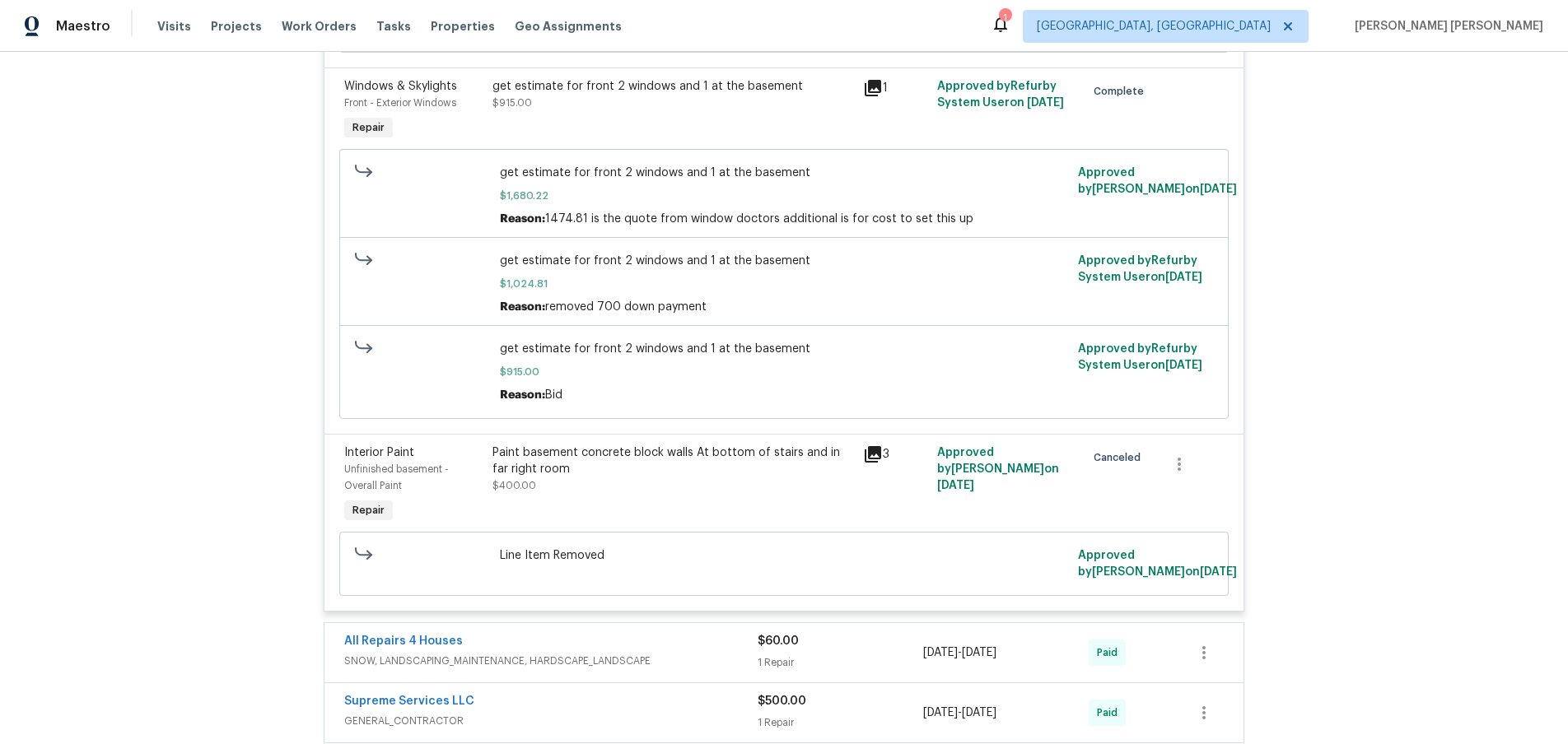
click at [877, 454] on icon at bounding box center [873, 454] width 16 height 16
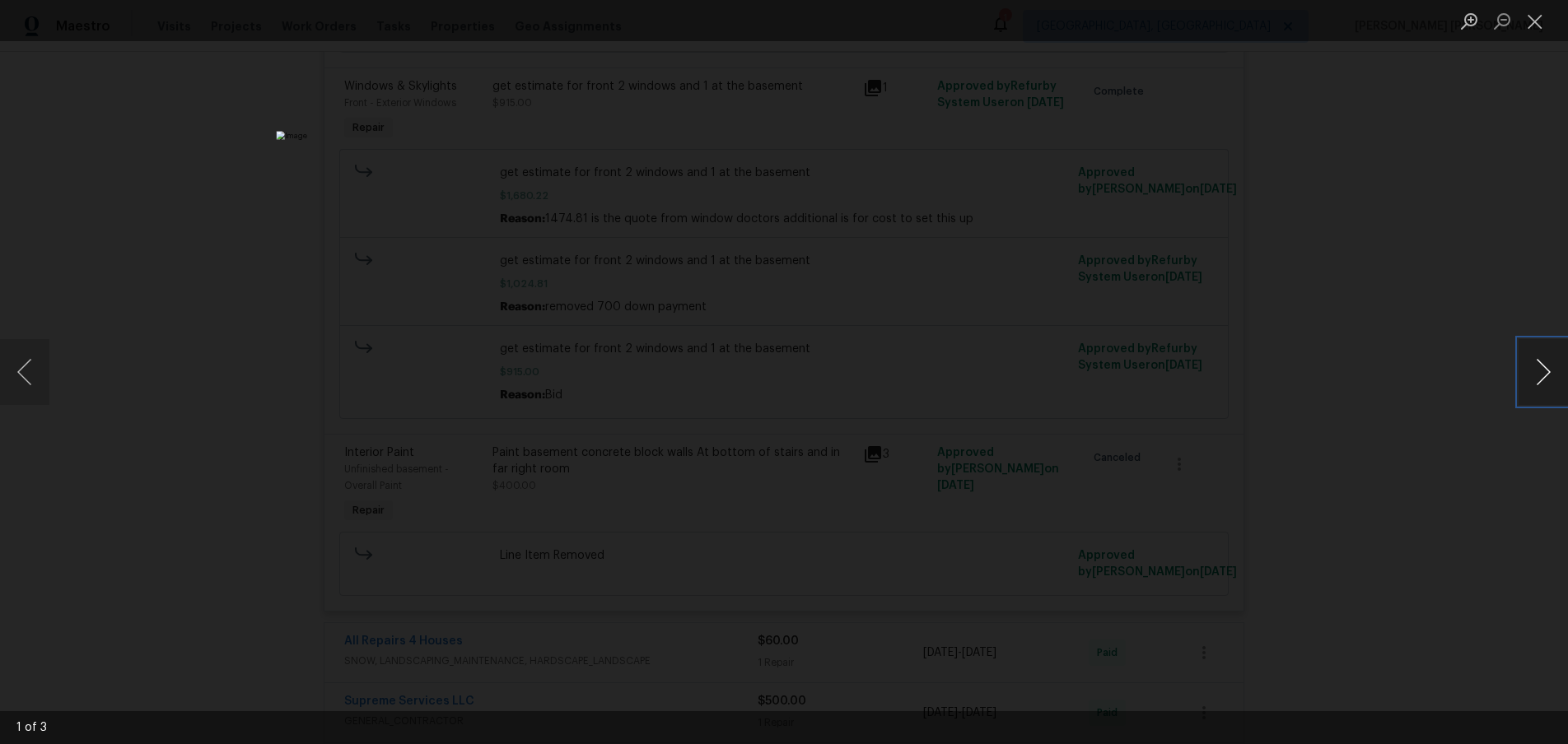
click at [1546, 389] on button "Next image" at bounding box center [1543, 372] width 49 height 66
click at [1308, 544] on div "Lightbox" at bounding box center [784, 372] width 1568 height 744
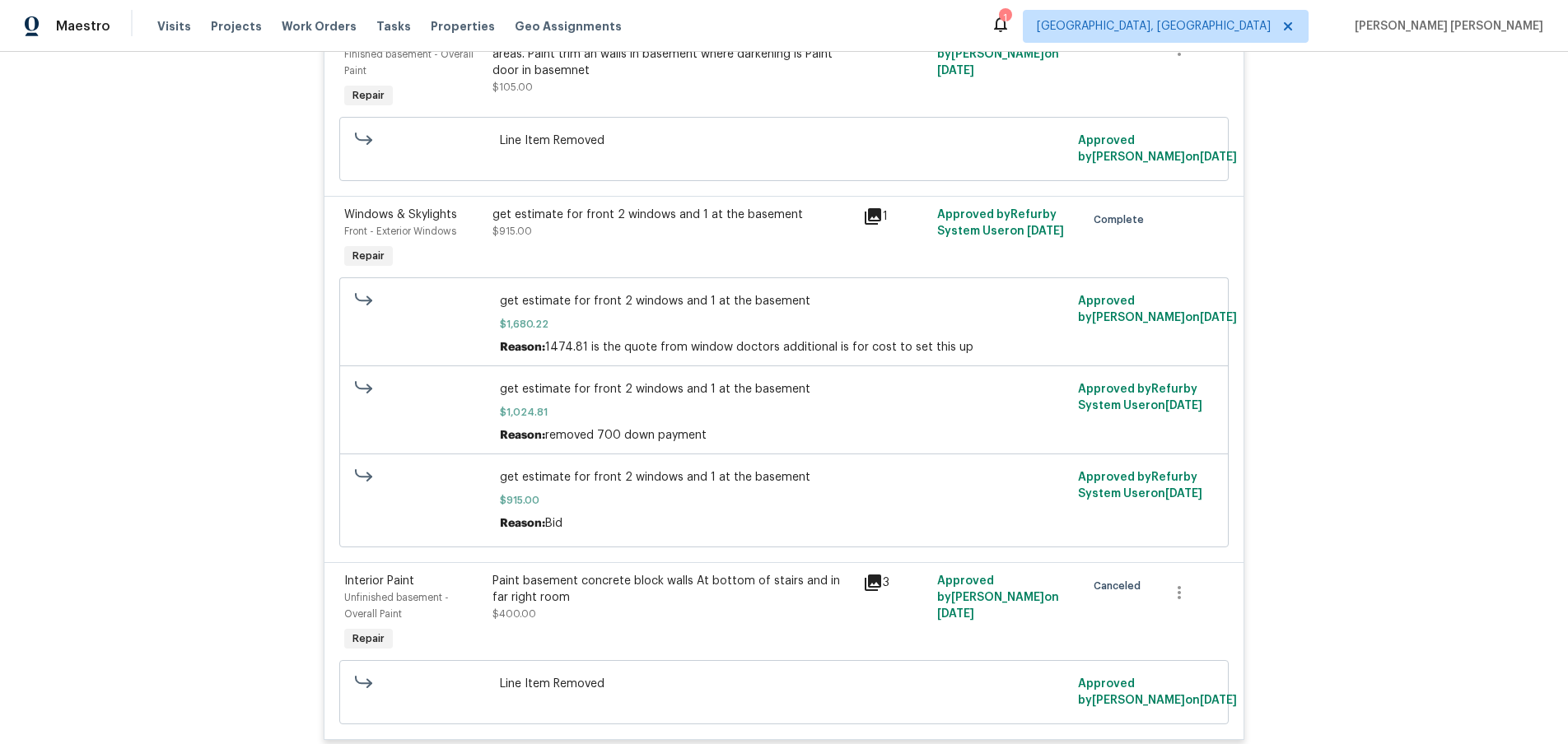
scroll to position [984, 0]
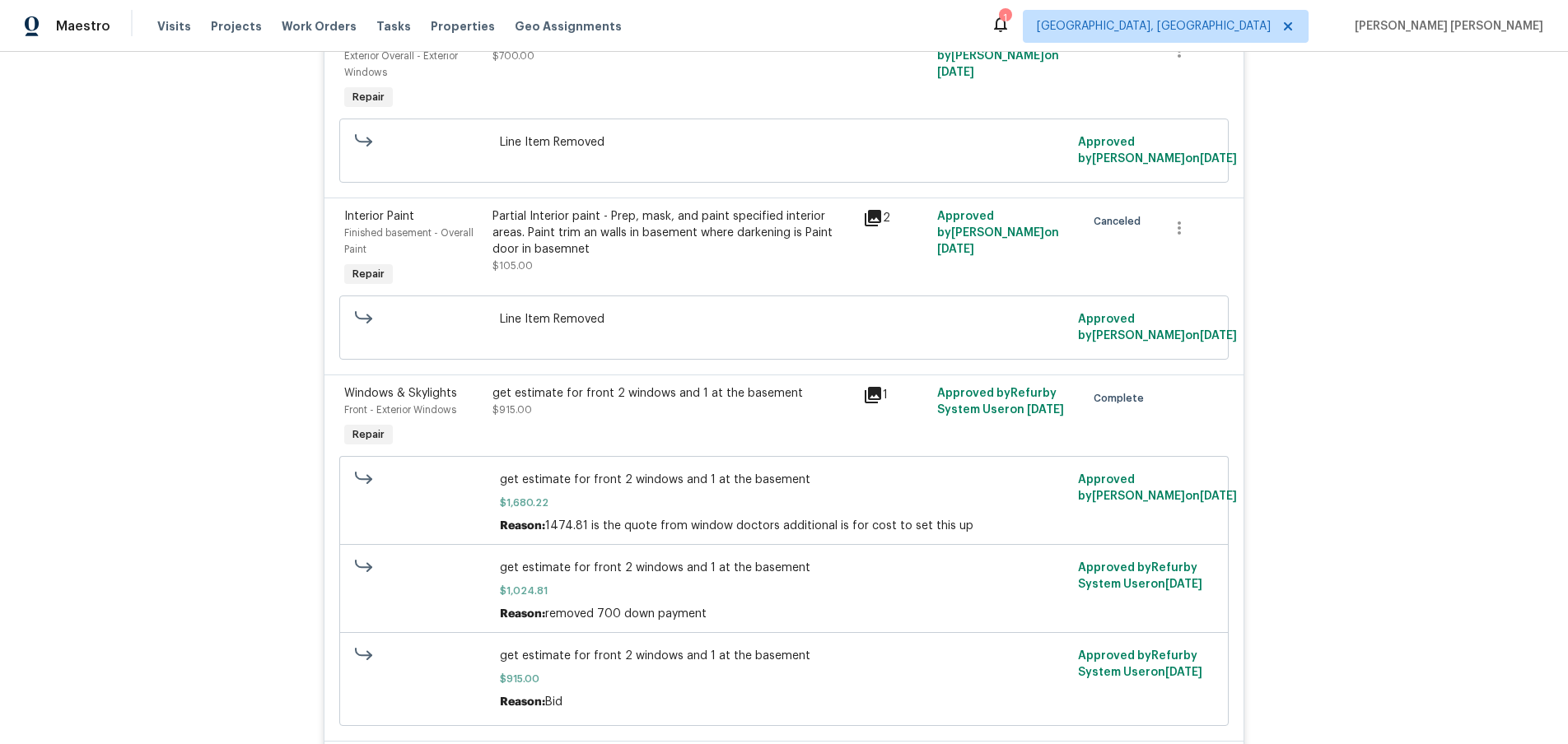
click at [824, 427] on div "get estimate for front 2 windows and 1 at the basement $915.00" at bounding box center [673, 418] width 371 height 76
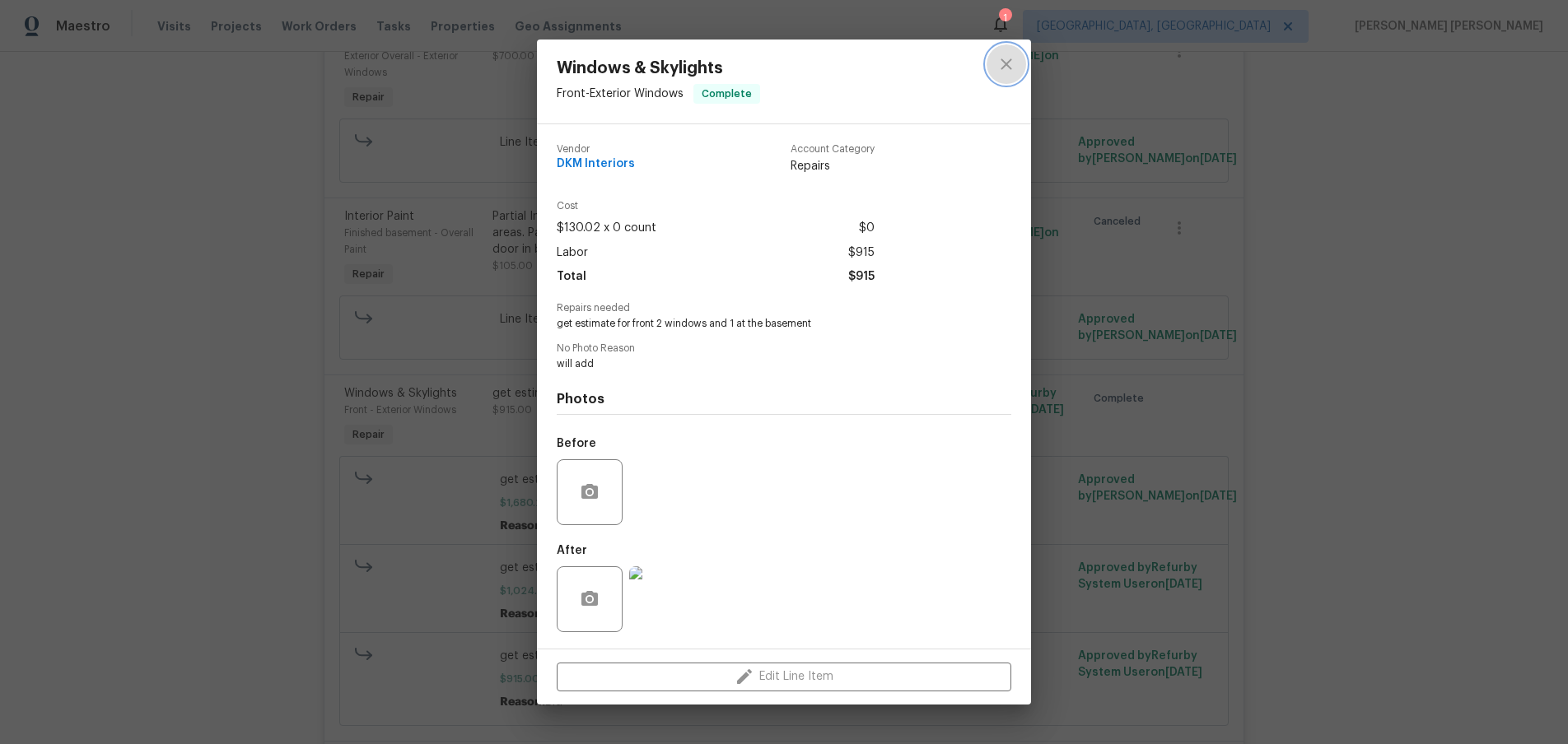
click at [1012, 57] on icon "close" at bounding box center [1006, 64] width 20 height 20
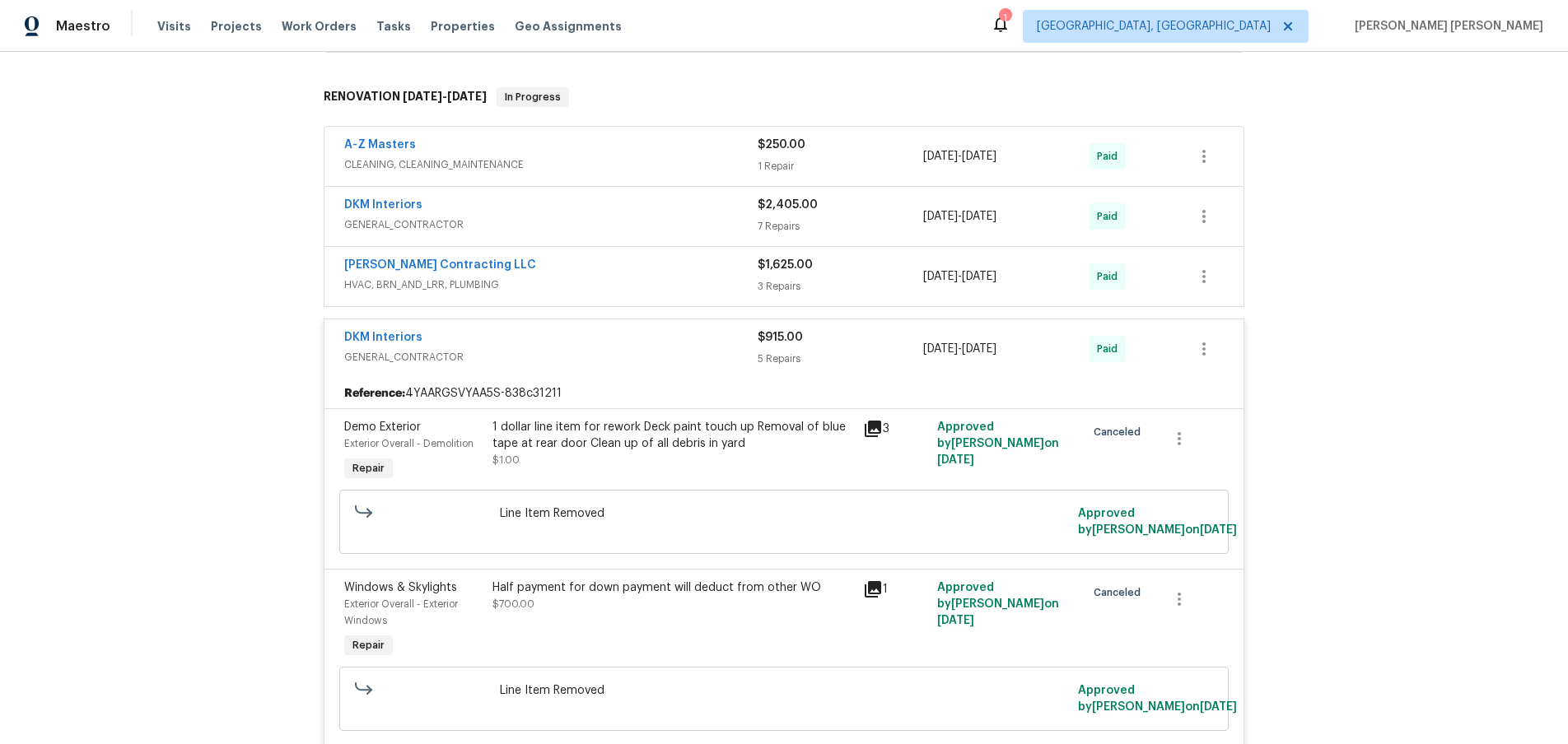
scroll to position [433, 0]
click at [640, 283] on span "HVAC, BRN_AND_LRR, PLUMBING" at bounding box center [551, 286] width 413 height 16
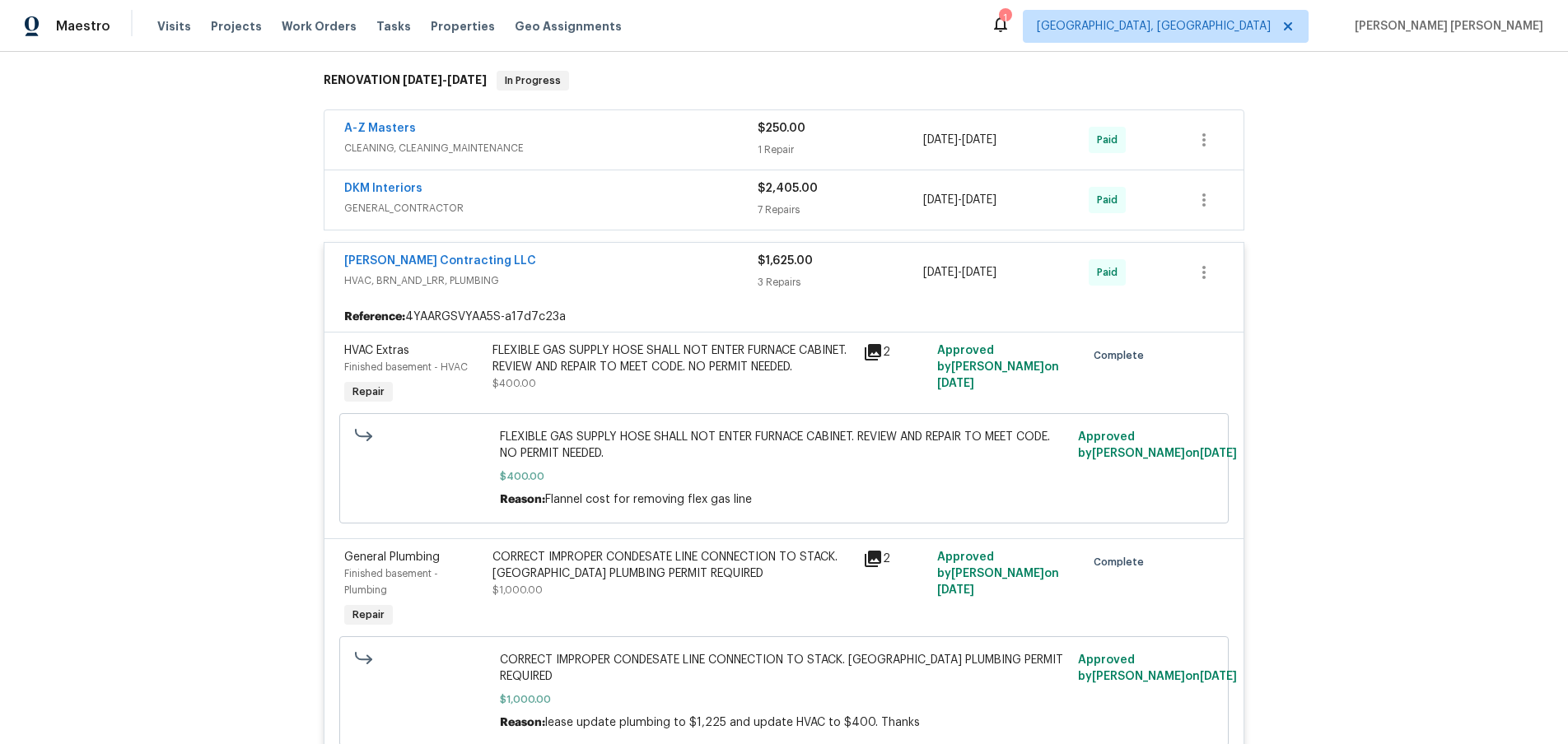
scroll to position [450, 0]
click at [682, 280] on span "HVAC, BRN_AND_LRR, PLUMBING" at bounding box center [551, 283] width 413 height 16
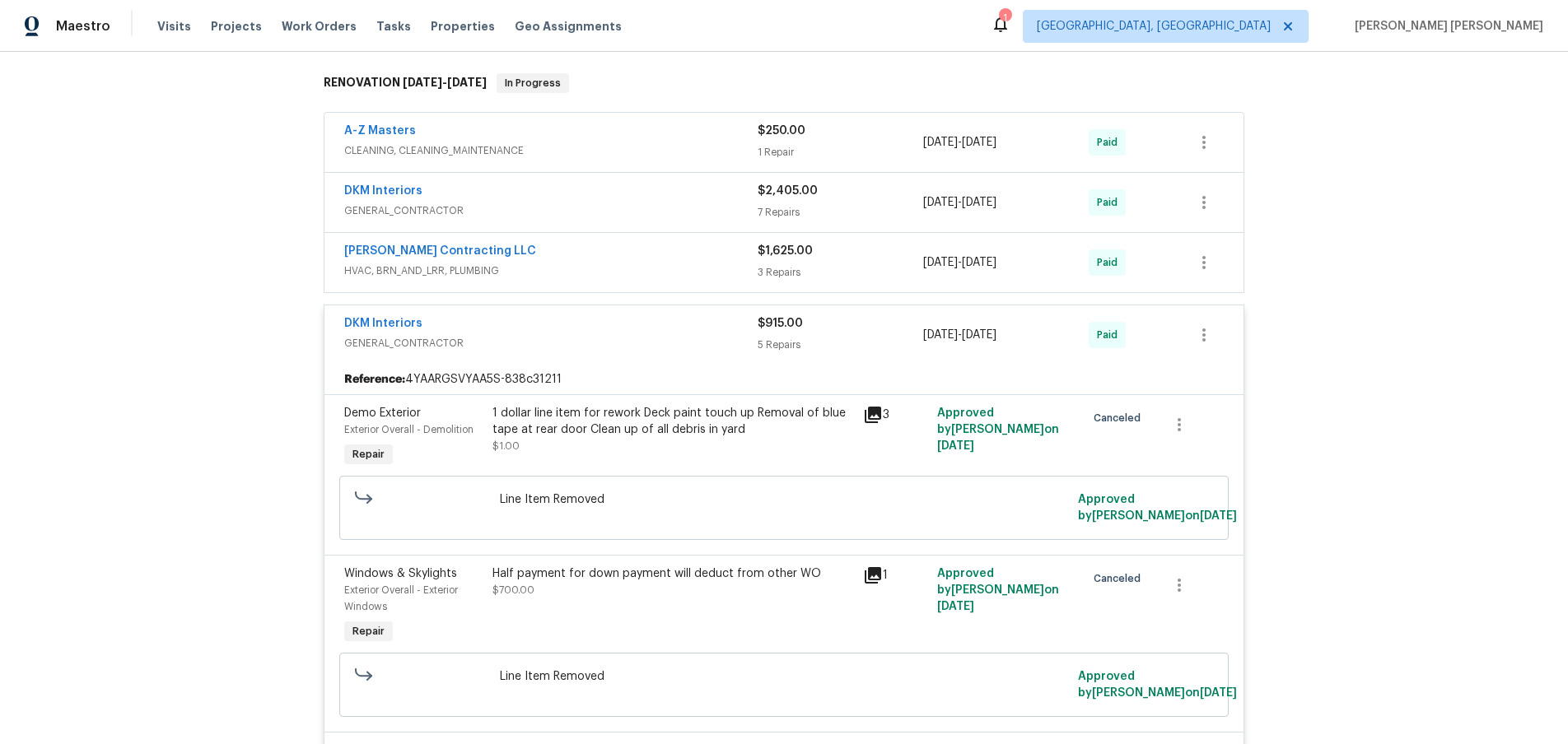
click at [681, 212] on span "GENERAL_CONTRACTOR" at bounding box center [551, 210] width 413 height 16
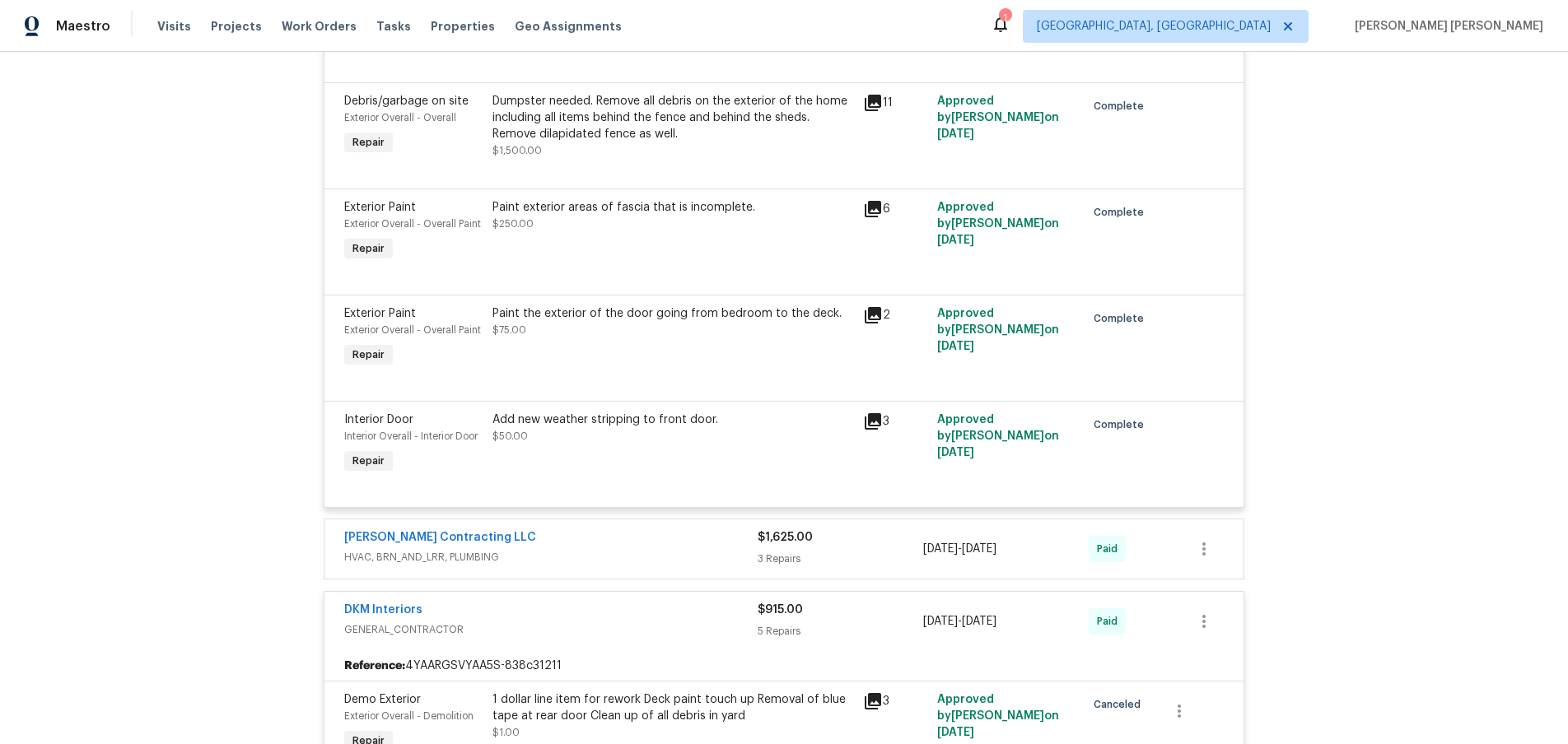
scroll to position [1005, 0]
